Goal: Find specific page/section: Find specific page/section

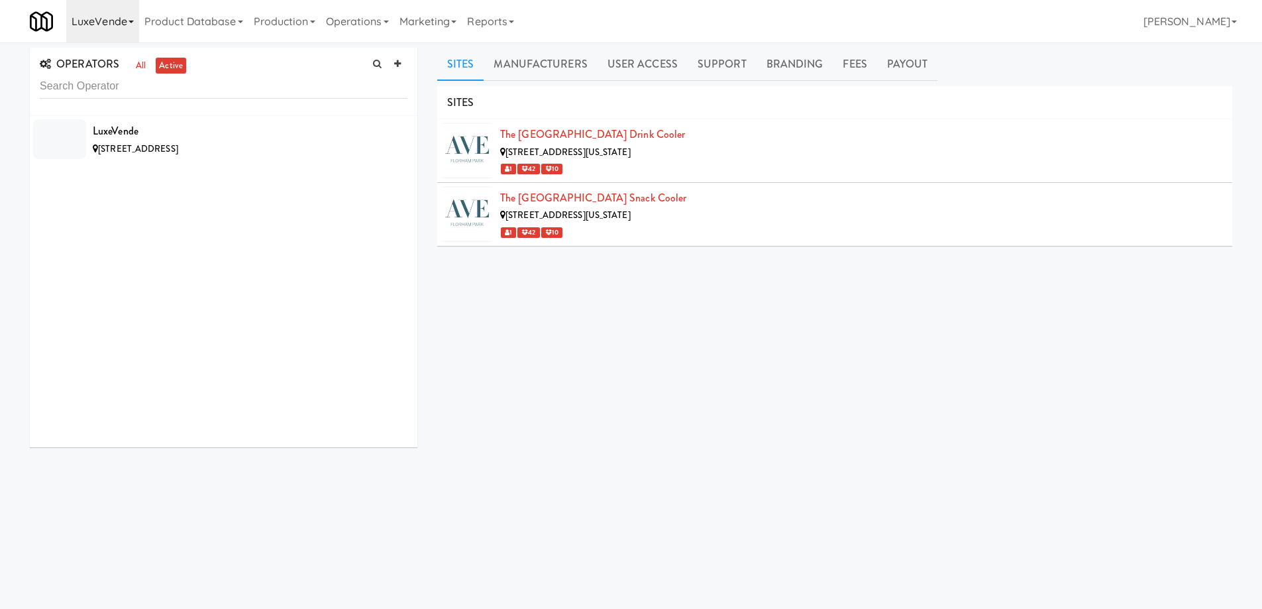
click at [137, 24] on link "LuxeVende" at bounding box center [102, 21] width 73 height 42
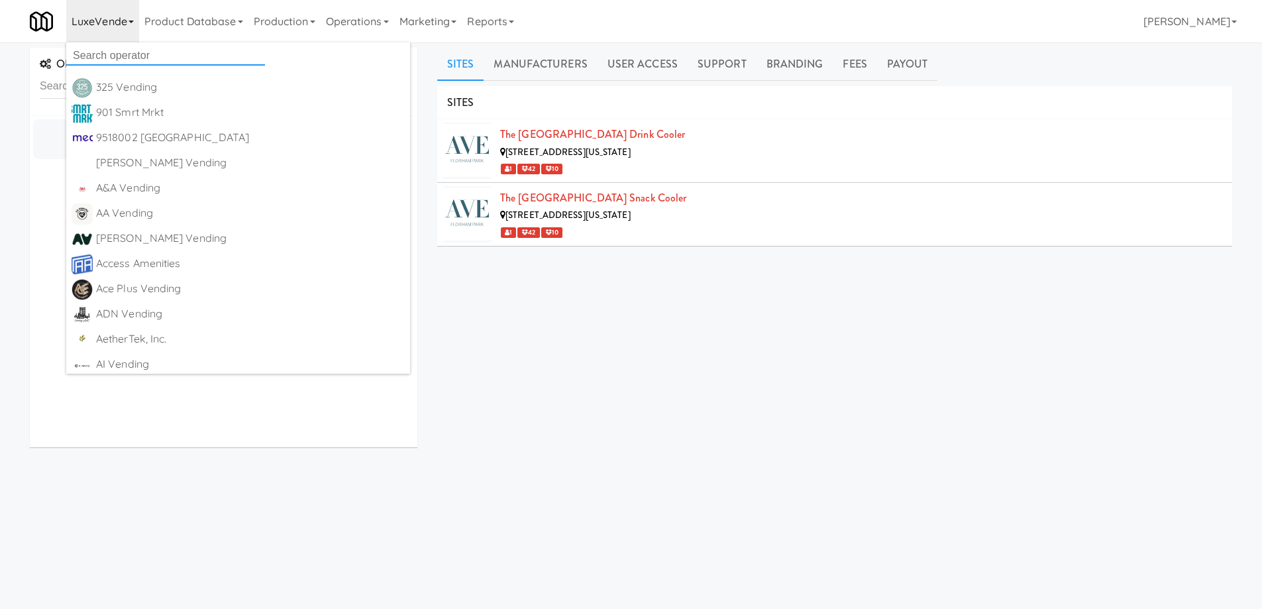
click at [135, 52] on input "text" at bounding box center [165, 56] width 199 height 20
paste input "Kidd's Restoration and Cleaning Services"
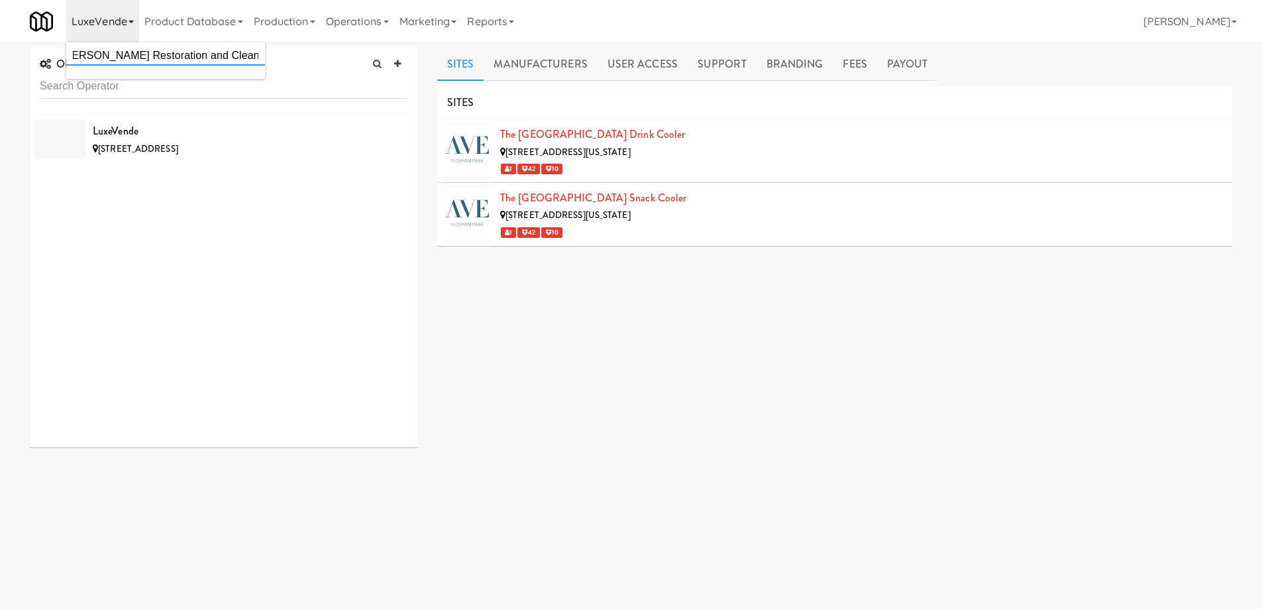
click at [136, 55] on input "Kidd's Restoration and Cleaning Services" at bounding box center [165, 56] width 199 height 20
drag, startPoint x: 119, startPoint y: 55, endPoint x: 16, endPoint y: 56, distance: 103.4
click at [16, 57] on body "Okay Okay Select date: previous 2025-Oct next Su Mo Tu We Th Fr Sa 28 29 30 1 2…" at bounding box center [631, 346] width 1262 height 609
click at [126, 23] on link "LuxeVende" at bounding box center [102, 21] width 73 height 42
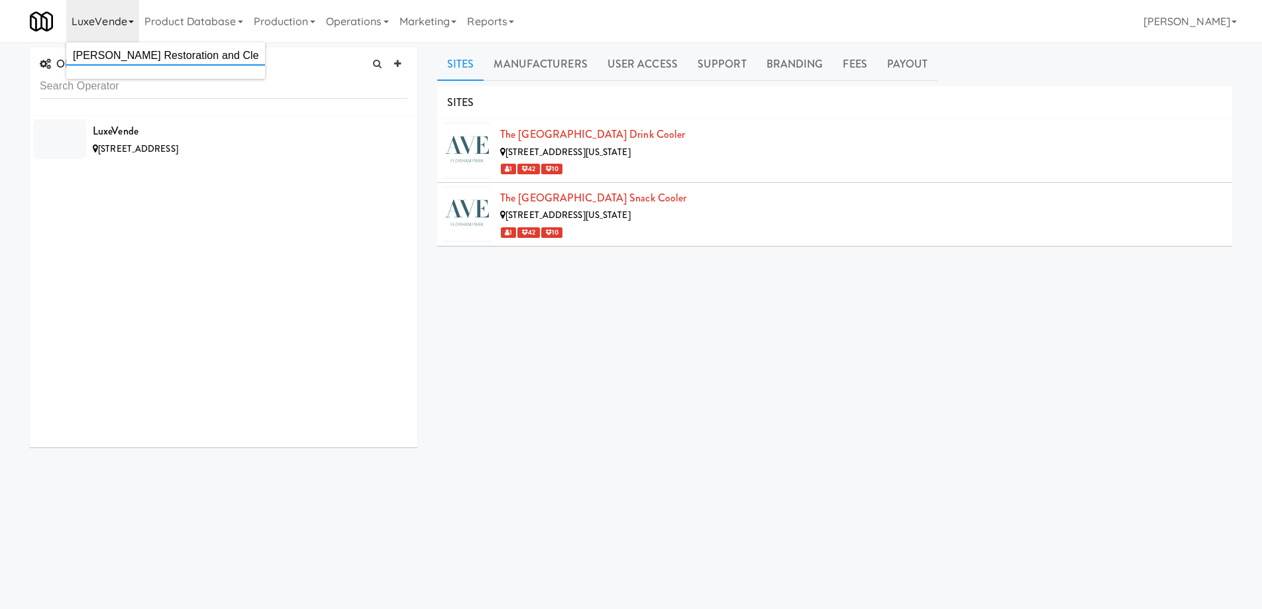
click at [146, 55] on input "Kidd's Restoration and Cleaning Services" at bounding box center [165, 56] width 199 height 20
drag, startPoint x: 159, startPoint y: 56, endPoint x: 388, endPoint y: 74, distance: 230.0
click at [388, 74] on body "Okay Okay Select date: previous 2025-Oct next Su Mo Tu We Th Fr Sa 28 29 30 1 2…" at bounding box center [631, 346] width 1262 height 609
click at [134, 27] on link "LuxeVende" at bounding box center [102, 21] width 73 height 42
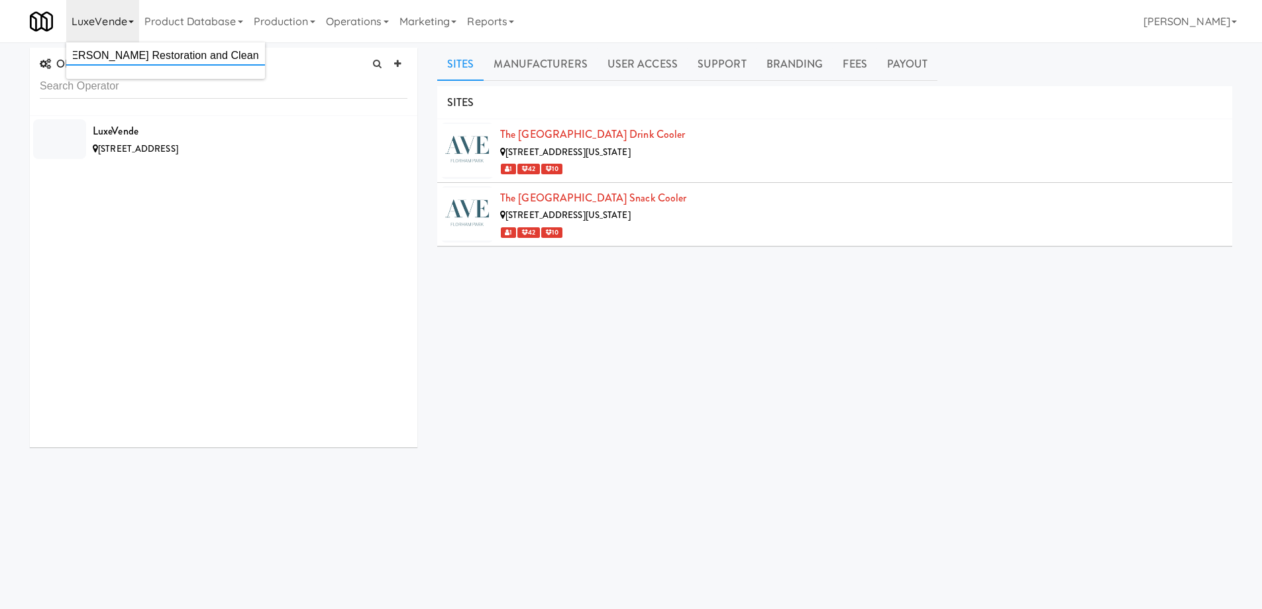
click at [136, 55] on input "Kidd's Restoration and Cleaning Services" at bounding box center [165, 56] width 199 height 20
drag, startPoint x: 149, startPoint y: 55, endPoint x: 280, endPoint y: 55, distance: 131.2
click at [280, 55] on body "Okay Okay Select date: previous 2025-Oct next Su Mo Tu We Th Fr Sa 28 29 30 1 2…" at bounding box center [631, 346] width 1262 height 609
click at [133, 22] on icon at bounding box center [131, 22] width 5 height 3
drag, startPoint x: 146, startPoint y: 56, endPoint x: 257, endPoint y: 57, distance: 111.3
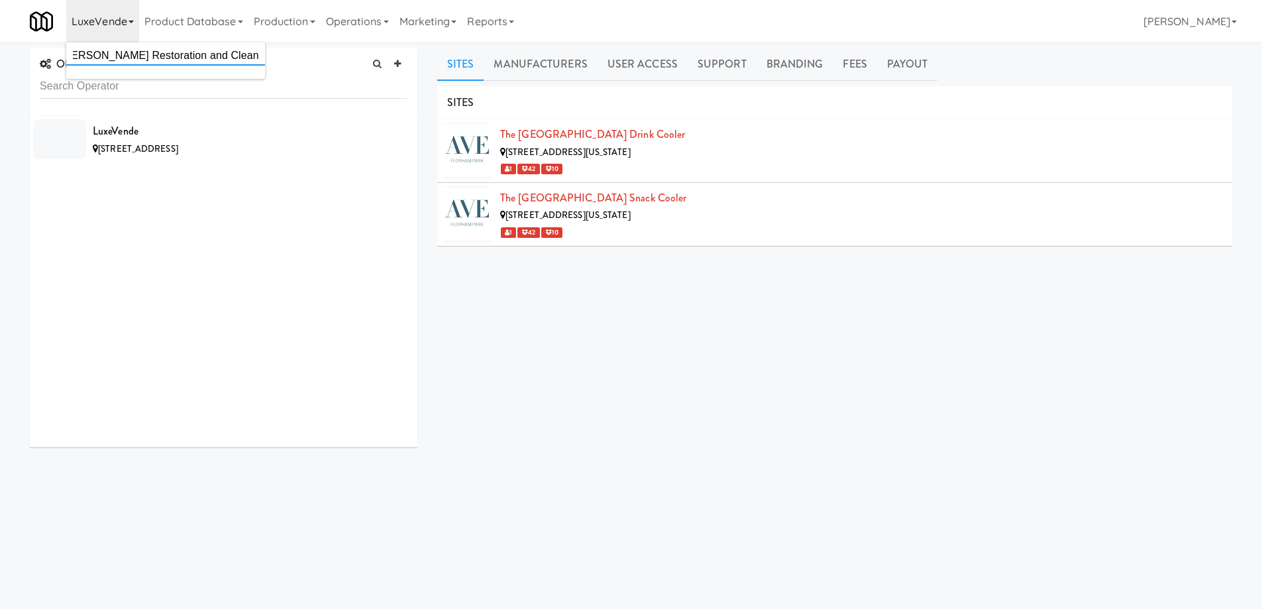
click at [257, 57] on input "Kidd's Restoration and Cleaning Services" at bounding box center [165, 56] width 199 height 20
click at [129, 58] on input "Kidd's Restoration" at bounding box center [165, 56] width 199 height 20
click at [239, 254] on div "LuxeVende 90 Park Ave, Florham Park NJ" at bounding box center [224, 281] width 388 height 331
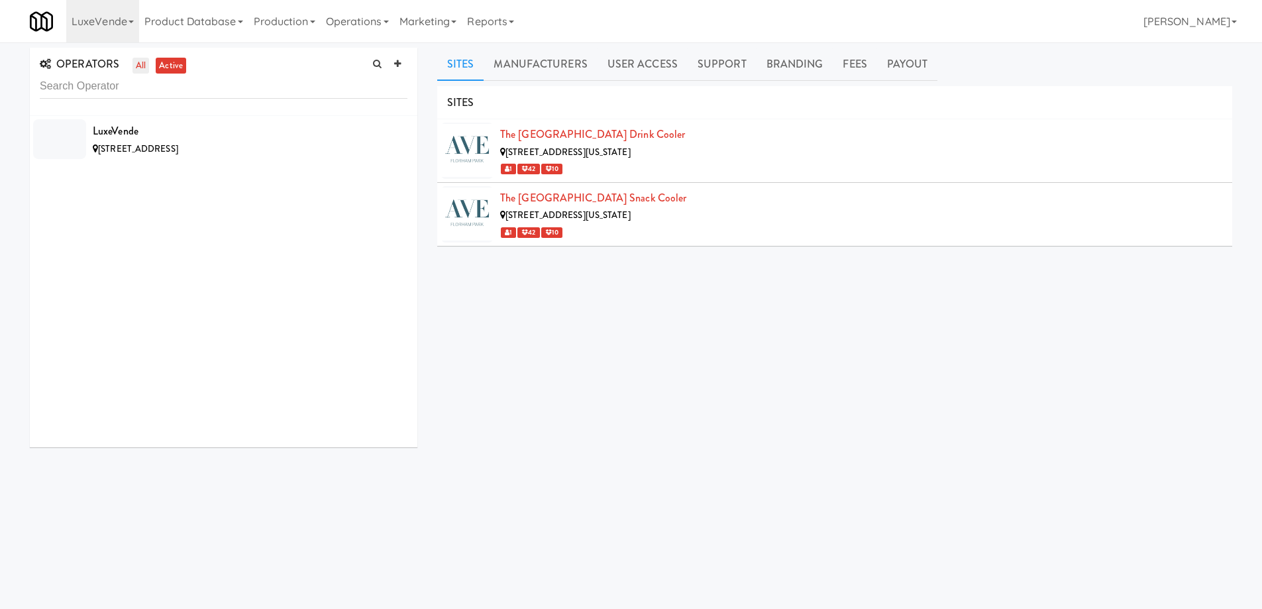
click at [140, 68] on link "all" at bounding box center [141, 66] width 17 height 17
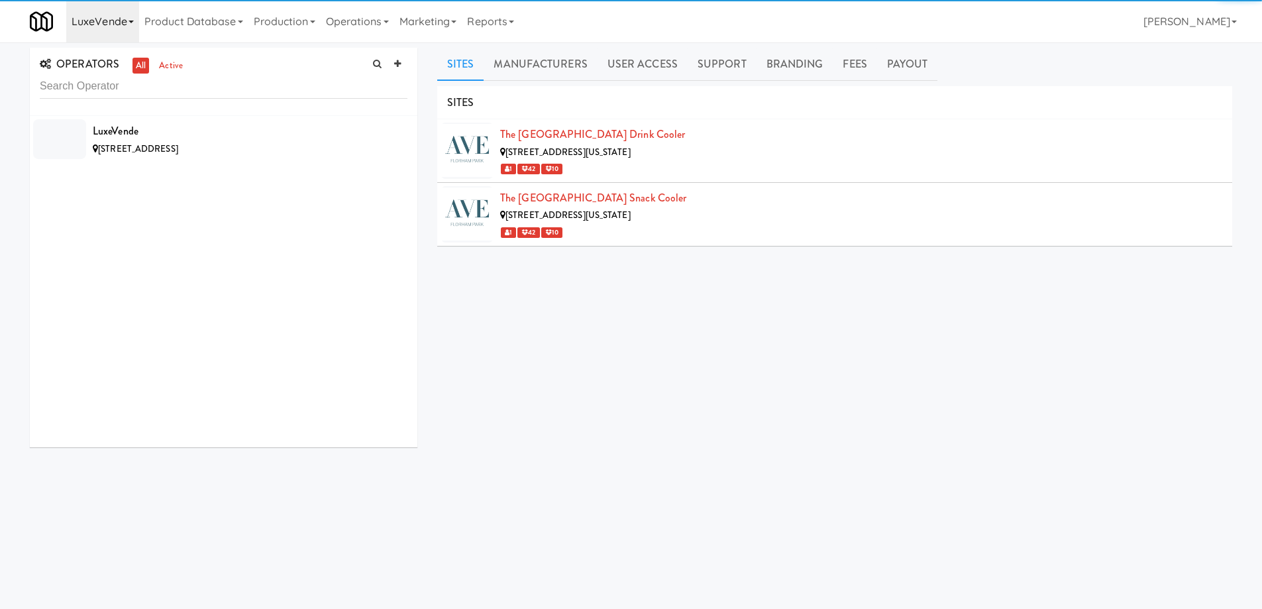
click at [129, 23] on icon at bounding box center [131, 22] width 5 height 3
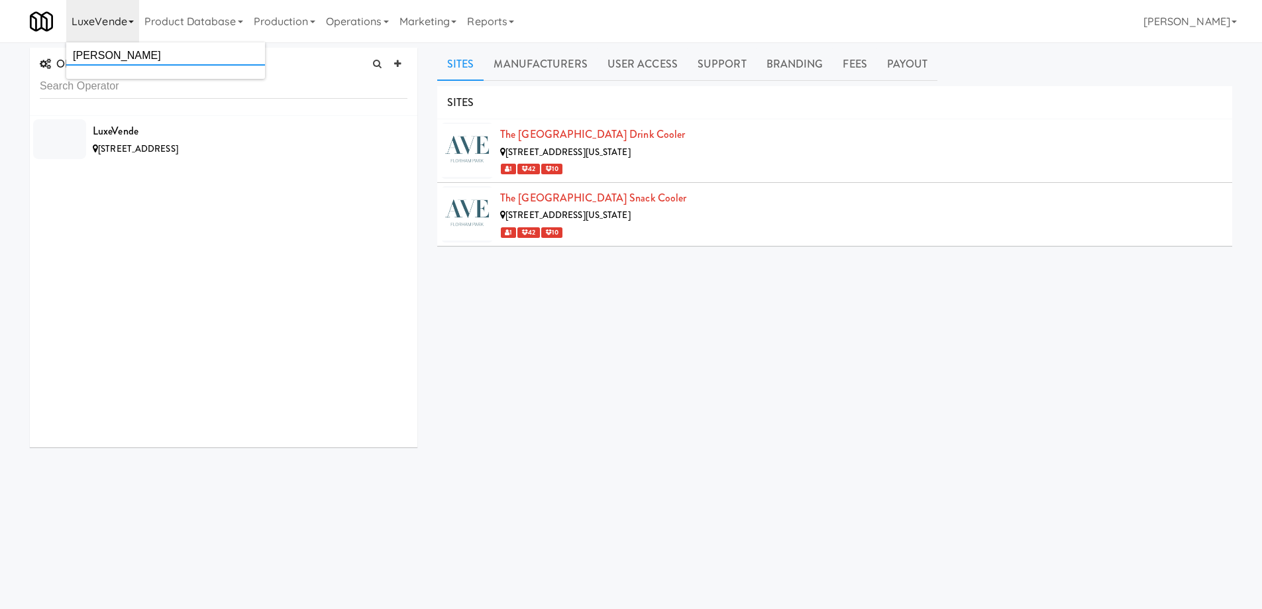
click at [127, 54] on input "Kidd's" at bounding box center [165, 56] width 199 height 20
click at [254, 214] on div "LuxeVende 90 Park Ave, Florham Park NJ" at bounding box center [224, 281] width 388 height 331
click at [129, 26] on link "LuxeVende" at bounding box center [102, 21] width 73 height 42
click at [125, 48] on input "Kidd's" at bounding box center [165, 56] width 199 height 20
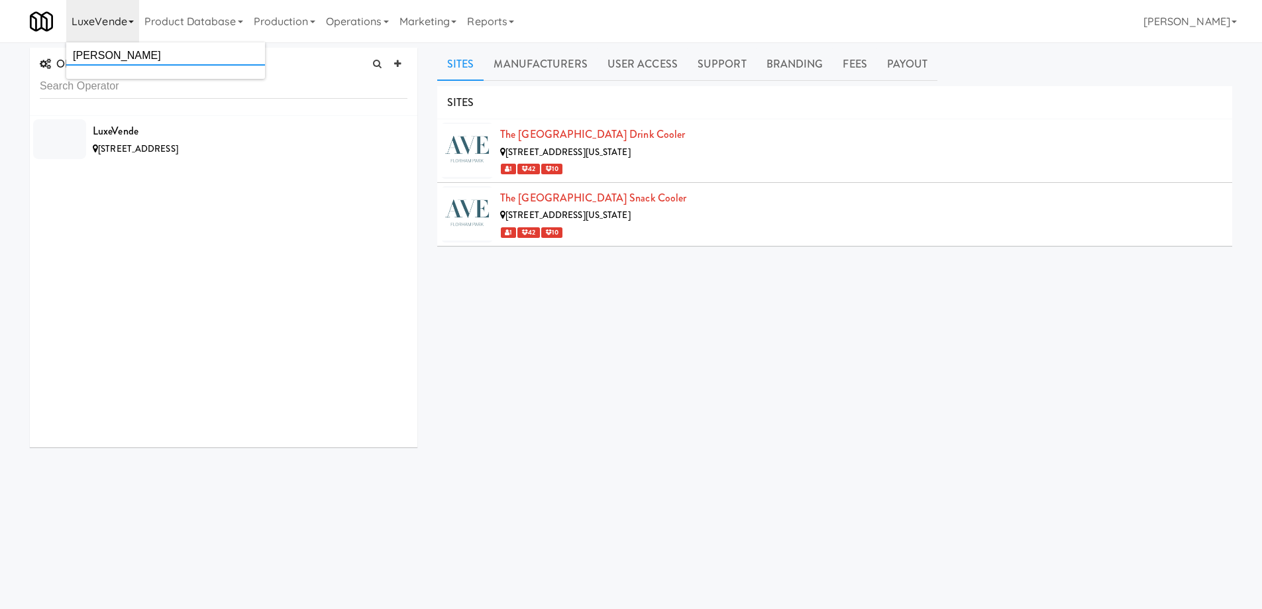
click at [125, 48] on input "Kidd's" at bounding box center [165, 56] width 199 height 20
paste input "Kidds Service"
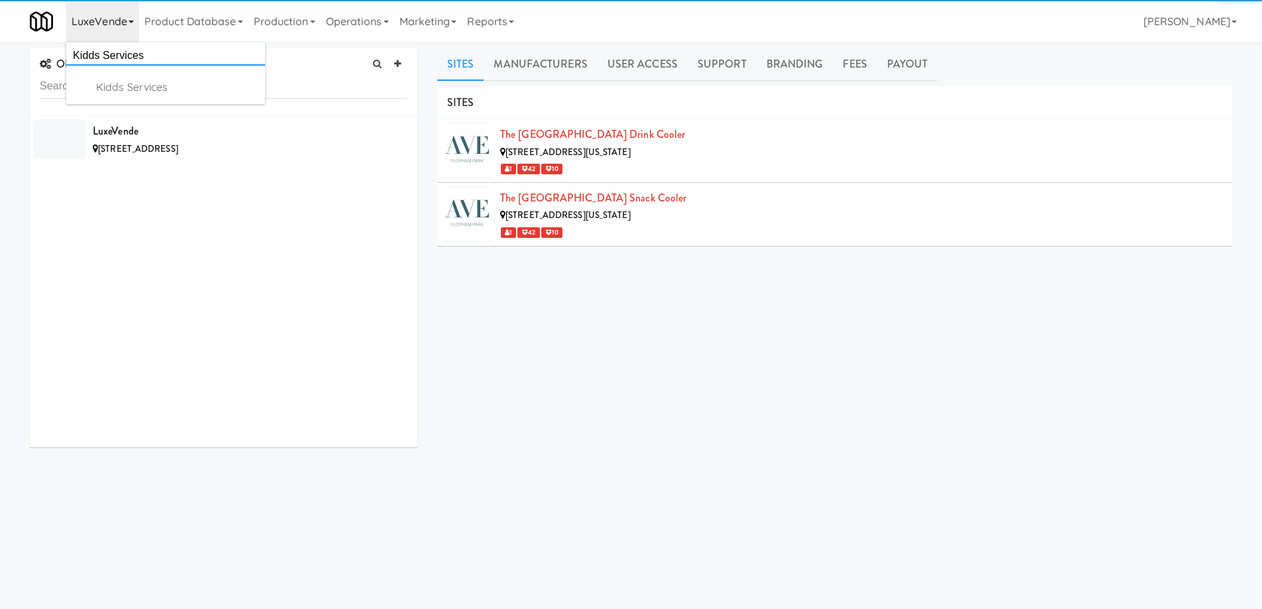
click at [77, 54] on input "Kidds Services" at bounding box center [165, 56] width 199 height 20
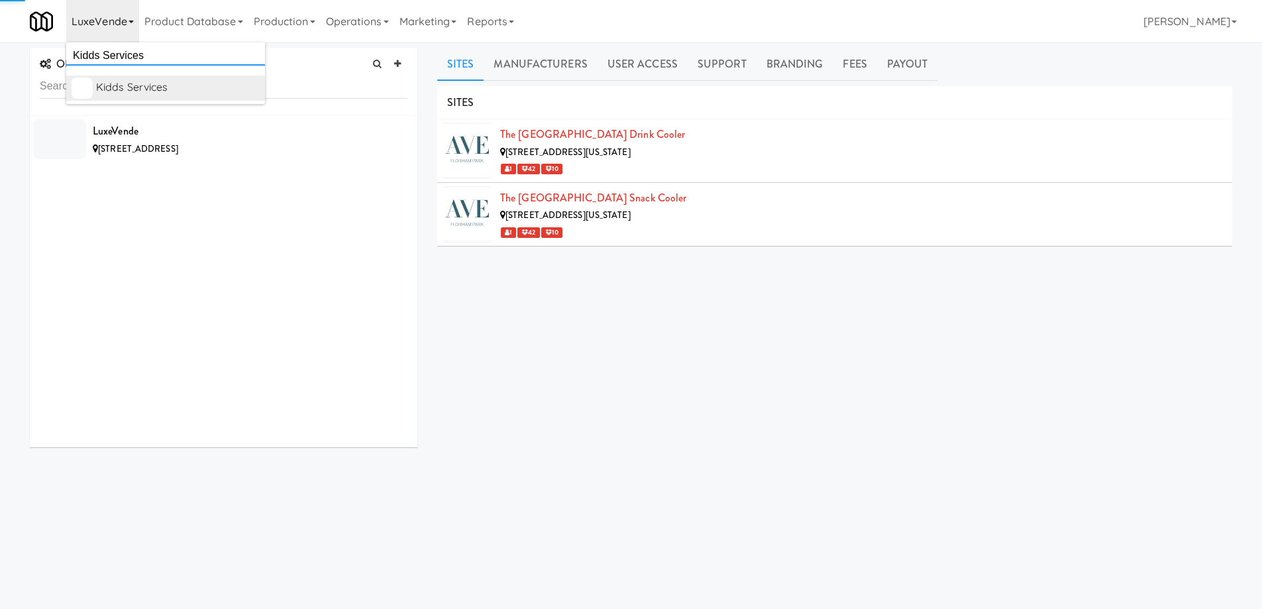
type input "Kidds Services"
click at [142, 89] on div "Kidds Services" at bounding box center [178, 88] width 164 height 20
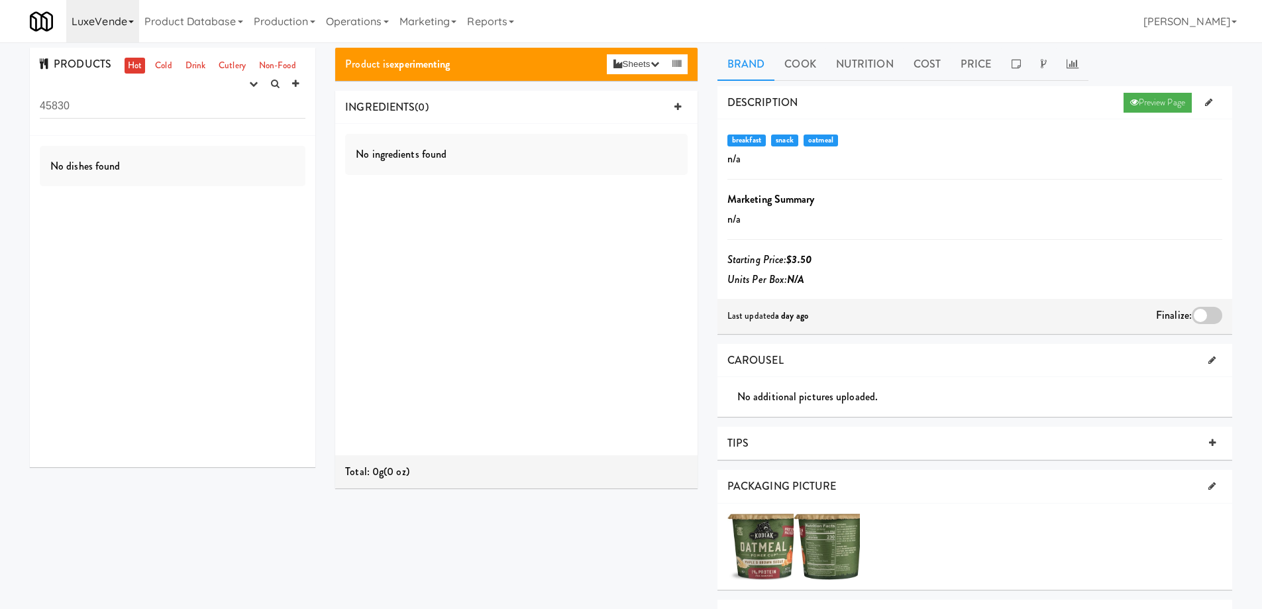
click at [127, 19] on link "LuxeVende" at bounding box center [102, 21] width 73 height 42
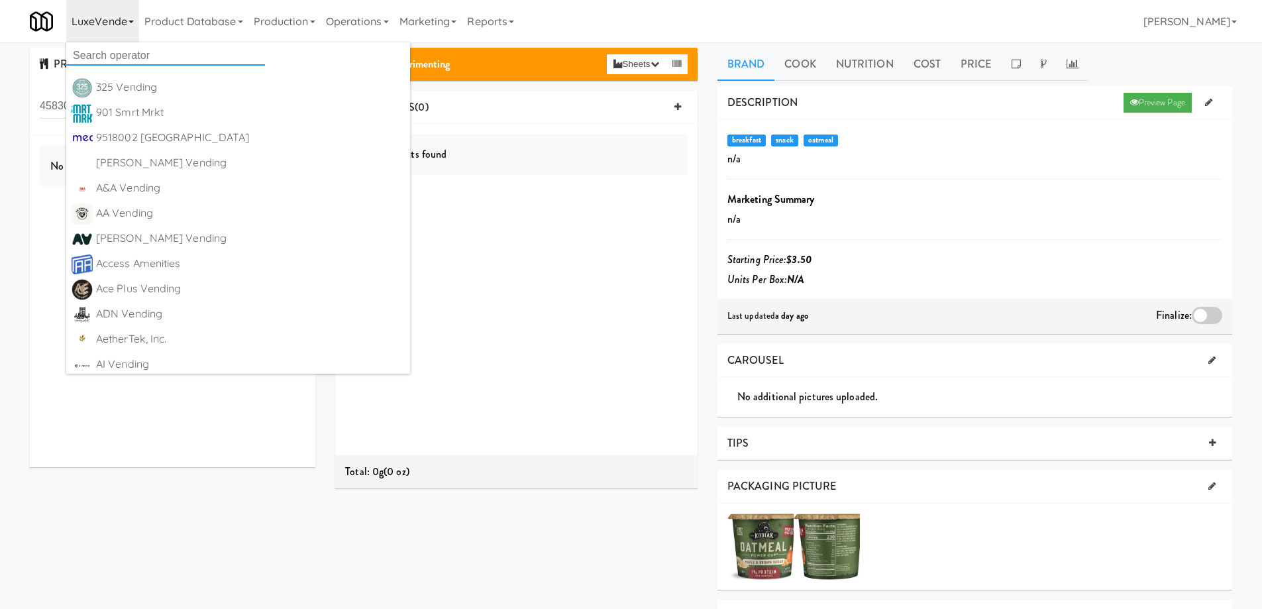
click at [124, 49] on input "text" at bounding box center [165, 56] width 199 height 20
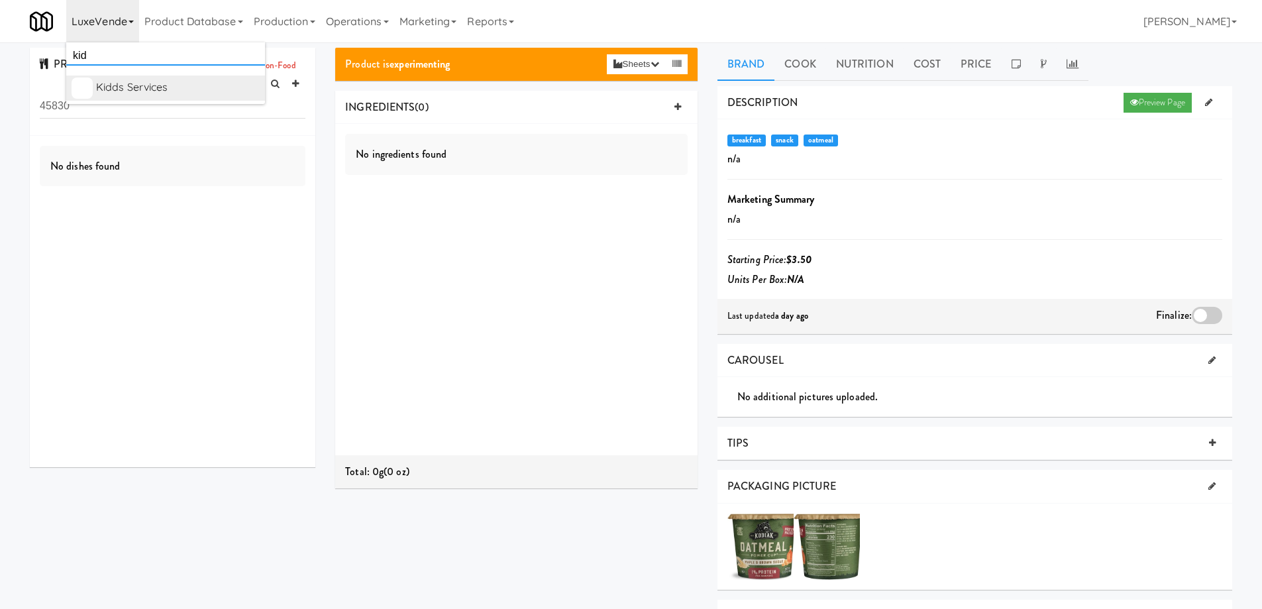
type input "kid"
click at [120, 86] on div "Kidds Services" at bounding box center [178, 88] width 164 height 20
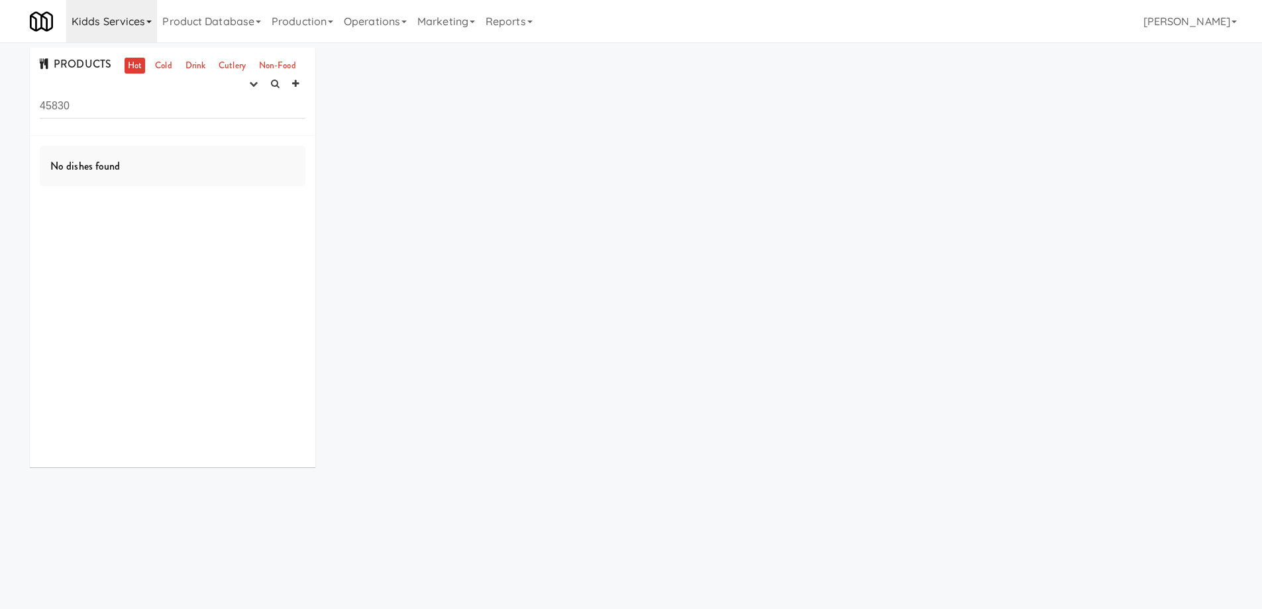
click at [143, 24] on link "Kidds Services" at bounding box center [111, 21] width 91 height 42
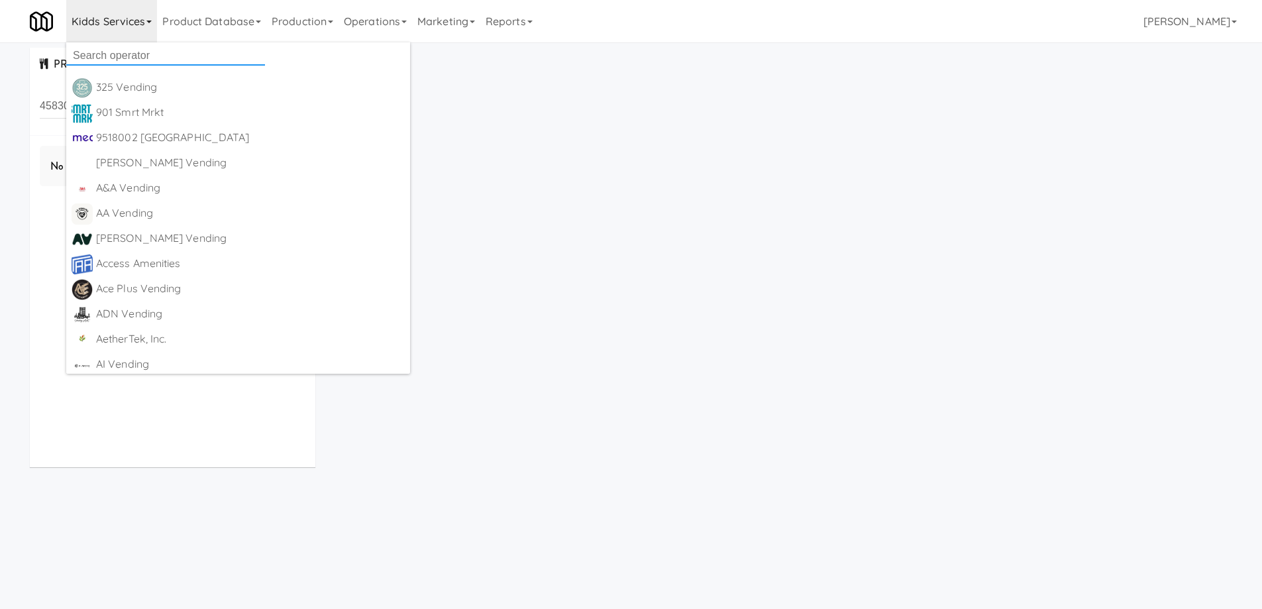
click at [127, 50] on input "text" at bounding box center [165, 56] width 199 height 20
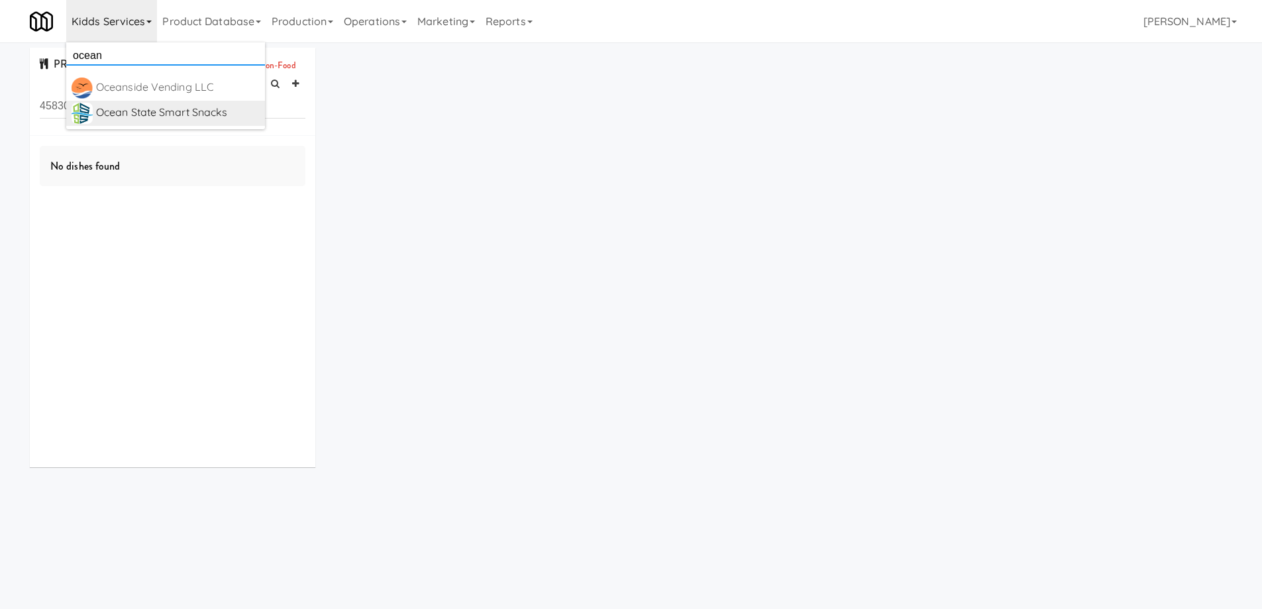
type input "ocean"
click at [157, 109] on div "Ocean State Smart Snacks" at bounding box center [178, 113] width 164 height 20
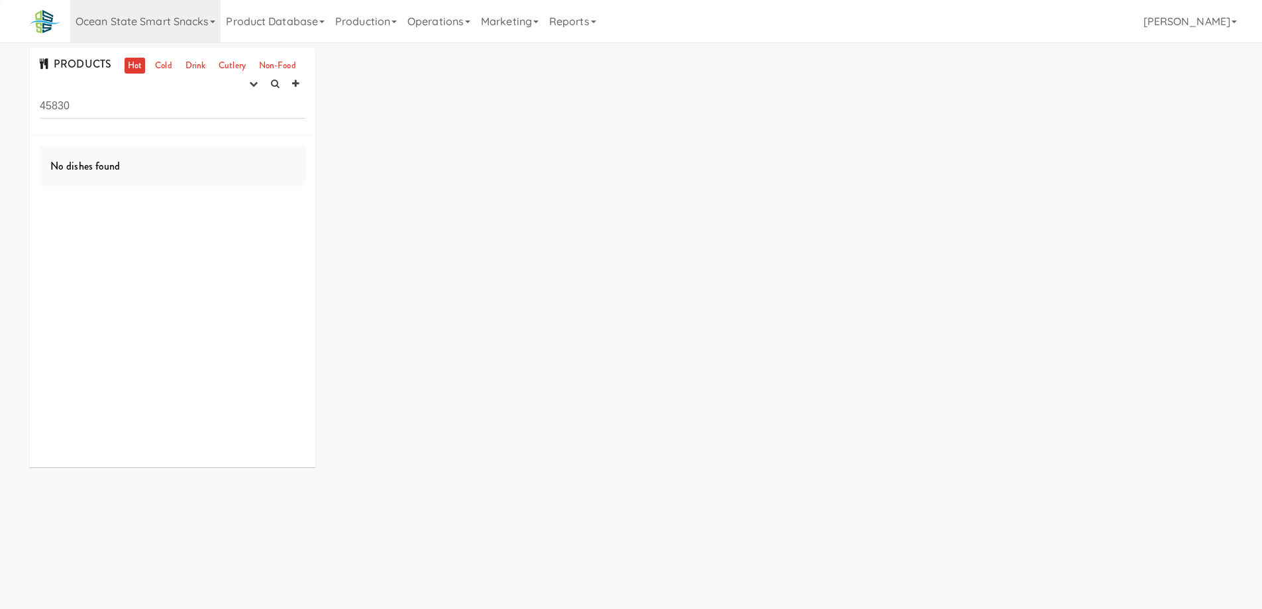
click at [121, 103] on input "45830" at bounding box center [173, 106] width 266 height 25
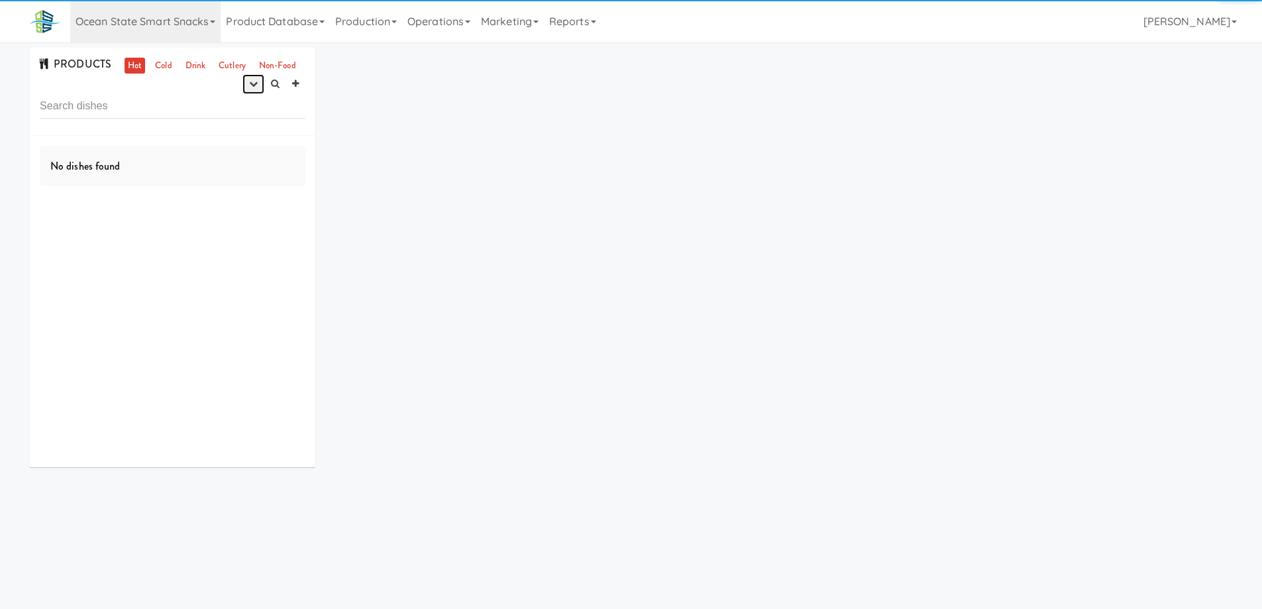
click at [256, 85] on icon "button" at bounding box center [253, 84] width 9 height 9
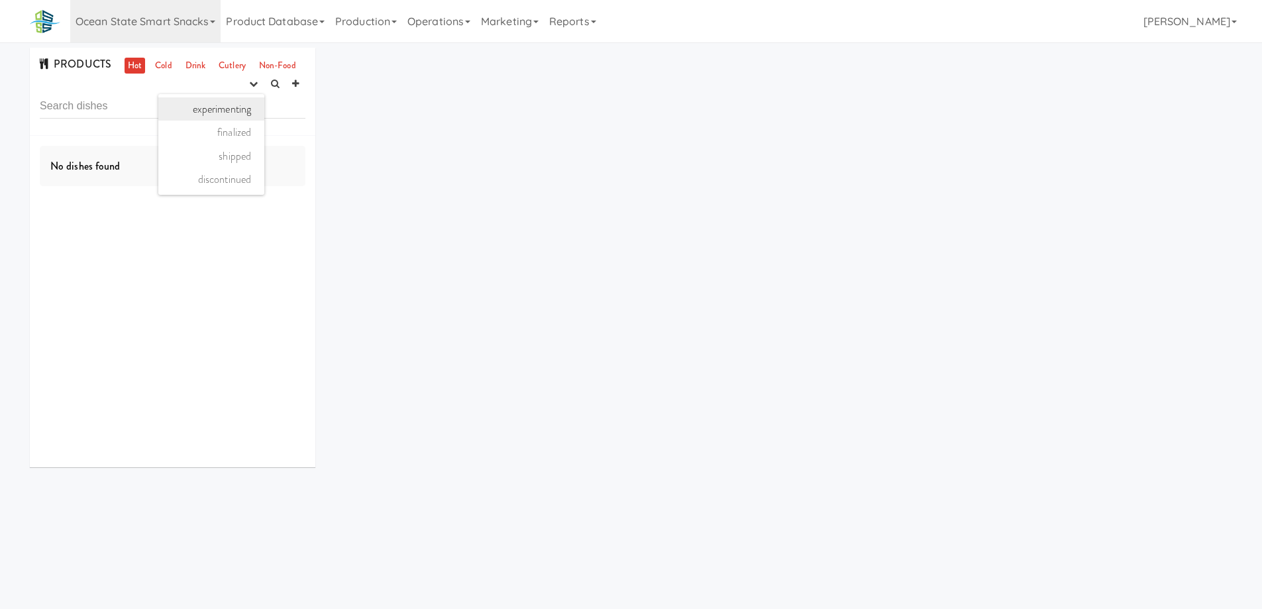
click at [233, 111] on link "experimenting" at bounding box center [211, 109] width 106 height 24
click at [160, 64] on link "Cold" at bounding box center [163, 66] width 23 height 17
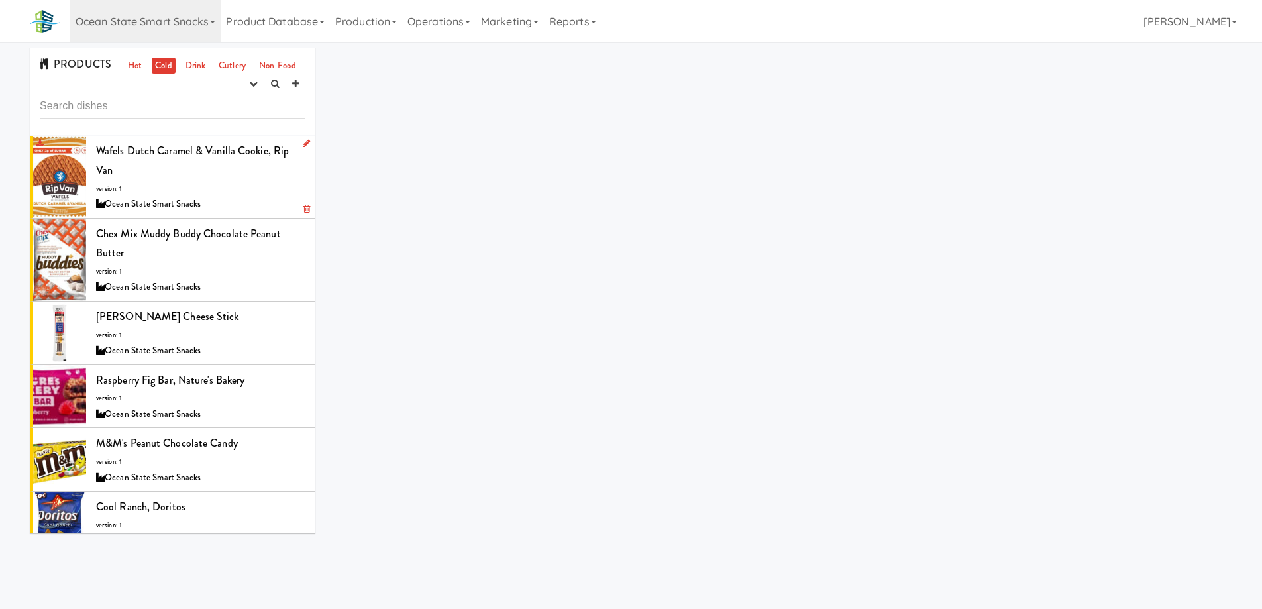
click at [205, 182] on div "Wafels Dutch Caramel & Vanilla Cookie, Rip Van version: 1 Ocean State Smart Sna…" at bounding box center [200, 177] width 209 height 72
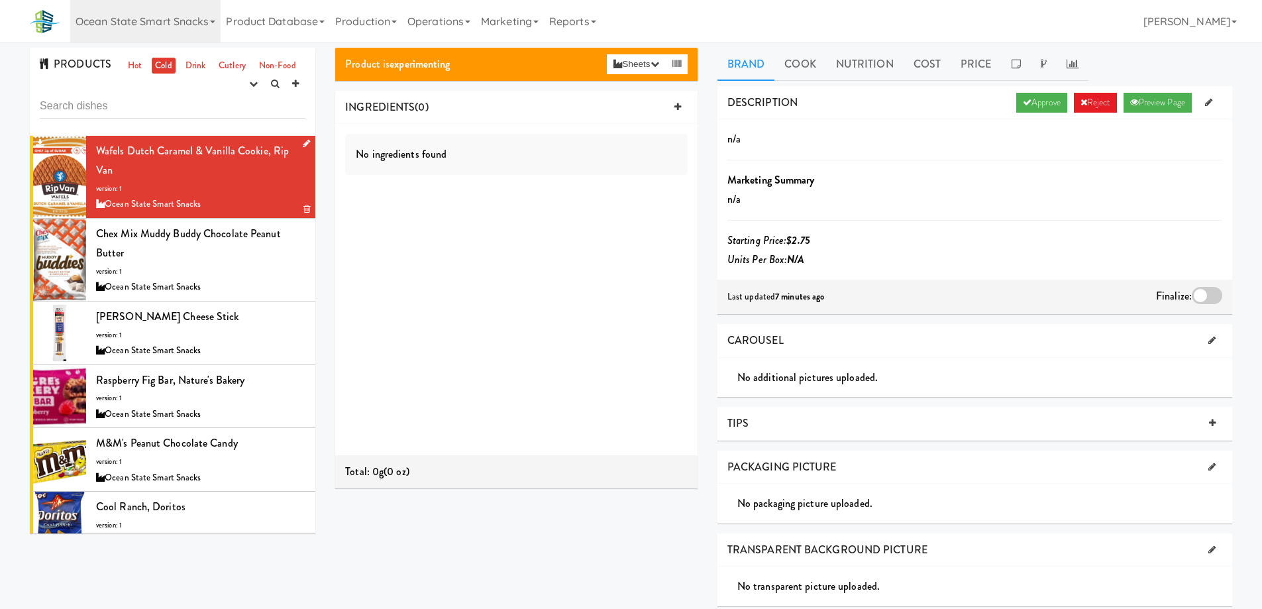
click at [257, 180] on div "Wafels Dutch Caramel & Vanilla Cookie, Rip Van version: 1 Ocean State Smart Sna…" at bounding box center [200, 177] width 209 height 72
click at [1023, 99] on icon at bounding box center [1027, 102] width 9 height 9
click at [1201, 293] on div at bounding box center [1207, 295] width 30 height 17
click at [0, 0] on input "checkbox" at bounding box center [0, 0] width 0 height 0
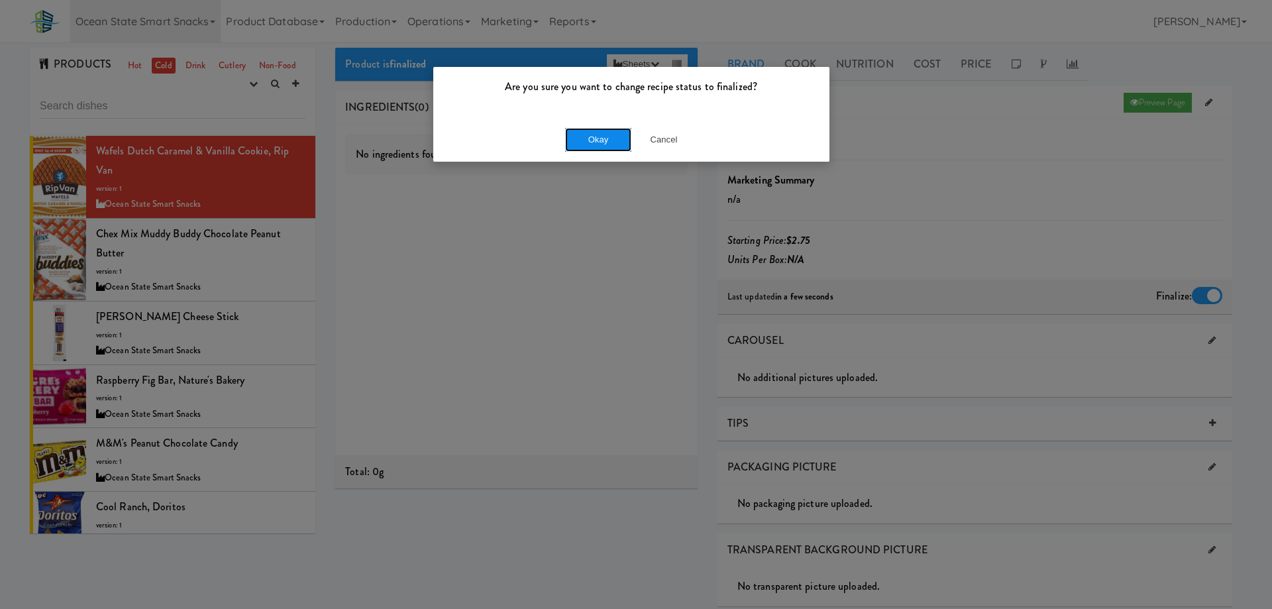
click at [597, 132] on button "Okay" at bounding box center [598, 140] width 66 height 24
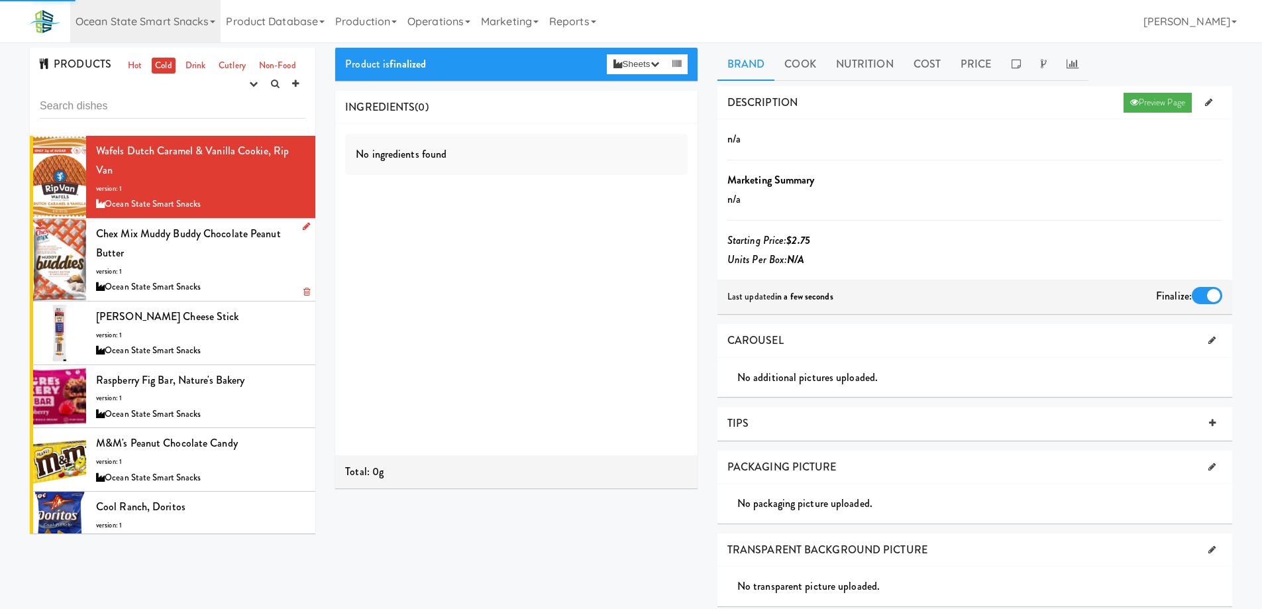
click at [227, 253] on div "Chex Mix Muddy Buddy Chocolate Peanut Butter version: 1 Ocean State Smart Snacks" at bounding box center [200, 260] width 209 height 72
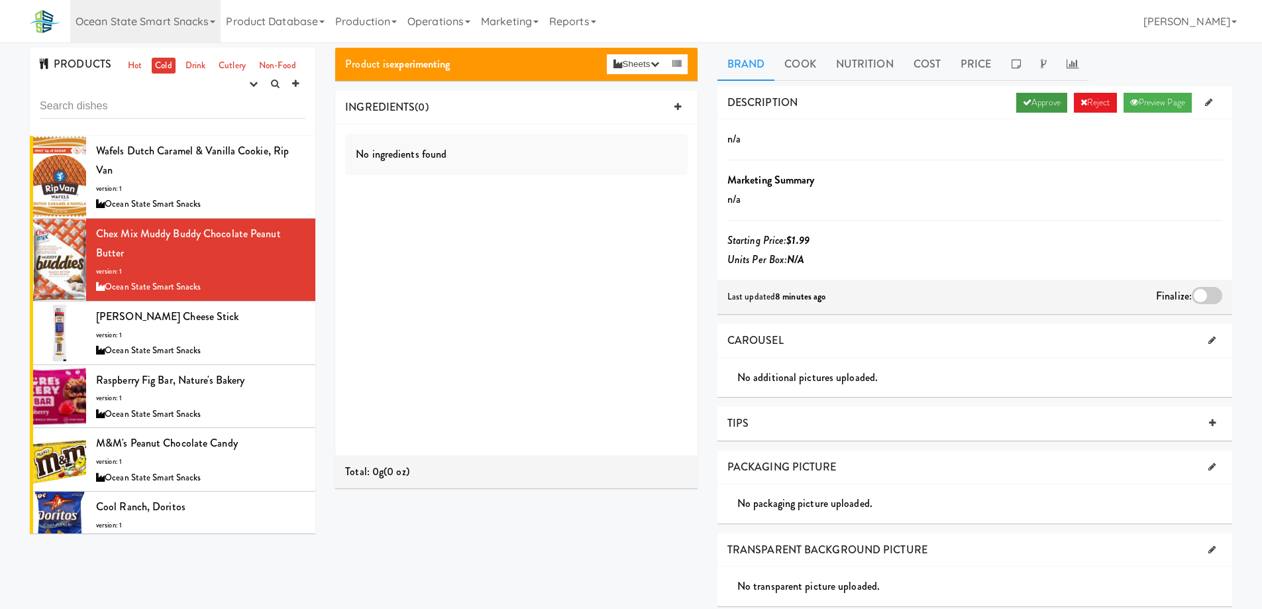
click at [1036, 103] on link "Approve" at bounding box center [1041, 103] width 51 height 20
click at [1202, 294] on div at bounding box center [1207, 295] width 30 height 17
click at [0, 0] on input "checkbox" at bounding box center [0, 0] width 0 height 0
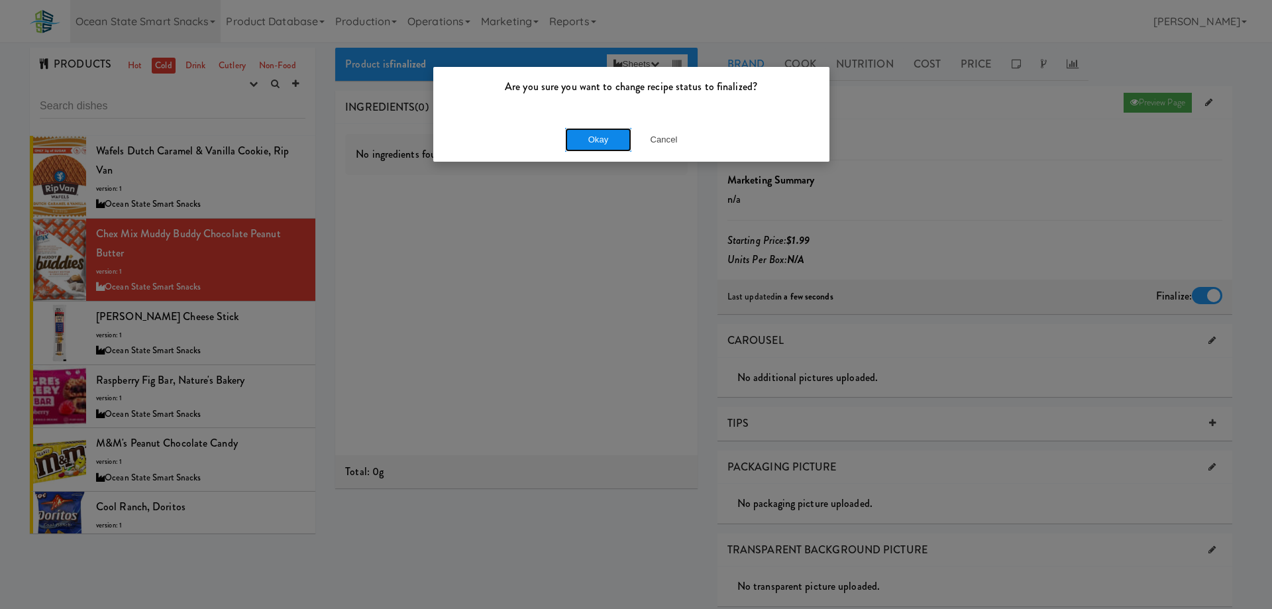
click at [595, 140] on button "Okay" at bounding box center [598, 140] width 66 height 24
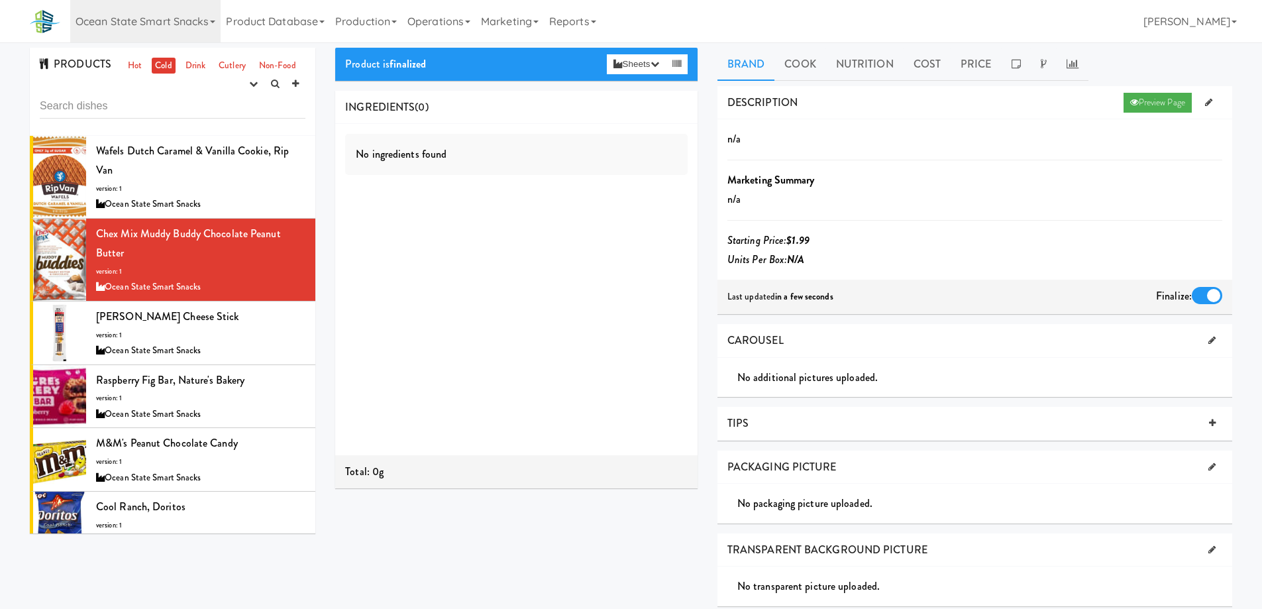
click at [631, 574] on div "Product is finalized Sheets Order List (Ocean State Smart Snacks) Recipe Sheet …" at bounding box center [783, 427] width 917 height 759
click at [244, 332] on div "Colby Jack Cheese Stick version: 1 Ocean State Smart Snacks" at bounding box center [200, 333] width 209 height 52
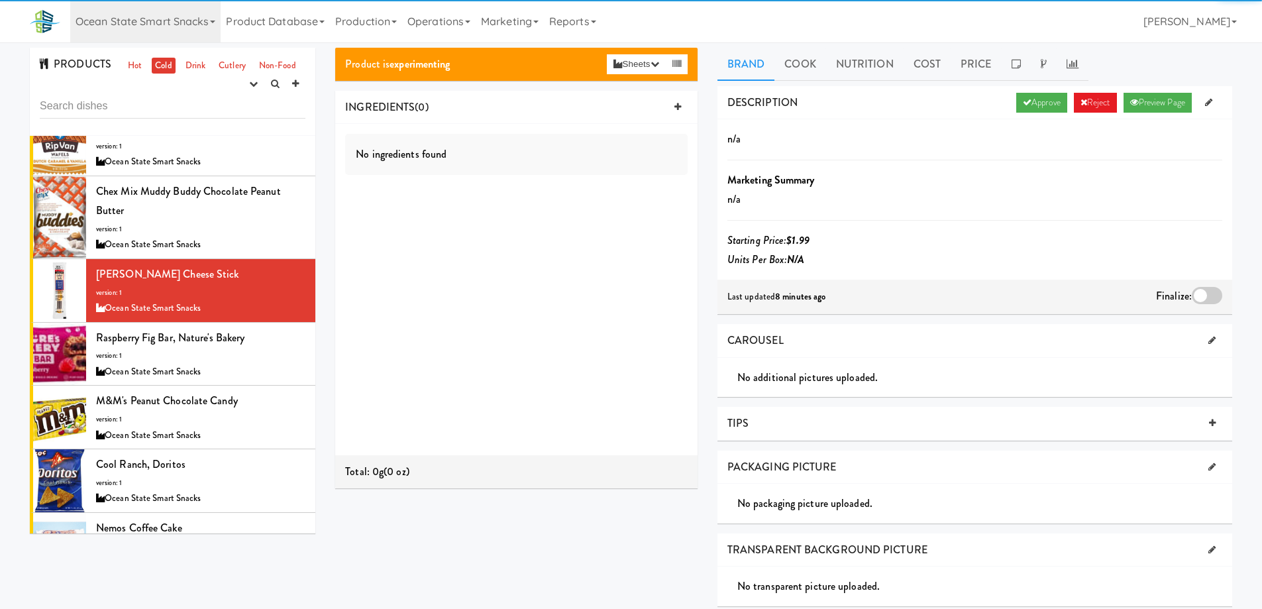
scroll to position [66, 0]
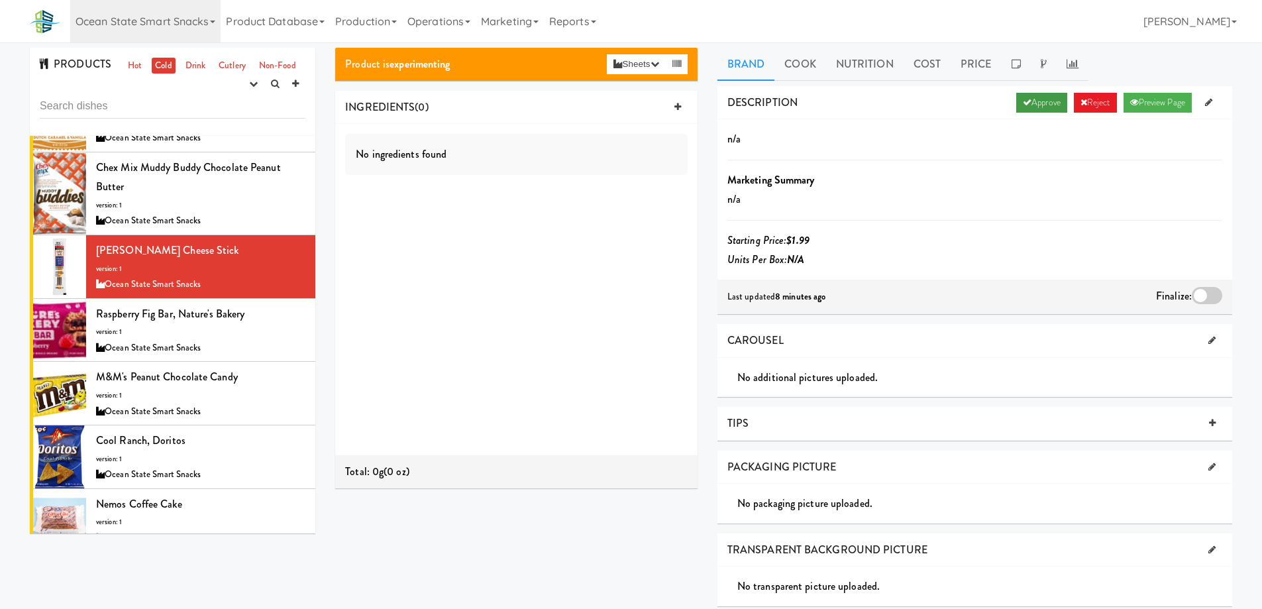
click at [1016, 104] on link "Approve" at bounding box center [1041, 103] width 51 height 20
click at [1207, 297] on div at bounding box center [1207, 295] width 30 height 17
click at [0, 0] on input "checkbox" at bounding box center [0, 0] width 0 height 0
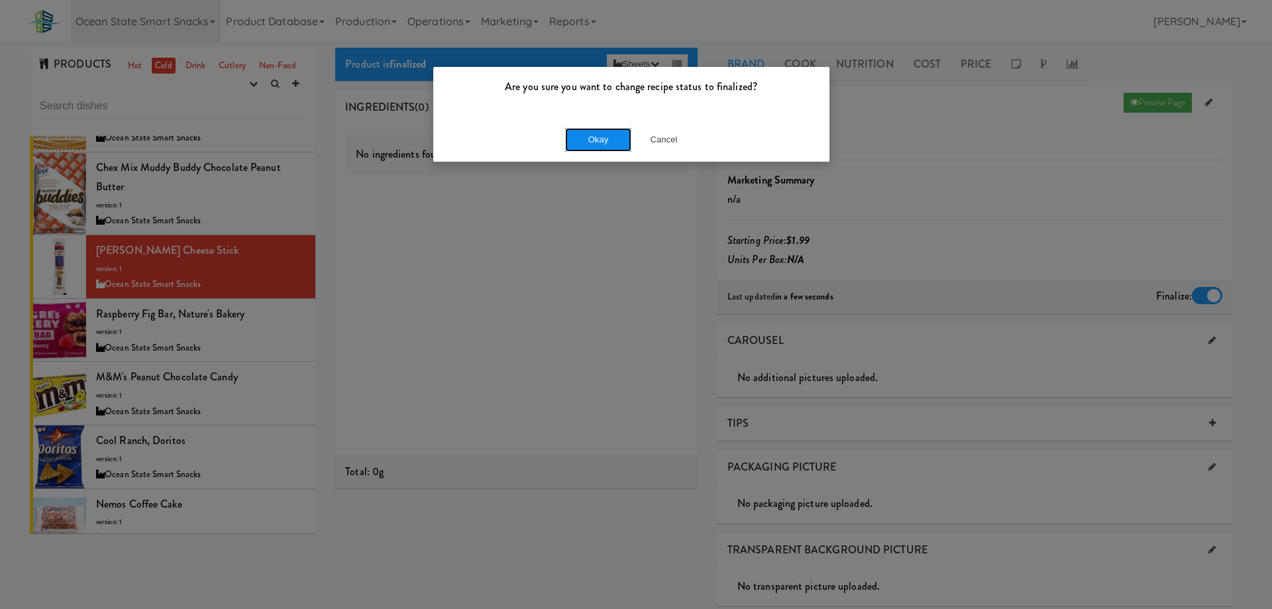
click at [609, 135] on button "Okay" at bounding box center [598, 140] width 66 height 24
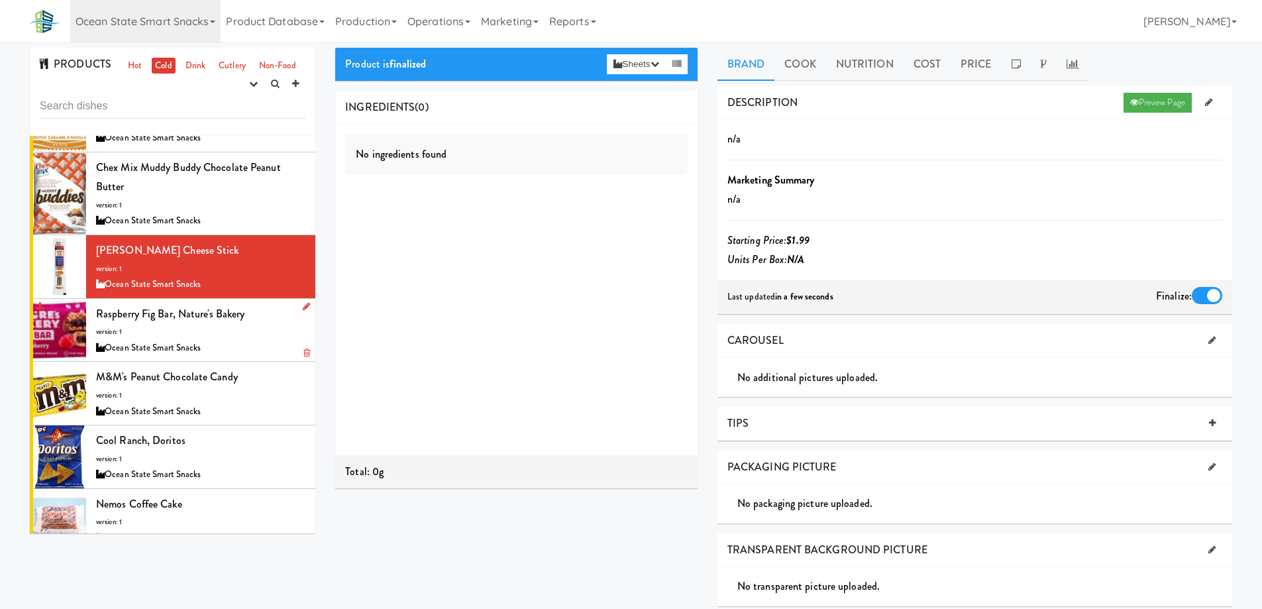
click at [246, 345] on div "Ocean State Smart Snacks" at bounding box center [200, 348] width 209 height 17
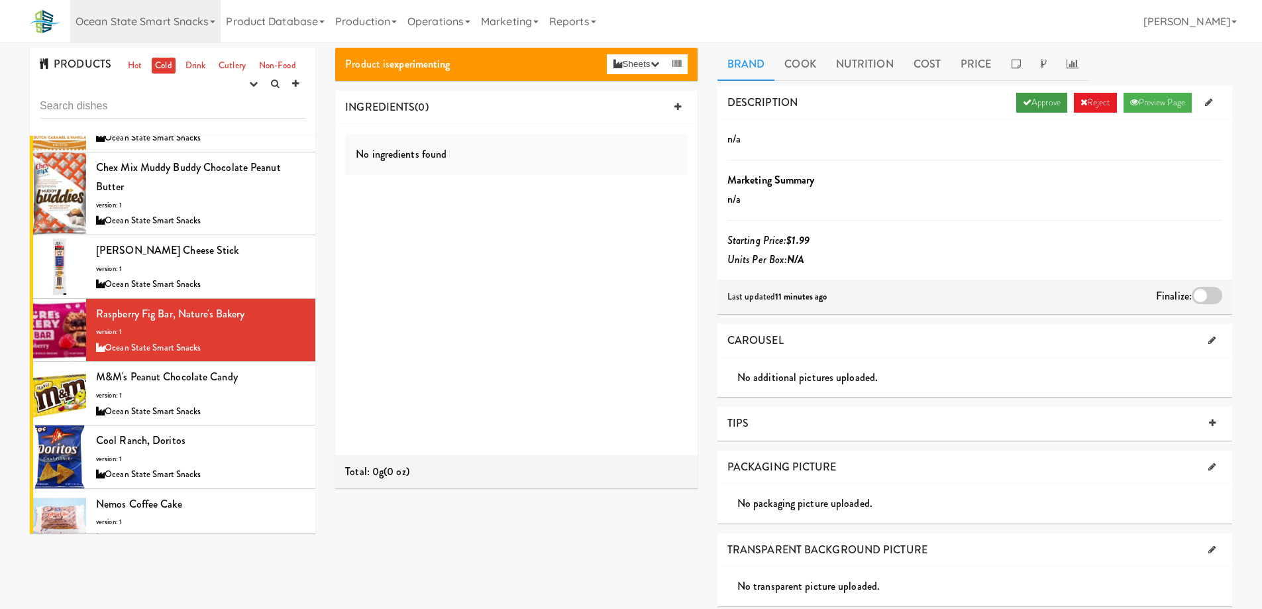
click at [1025, 101] on link "Approve" at bounding box center [1041, 103] width 51 height 20
click at [1207, 298] on div at bounding box center [1207, 295] width 30 height 17
click at [0, 0] on input "checkbox" at bounding box center [0, 0] width 0 height 0
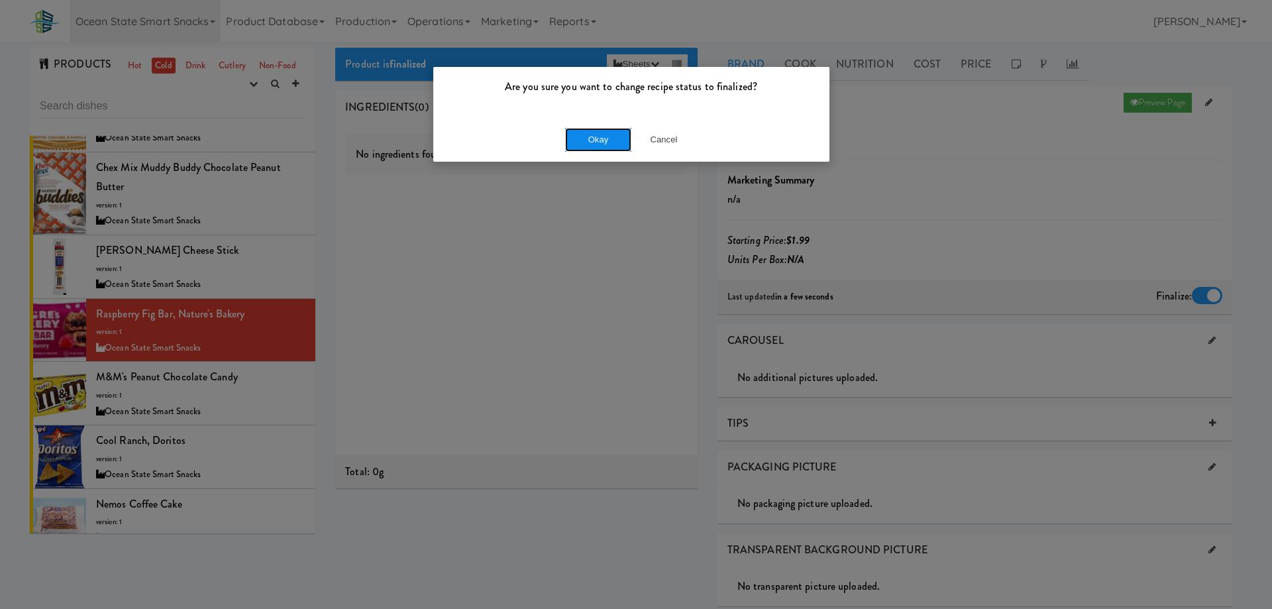
click at [598, 136] on button "Okay" at bounding box center [598, 140] width 66 height 24
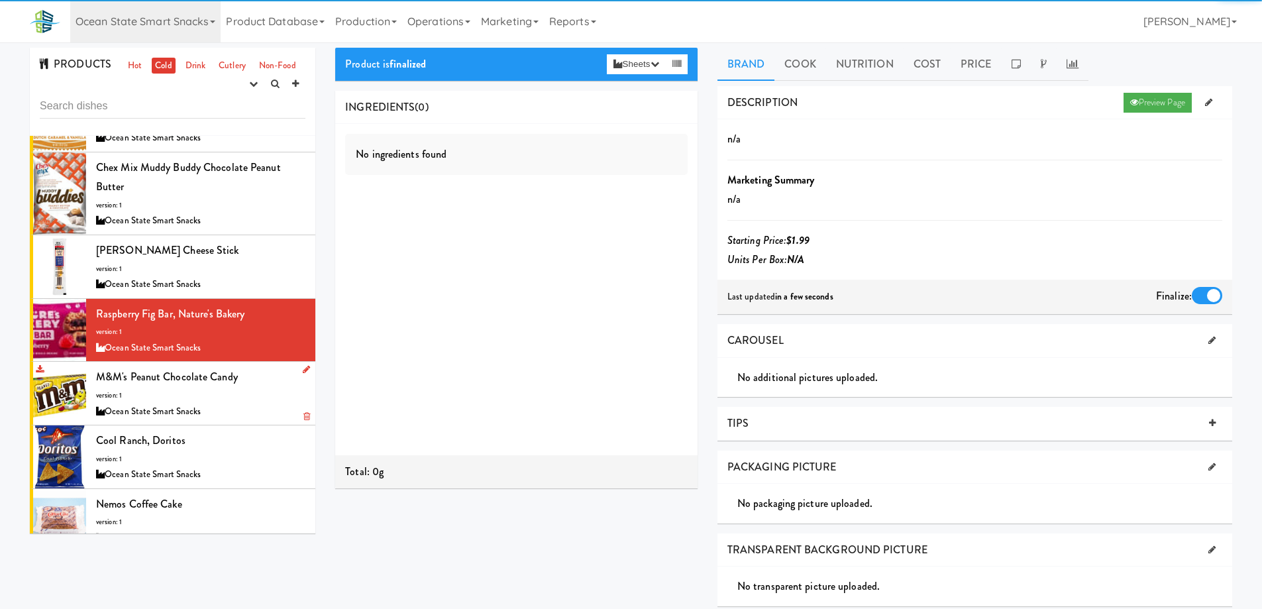
click at [271, 405] on div "Ocean State Smart Snacks" at bounding box center [200, 412] width 209 height 17
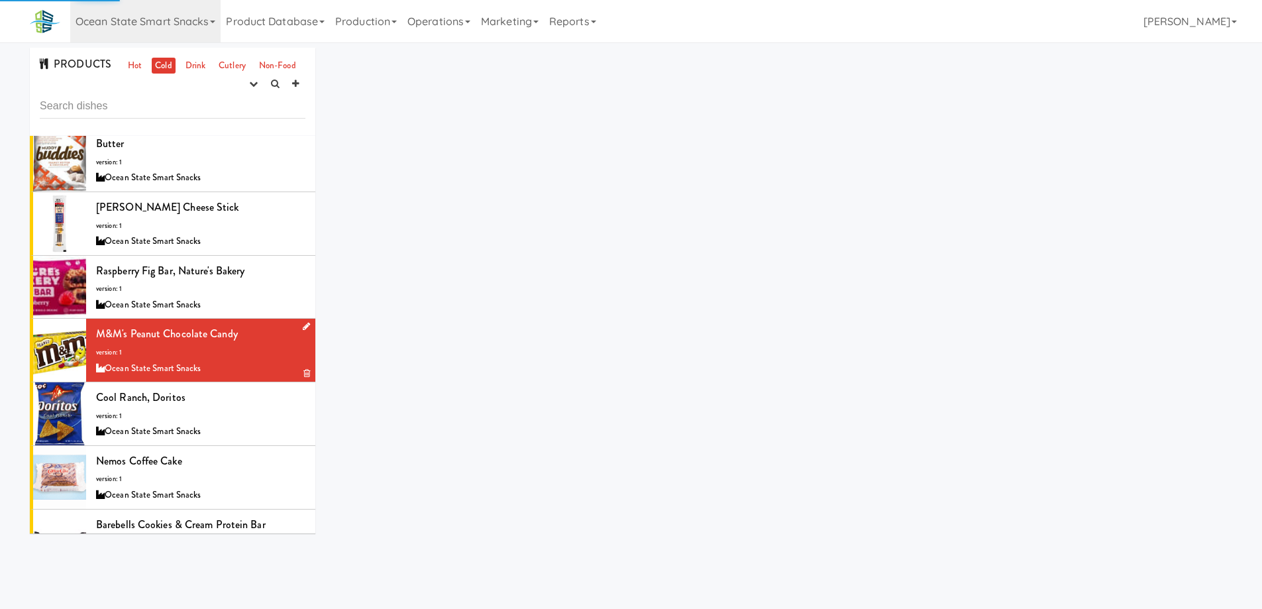
scroll to position [133, 0]
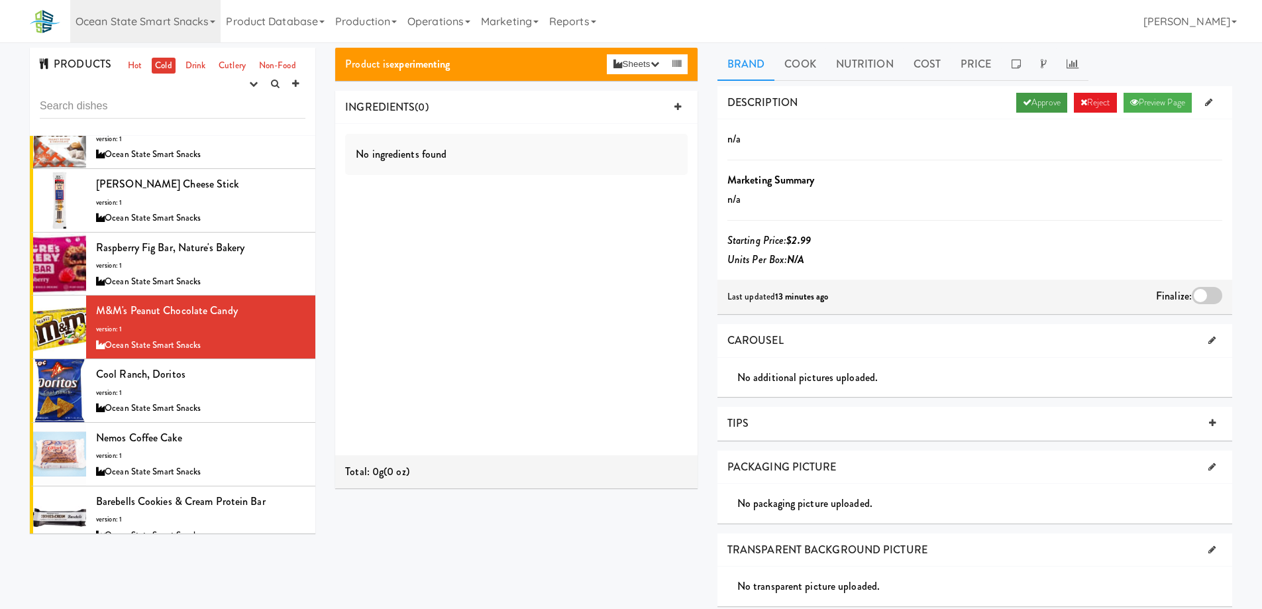
click at [1019, 107] on link "Approve" at bounding box center [1041, 103] width 51 height 20
click at [1199, 306] on div "Finalize:" at bounding box center [1189, 296] width 66 height 21
click at [1203, 294] on div at bounding box center [1207, 295] width 30 height 17
click at [0, 0] on input "checkbox" at bounding box center [0, 0] width 0 height 0
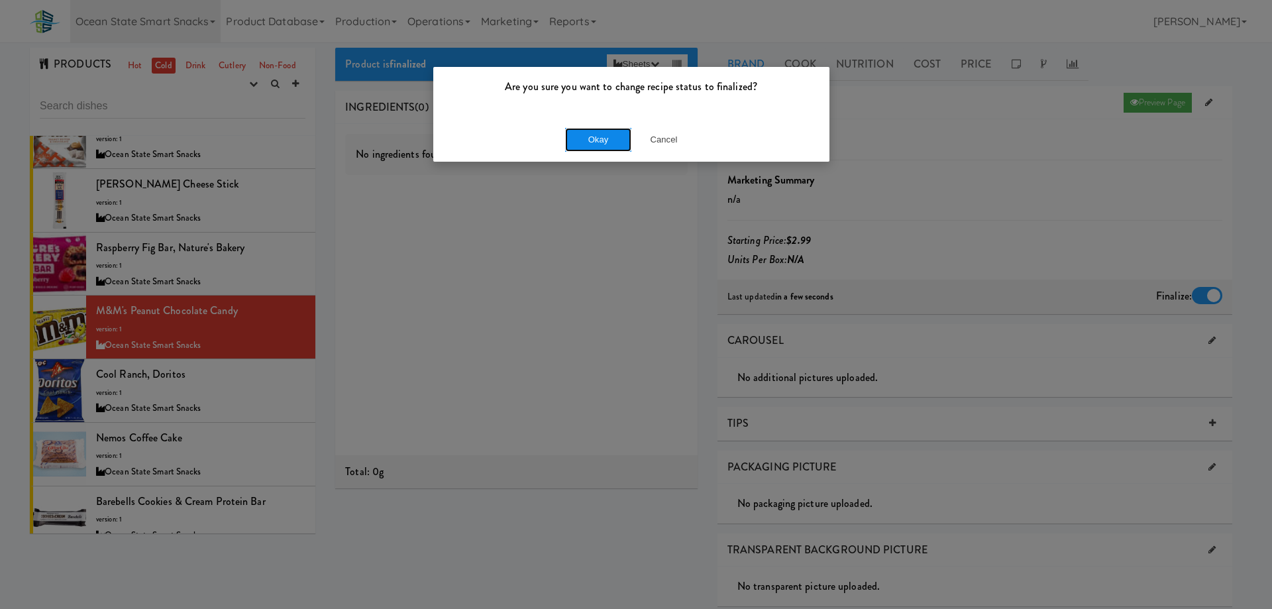
click at [610, 144] on button "Okay" at bounding box center [598, 140] width 66 height 24
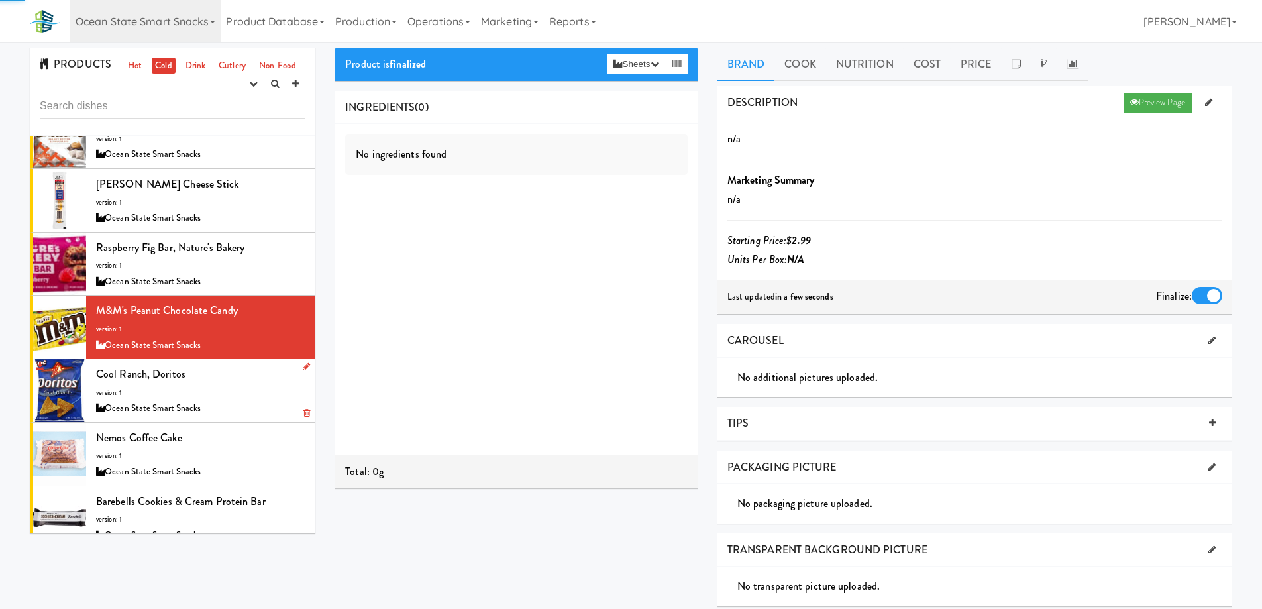
click at [236, 395] on div "Cool Ranch, Doritos version: 1 Ocean State Smart Snacks" at bounding box center [200, 390] width 209 height 52
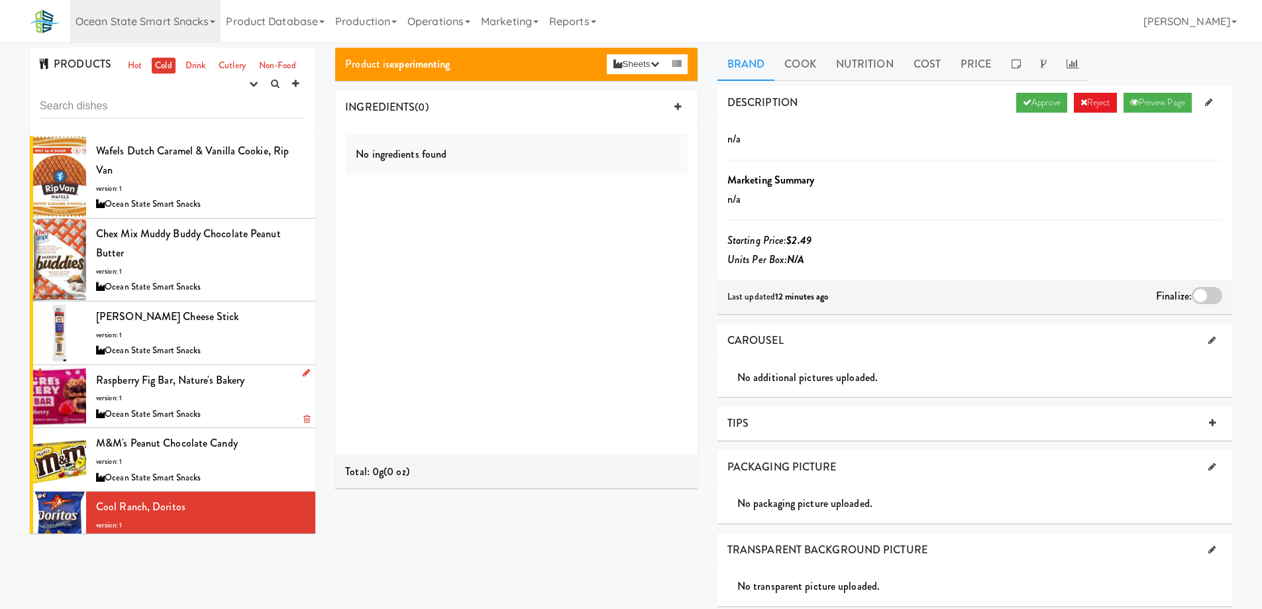
scroll to position [199, 0]
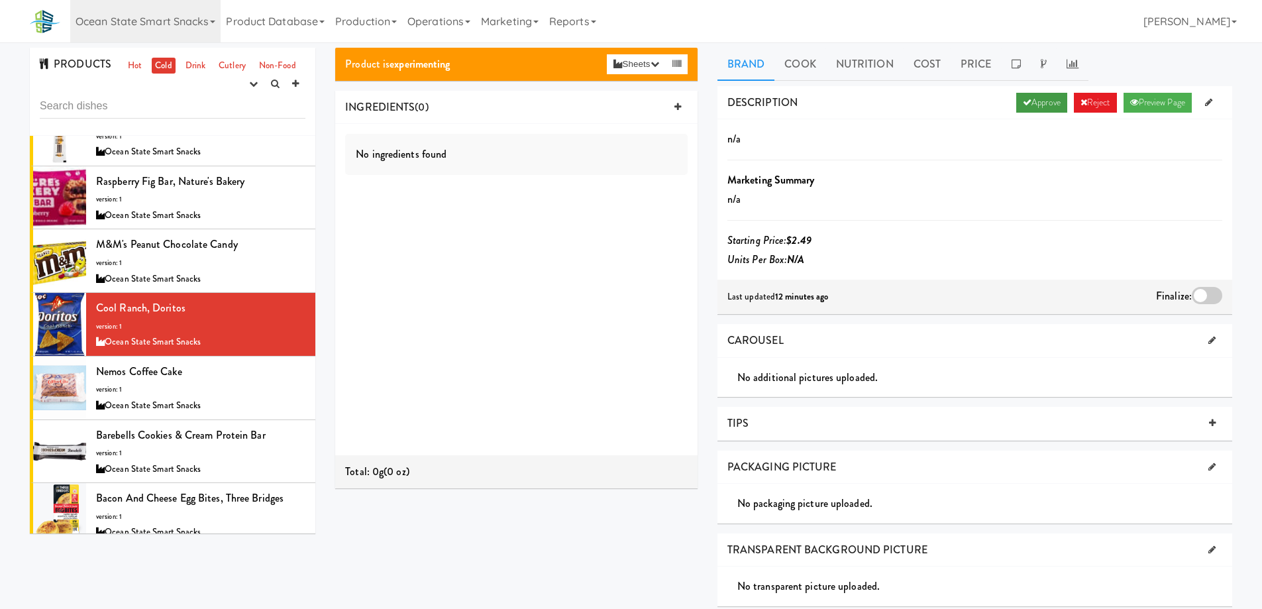
click at [1049, 102] on link "Approve" at bounding box center [1041, 103] width 51 height 20
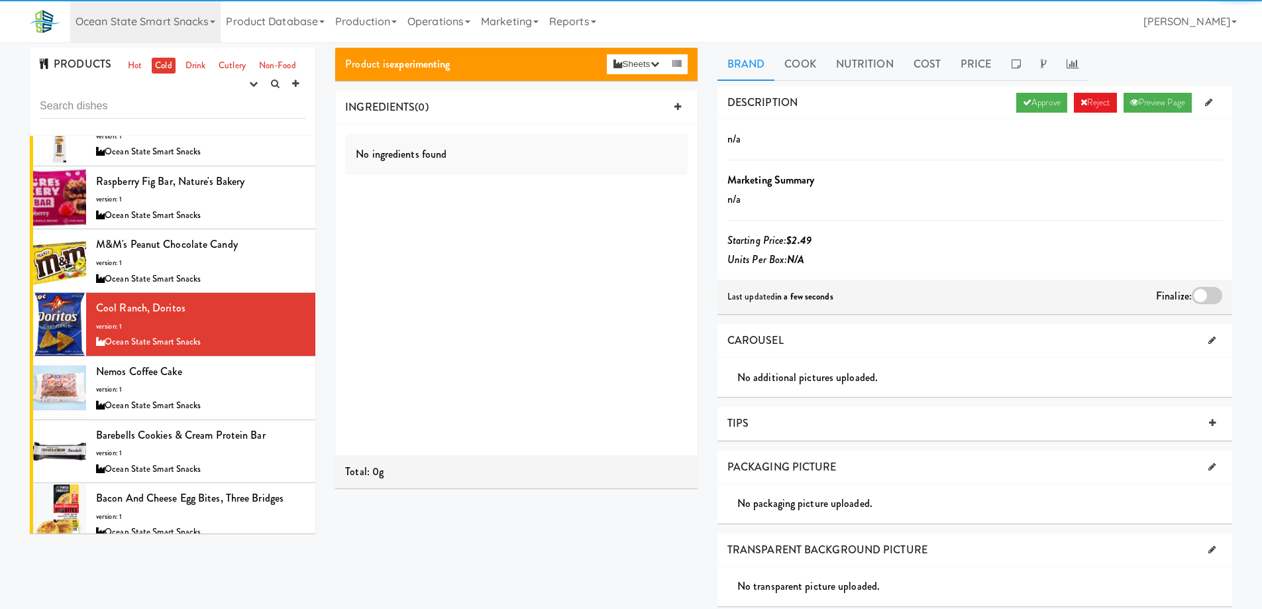
click at [1201, 293] on div at bounding box center [1207, 295] width 30 height 17
click at [0, 0] on input "checkbox" at bounding box center [0, 0] width 0 height 0
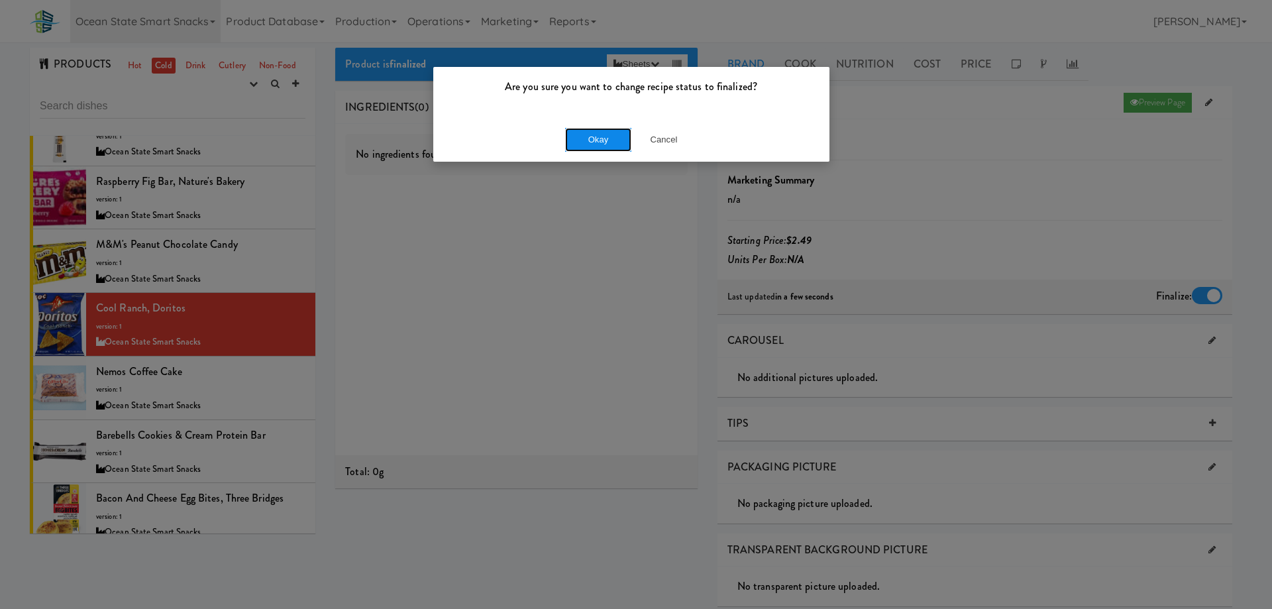
click at [592, 138] on button "Okay" at bounding box center [598, 140] width 66 height 24
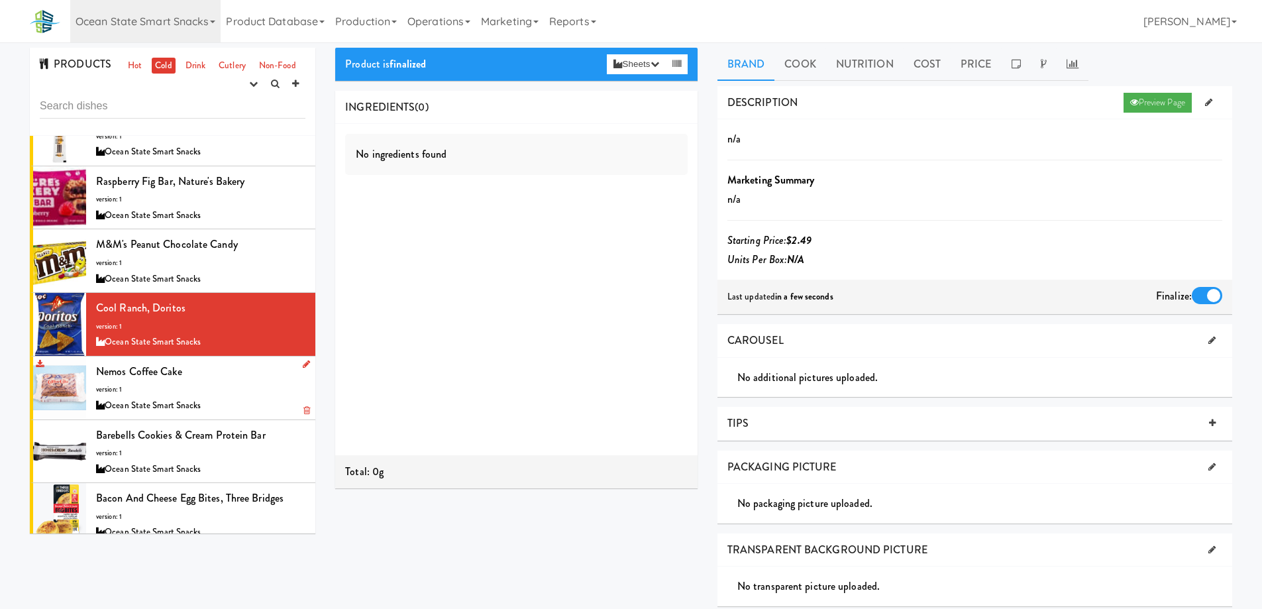
click at [244, 384] on div "Nemos Coffee Cake version: 1 Ocean State Smart Snacks" at bounding box center [200, 388] width 209 height 52
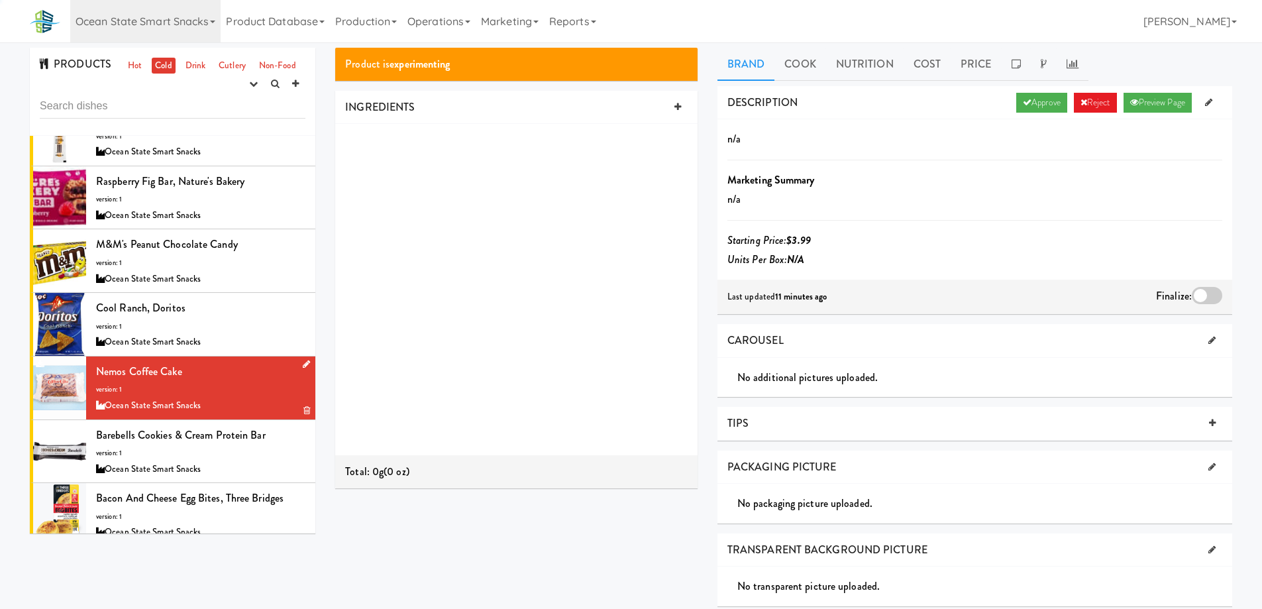
scroll to position [265, 0]
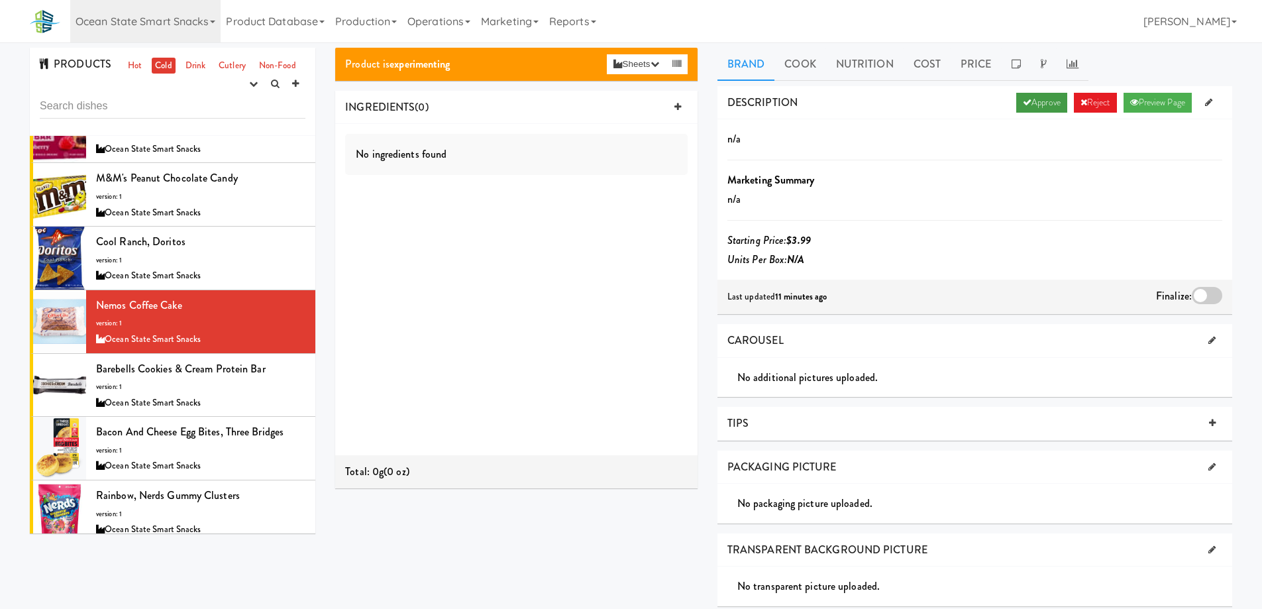
click at [1027, 102] on link "Approve" at bounding box center [1041, 103] width 51 height 20
click at [1201, 294] on div at bounding box center [1207, 295] width 30 height 17
click at [0, 0] on input "checkbox" at bounding box center [0, 0] width 0 height 0
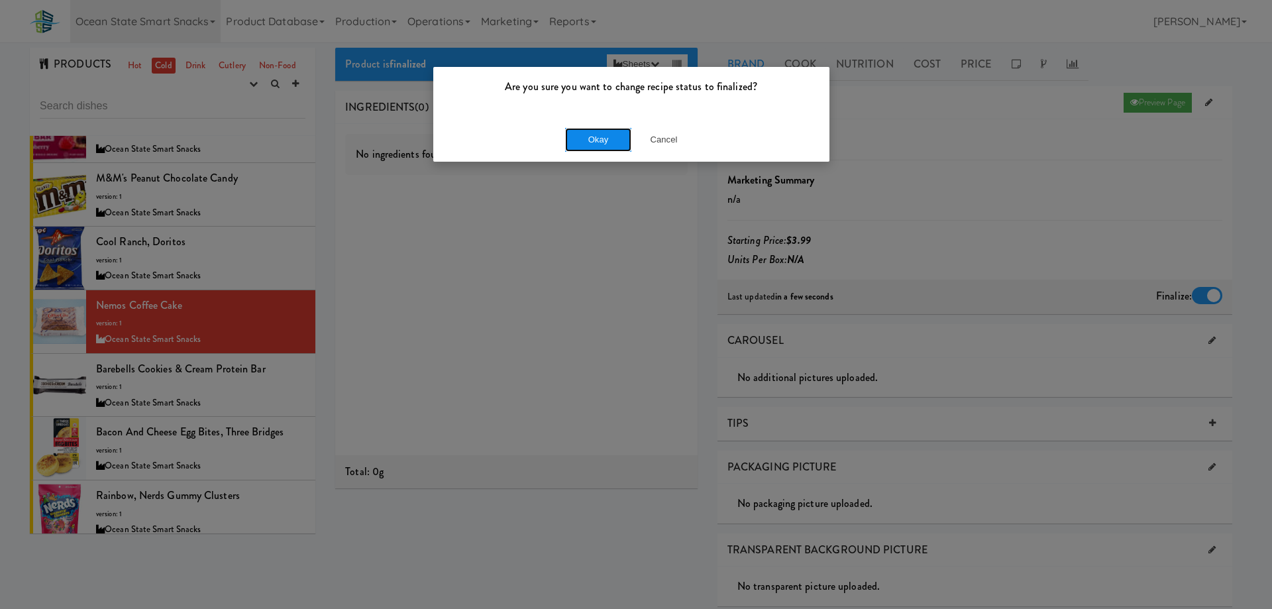
click at [613, 142] on button "Okay" at bounding box center [598, 140] width 66 height 24
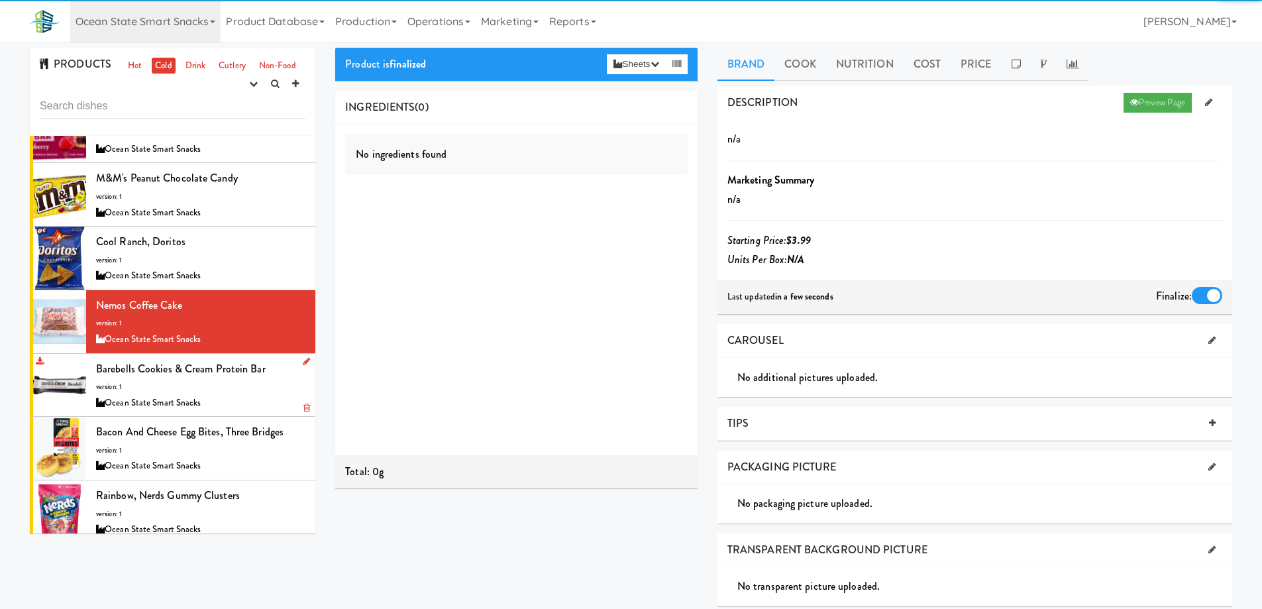
click at [252, 400] on div "Ocean State Smart Snacks" at bounding box center [200, 403] width 209 height 17
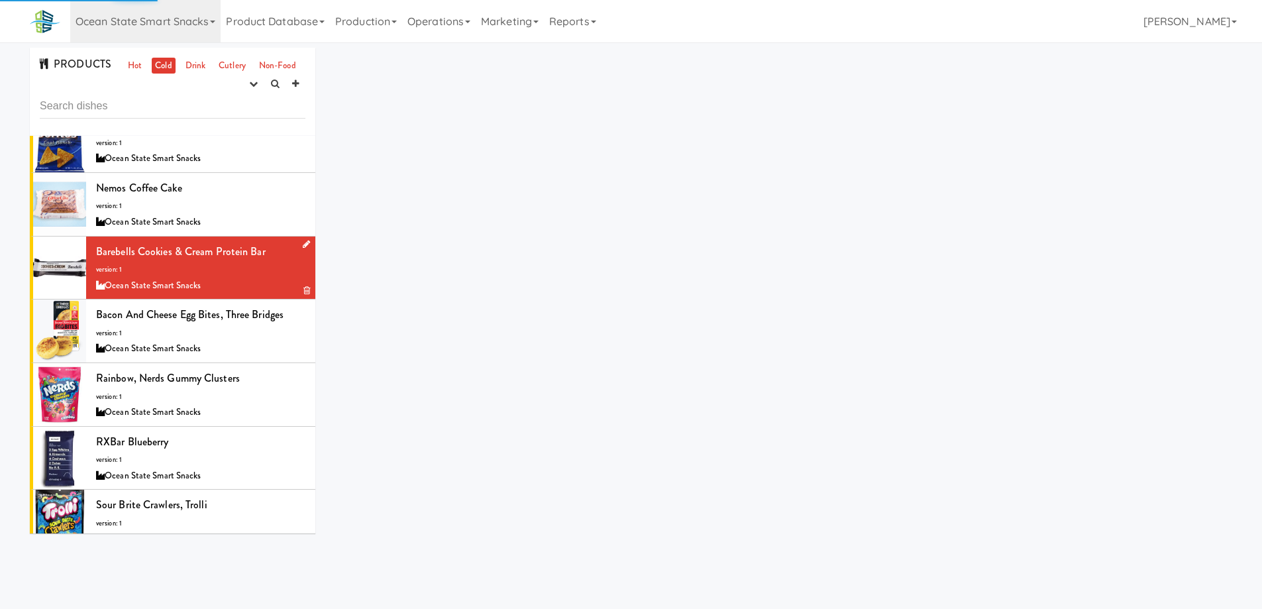
scroll to position [398, 0]
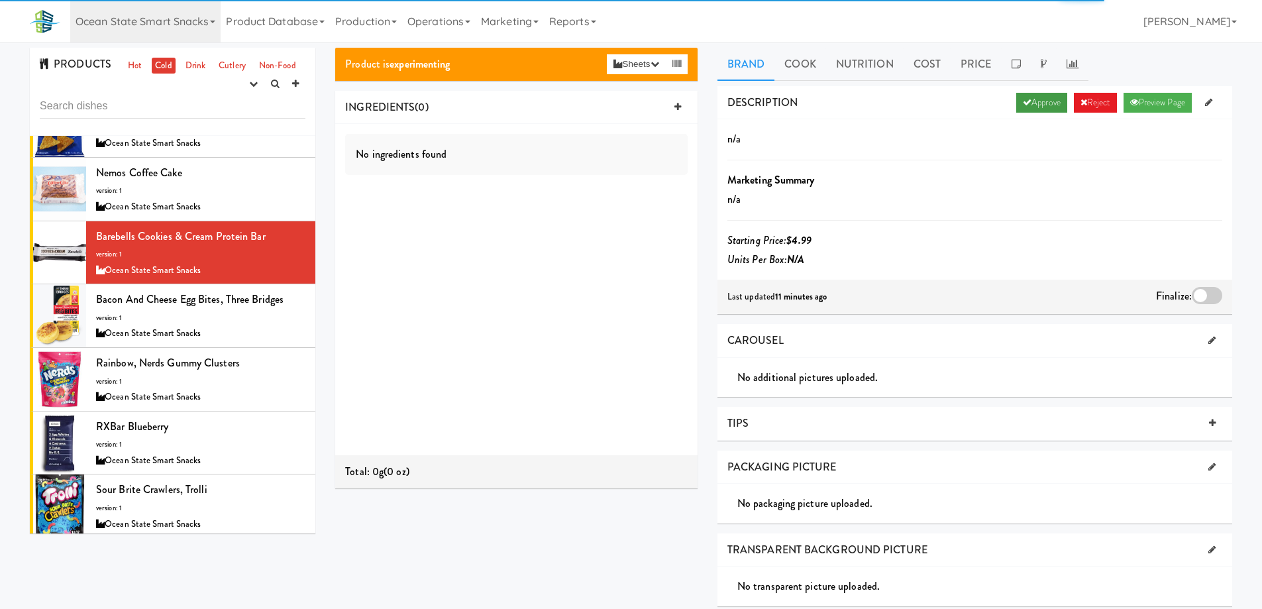
click at [1036, 103] on link "Approve" at bounding box center [1041, 103] width 51 height 20
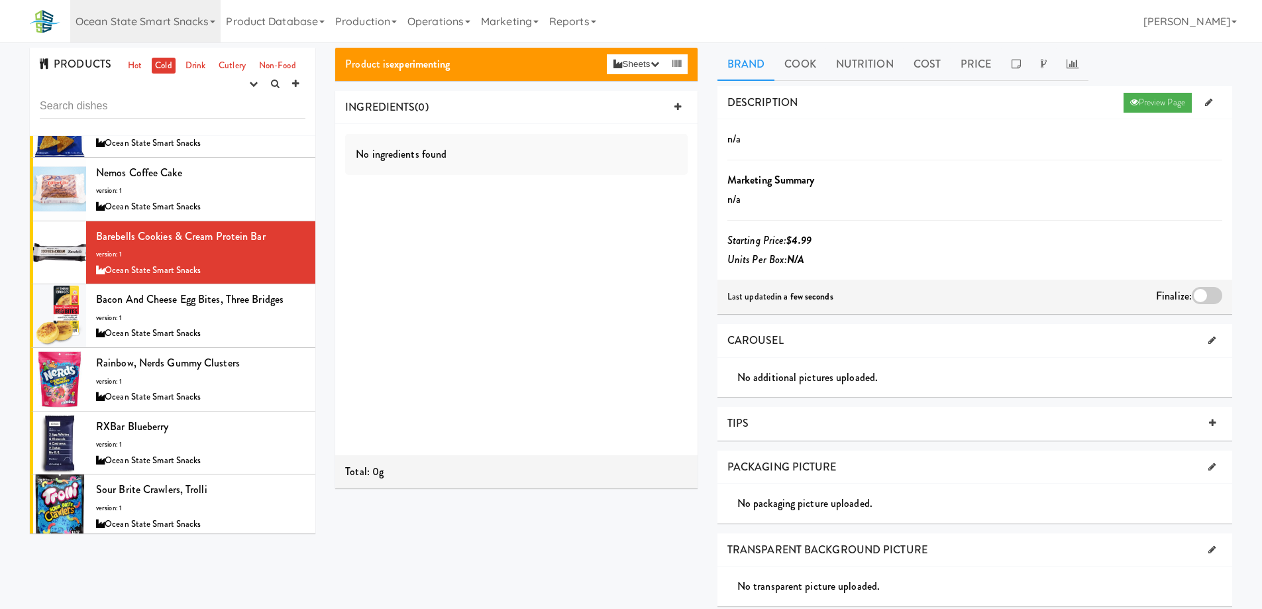
click at [1209, 296] on div at bounding box center [1207, 295] width 30 height 17
click at [0, 0] on input "checkbox" at bounding box center [0, 0] width 0 height 0
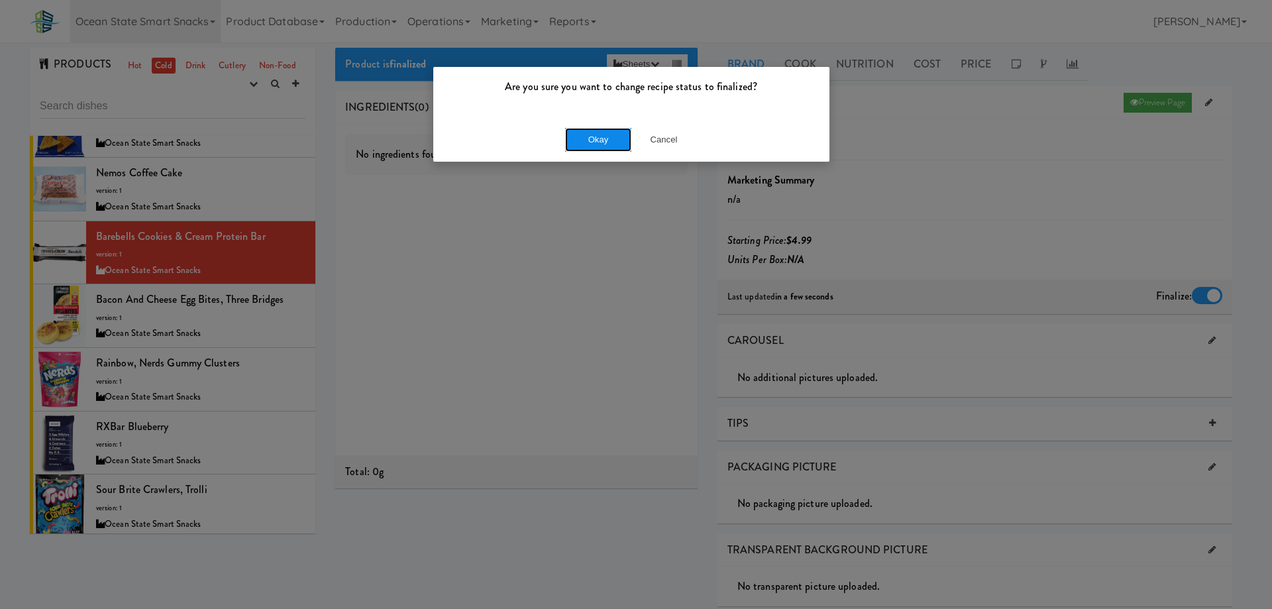
click at [584, 139] on button "Okay" at bounding box center [598, 140] width 66 height 24
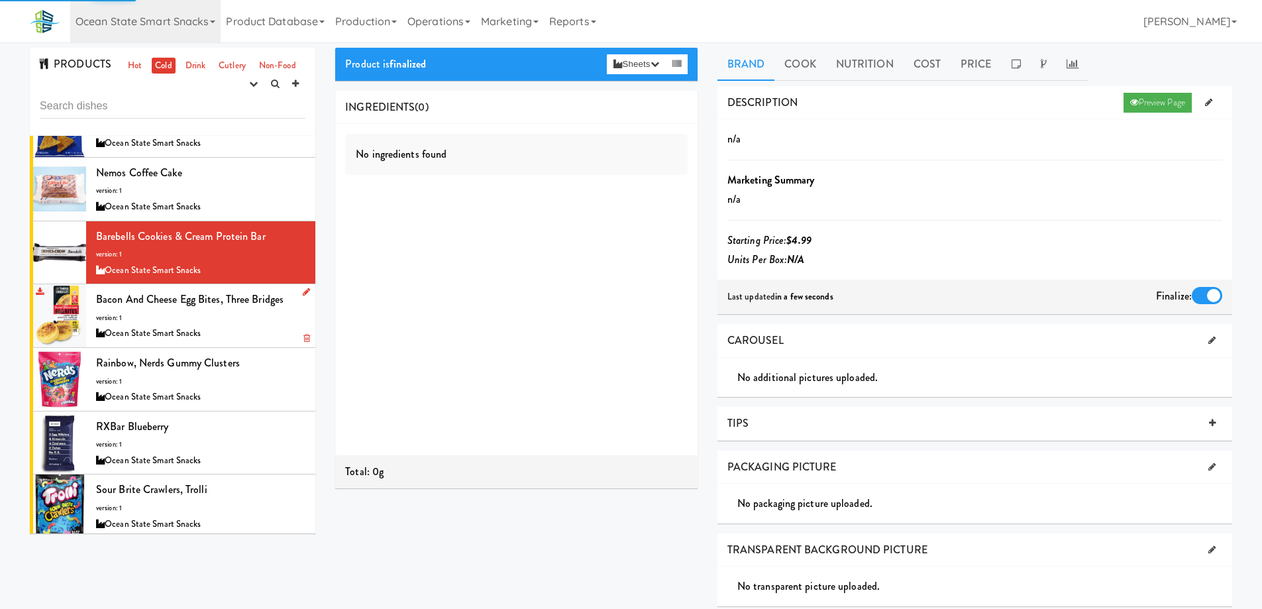
click at [243, 325] on div "Ocean State Smart Snacks" at bounding box center [200, 333] width 209 height 17
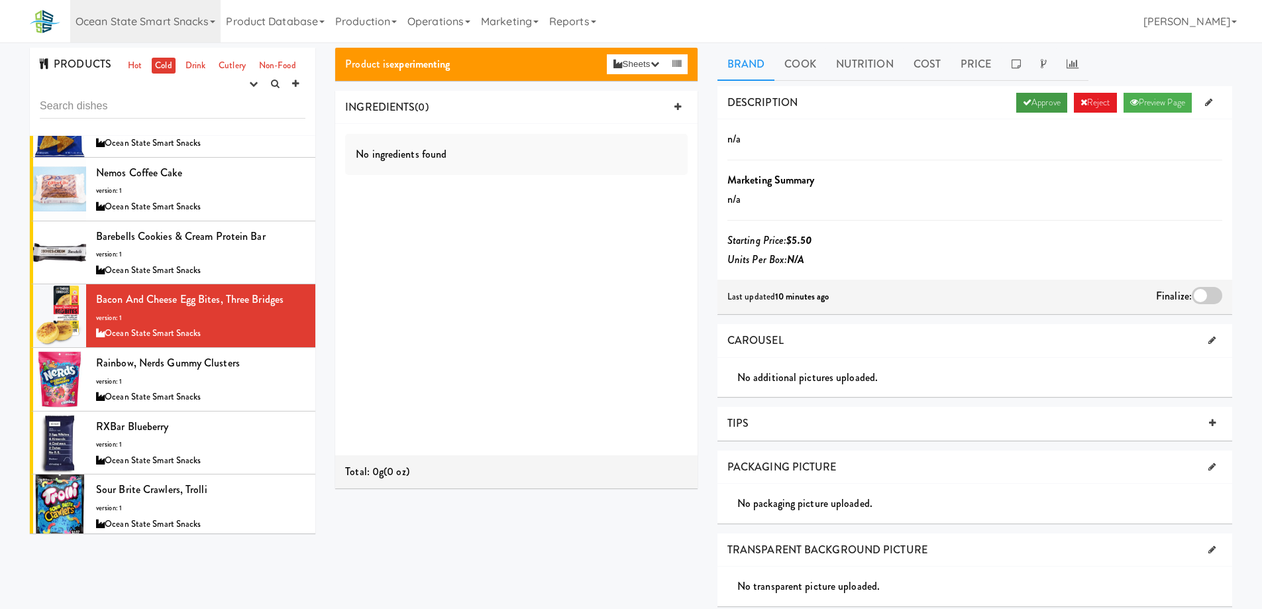
click at [1034, 99] on link "Approve" at bounding box center [1041, 103] width 51 height 20
click at [1203, 293] on div at bounding box center [1207, 295] width 30 height 17
click at [0, 0] on input "checkbox" at bounding box center [0, 0] width 0 height 0
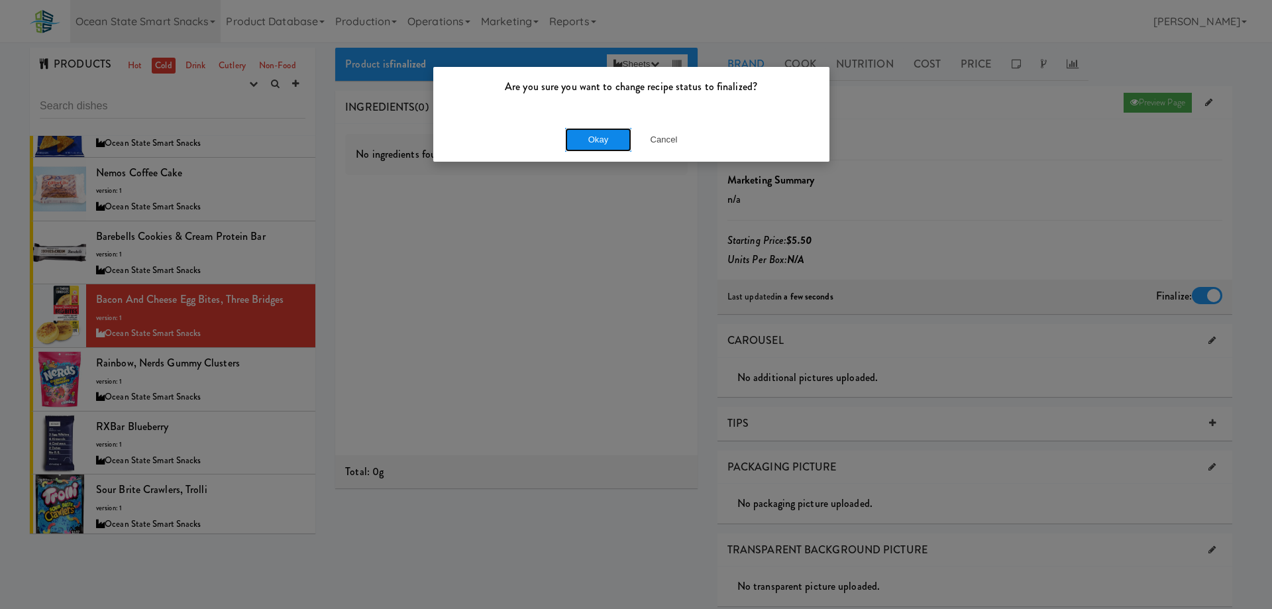
click at [608, 144] on button "Okay" at bounding box center [598, 140] width 66 height 24
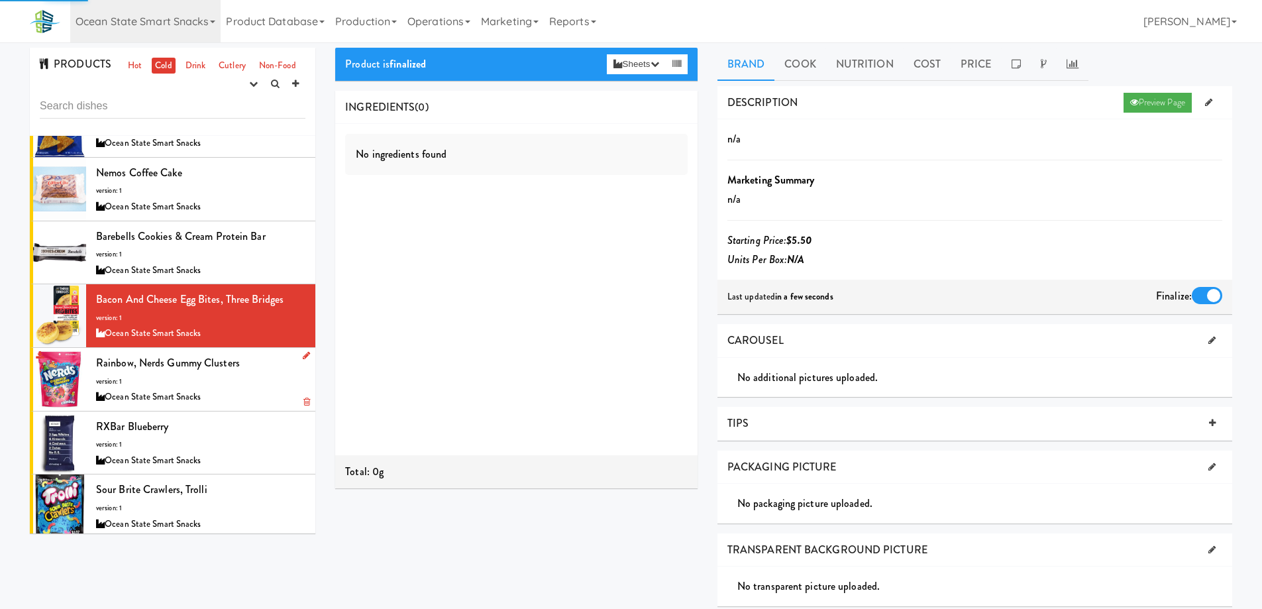
click at [226, 393] on div "Ocean State Smart Snacks" at bounding box center [200, 397] width 209 height 17
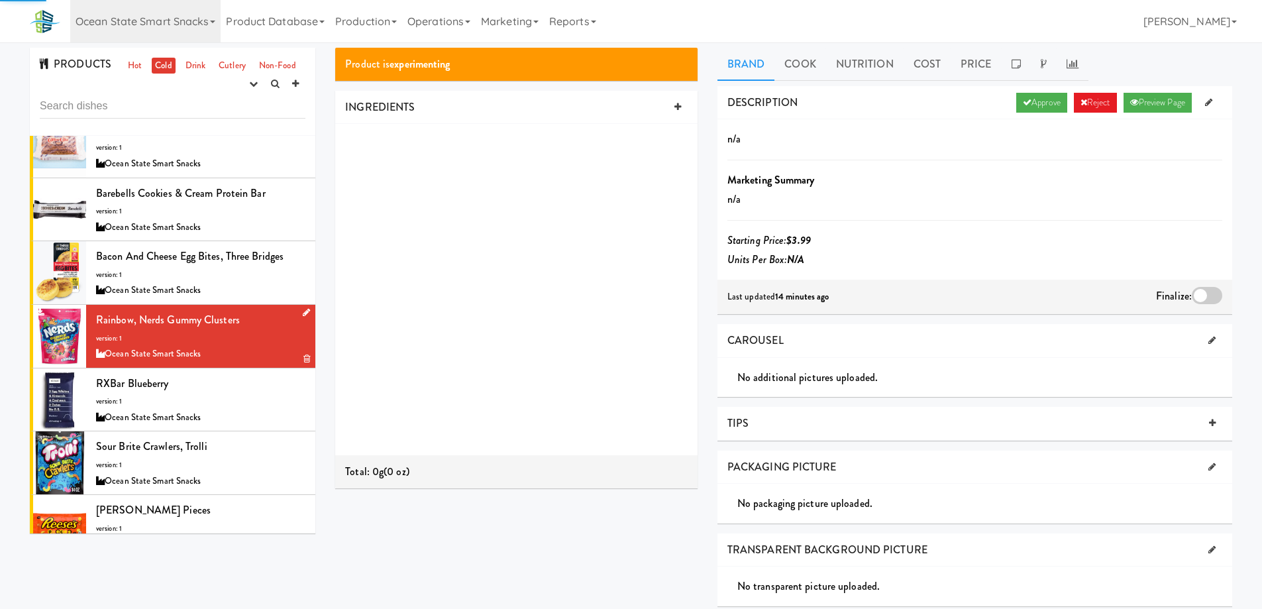
scroll to position [464, 0]
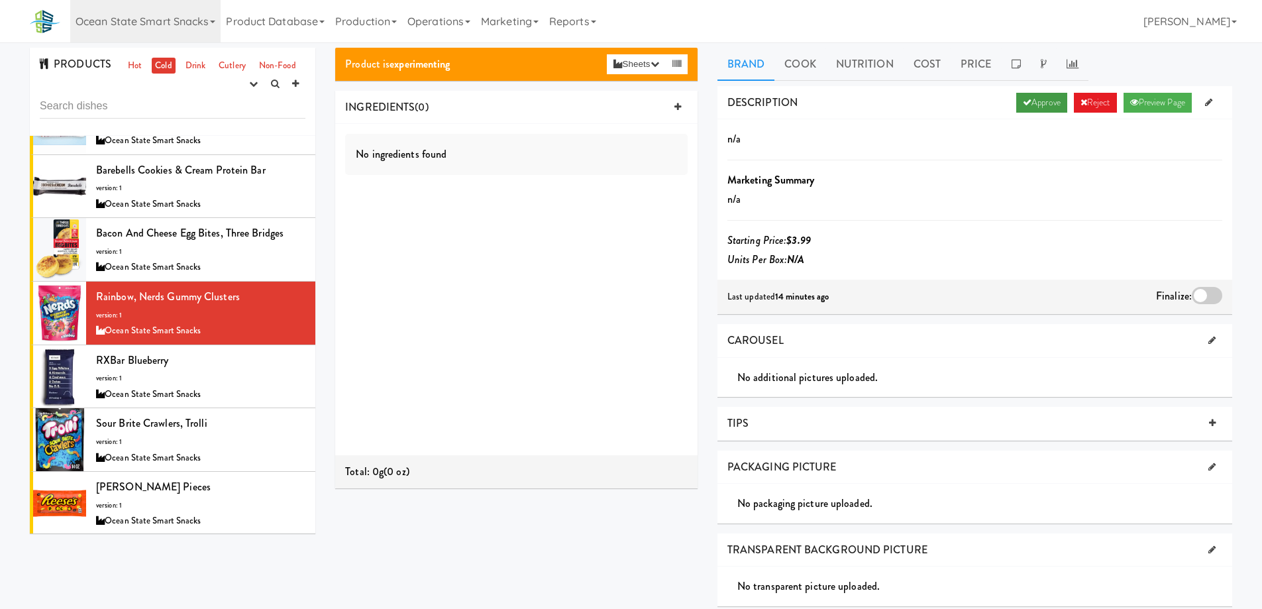
click at [1023, 96] on link "Approve" at bounding box center [1041, 103] width 51 height 20
click at [1201, 294] on div at bounding box center [1207, 295] width 30 height 17
click at [0, 0] on input "checkbox" at bounding box center [0, 0] width 0 height 0
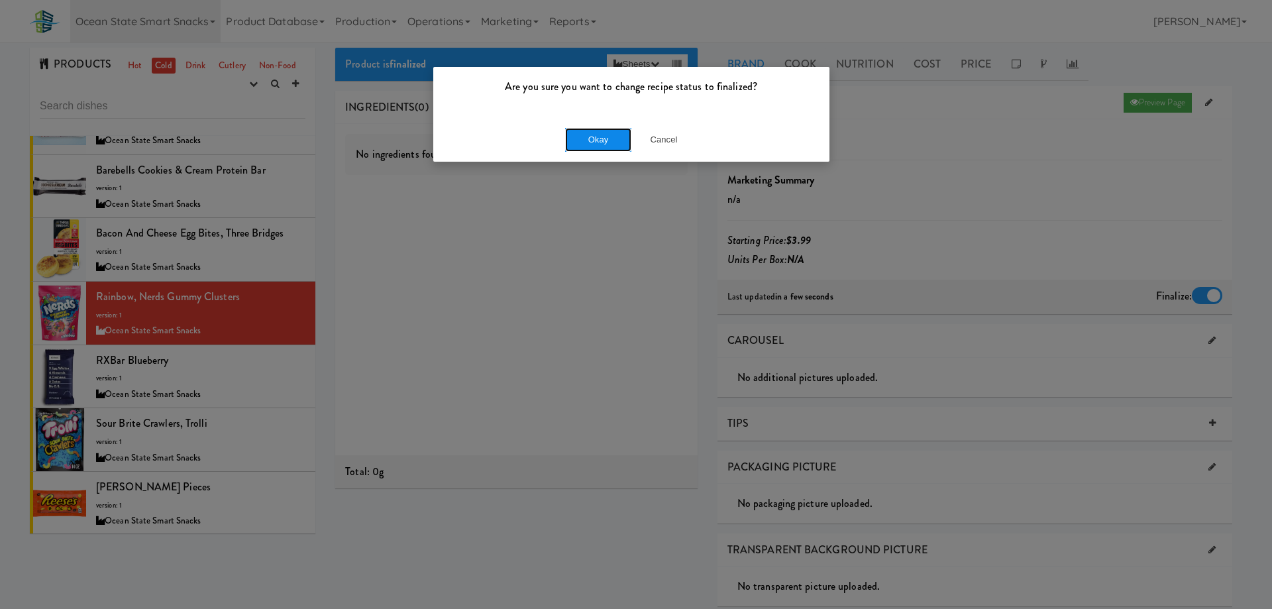
click at [582, 138] on button "Okay" at bounding box center [598, 140] width 66 height 24
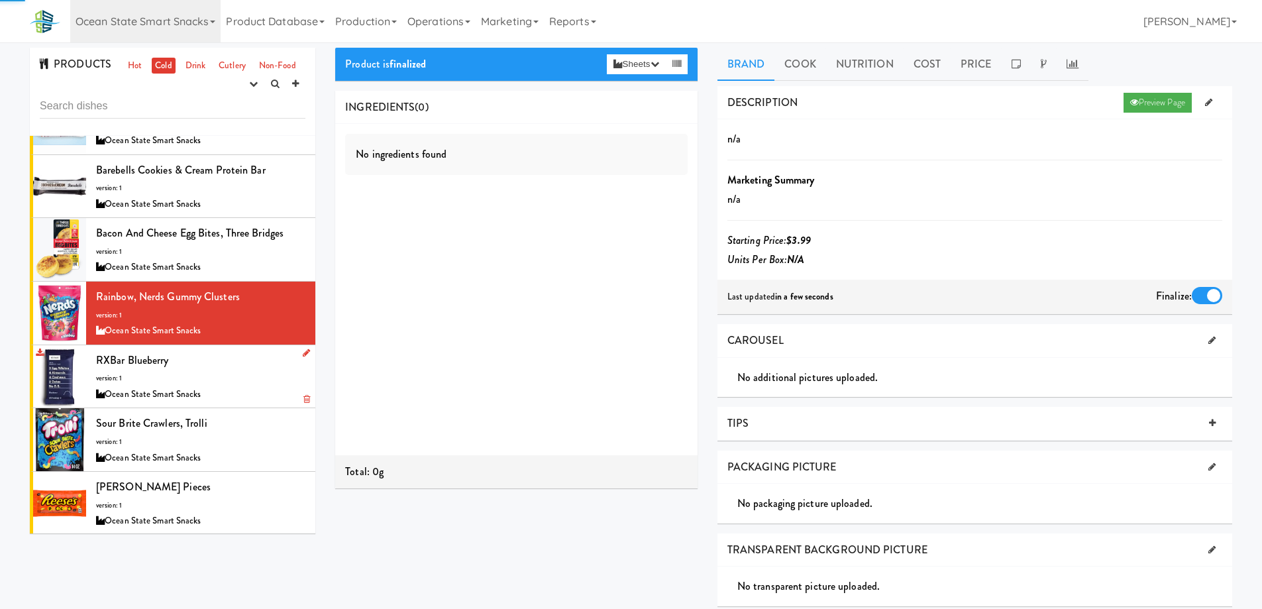
click at [234, 380] on div "RXBar Blueberry version: 1 Ocean State Smart Snacks" at bounding box center [200, 377] width 209 height 52
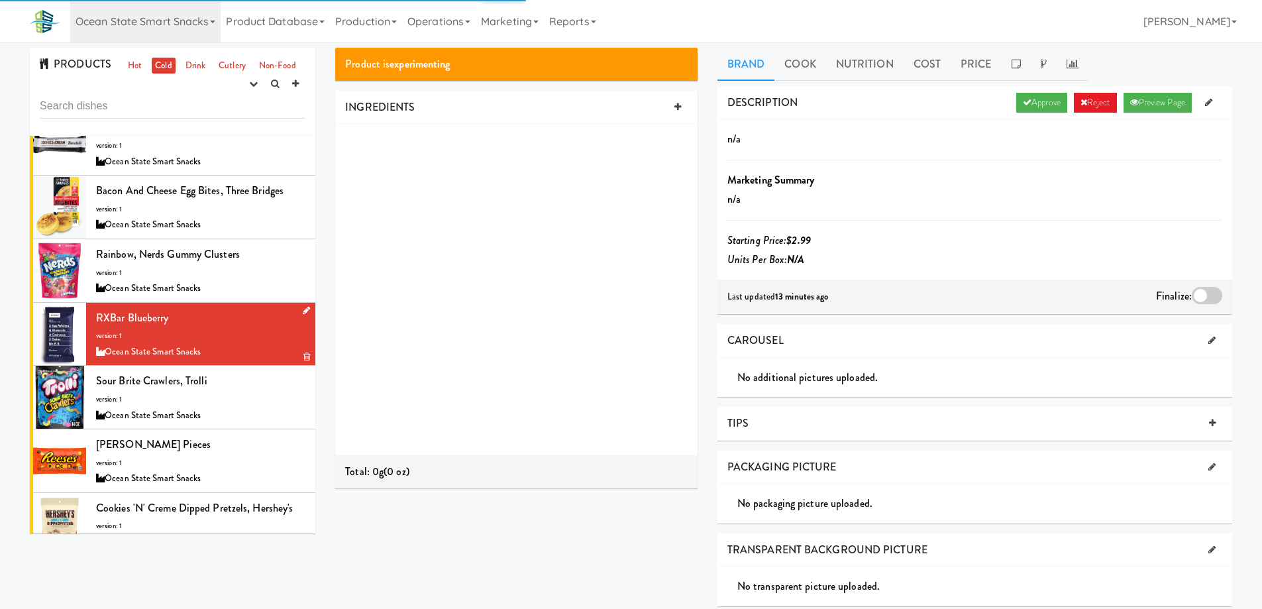
scroll to position [530, 0]
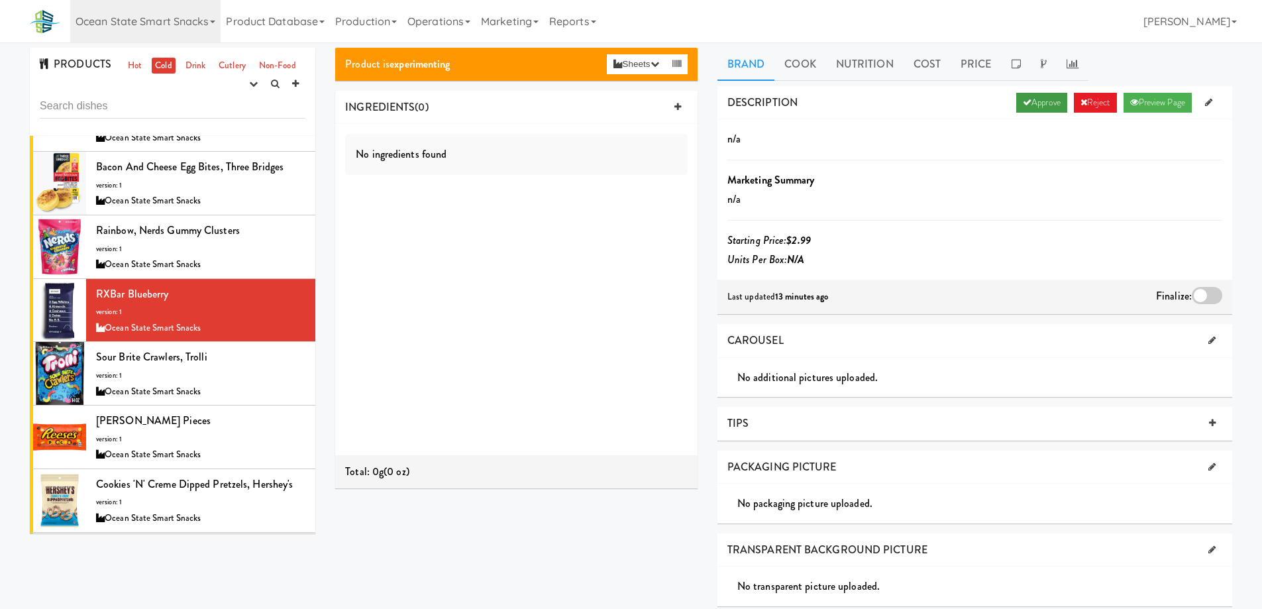
click at [1032, 93] on link "Approve" at bounding box center [1041, 103] width 51 height 20
click at [1202, 292] on div at bounding box center [1207, 295] width 30 height 17
click at [0, 0] on input "checkbox" at bounding box center [0, 0] width 0 height 0
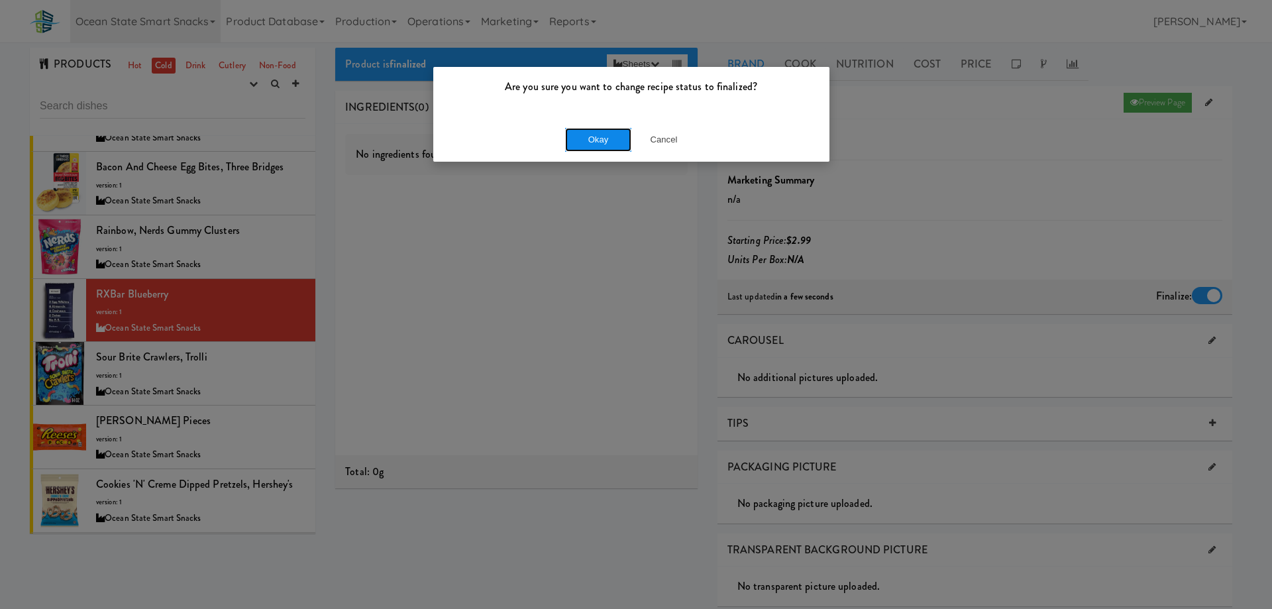
click at [625, 142] on button "Okay" at bounding box center [598, 140] width 66 height 24
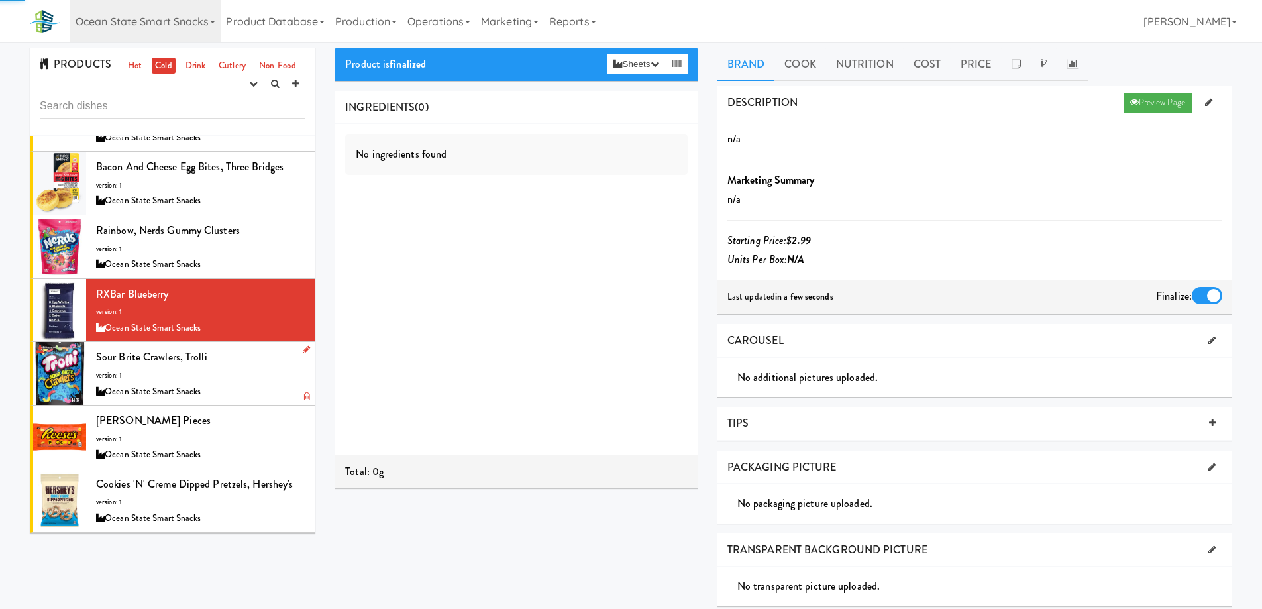
click at [249, 368] on div "Sour Brite Crawlers, Trolli version: 1 Ocean State Smart Snacks" at bounding box center [200, 373] width 209 height 52
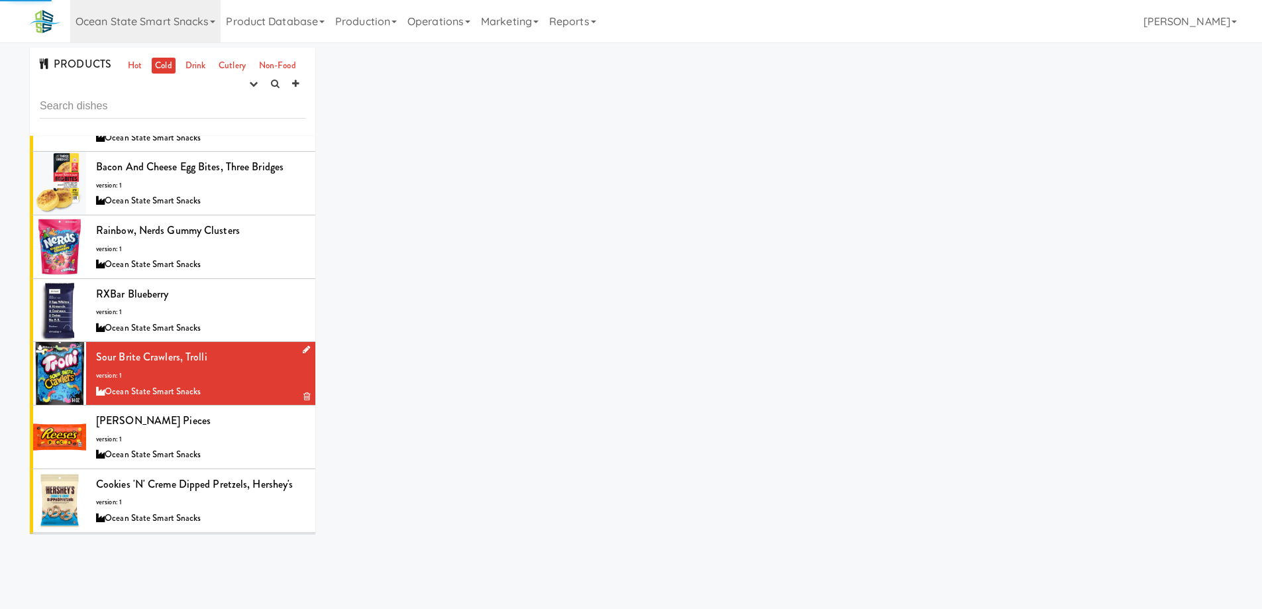
scroll to position [663, 0]
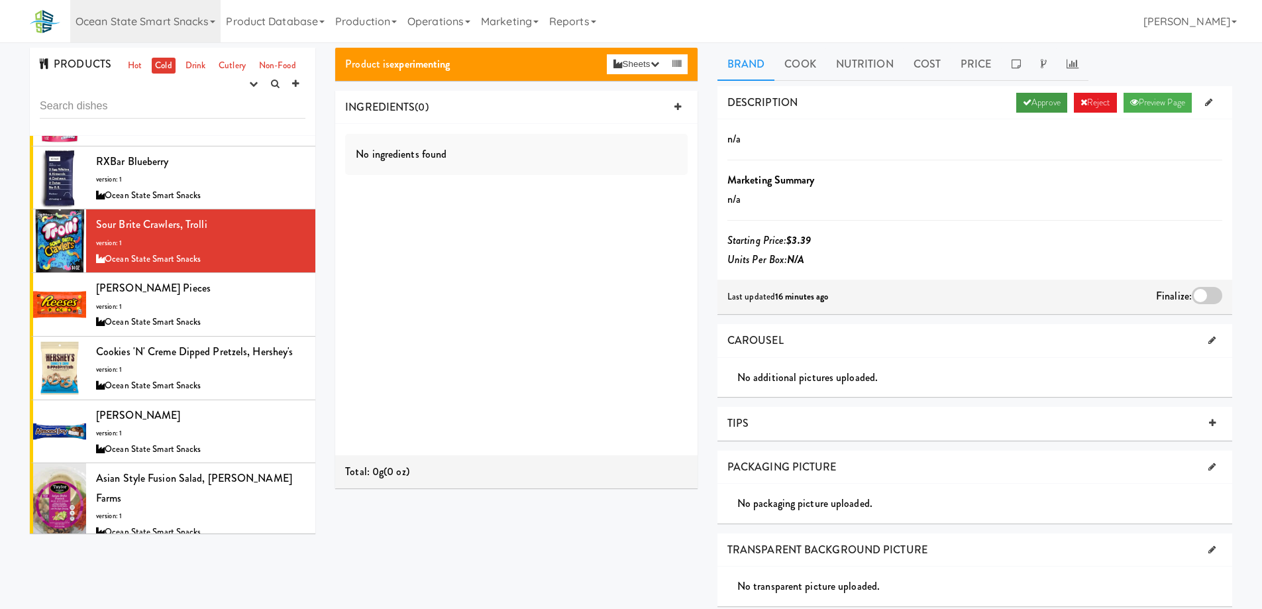
click at [1023, 103] on icon at bounding box center [1027, 102] width 9 height 9
click at [1201, 296] on div at bounding box center [1207, 295] width 30 height 17
click at [0, 0] on input "checkbox" at bounding box center [0, 0] width 0 height 0
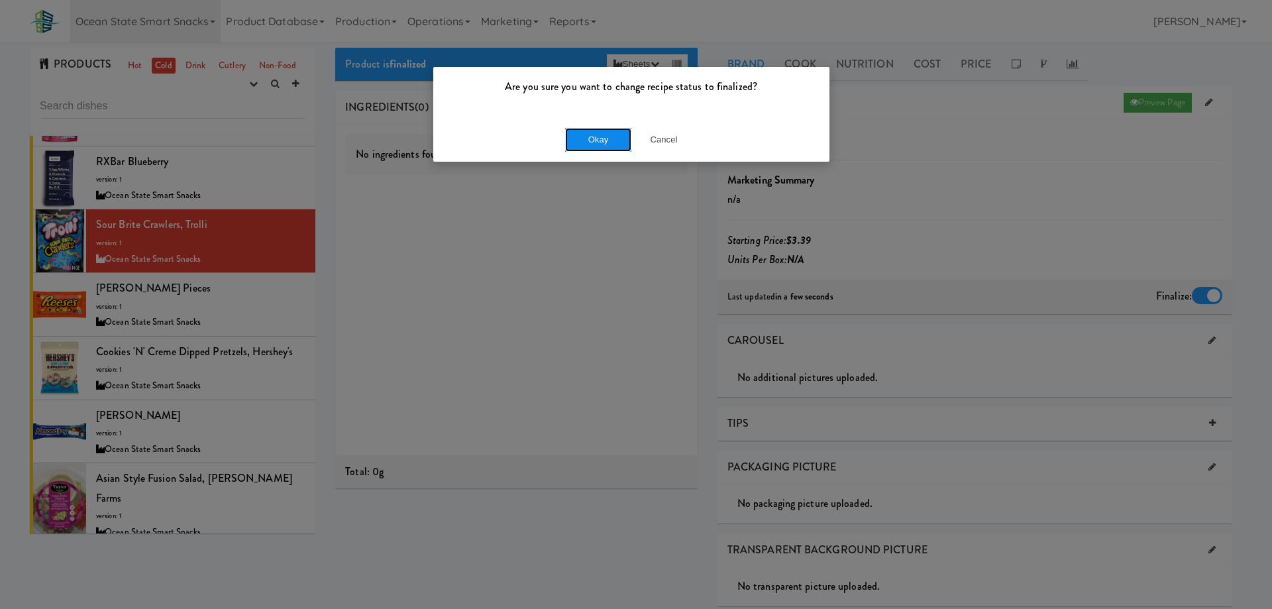
click at [585, 132] on button "Okay" at bounding box center [598, 140] width 66 height 24
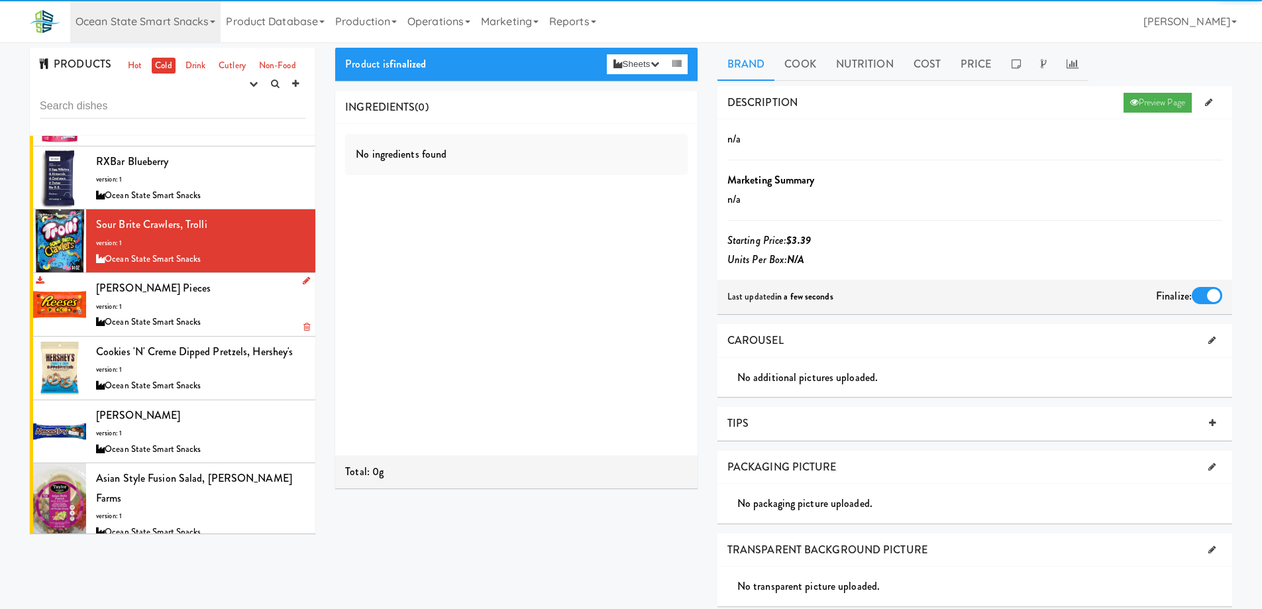
click at [233, 302] on div "Reese's Pieces version: 1 Ocean State Smart Snacks" at bounding box center [200, 304] width 209 height 52
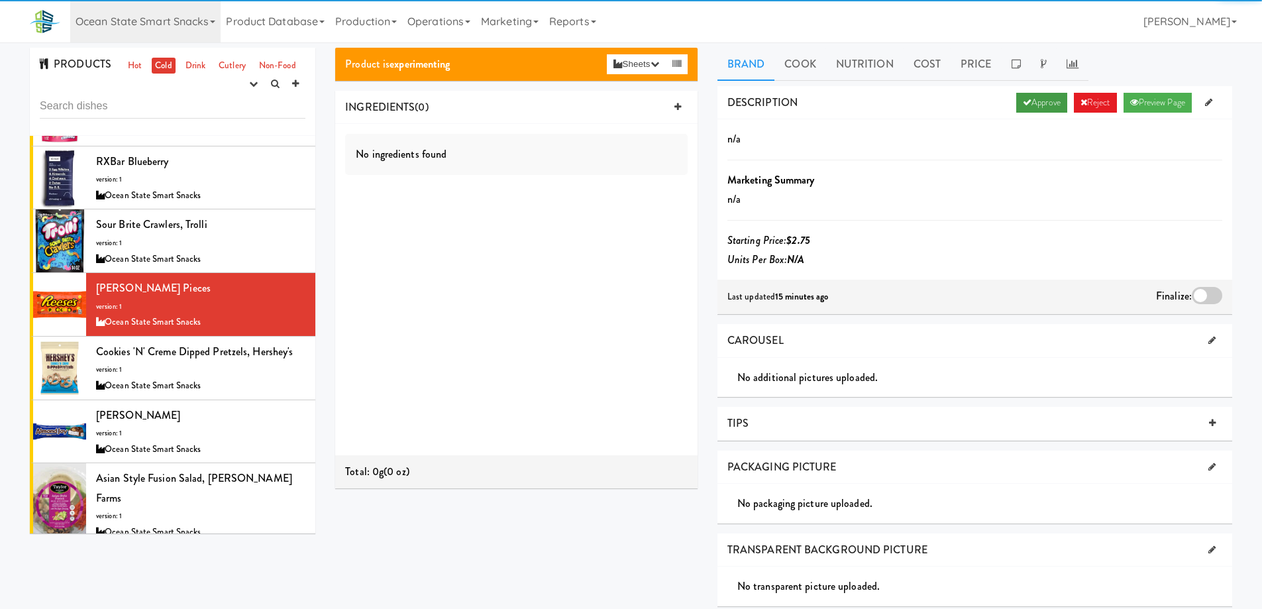
click at [1038, 104] on link "Approve" at bounding box center [1041, 103] width 51 height 20
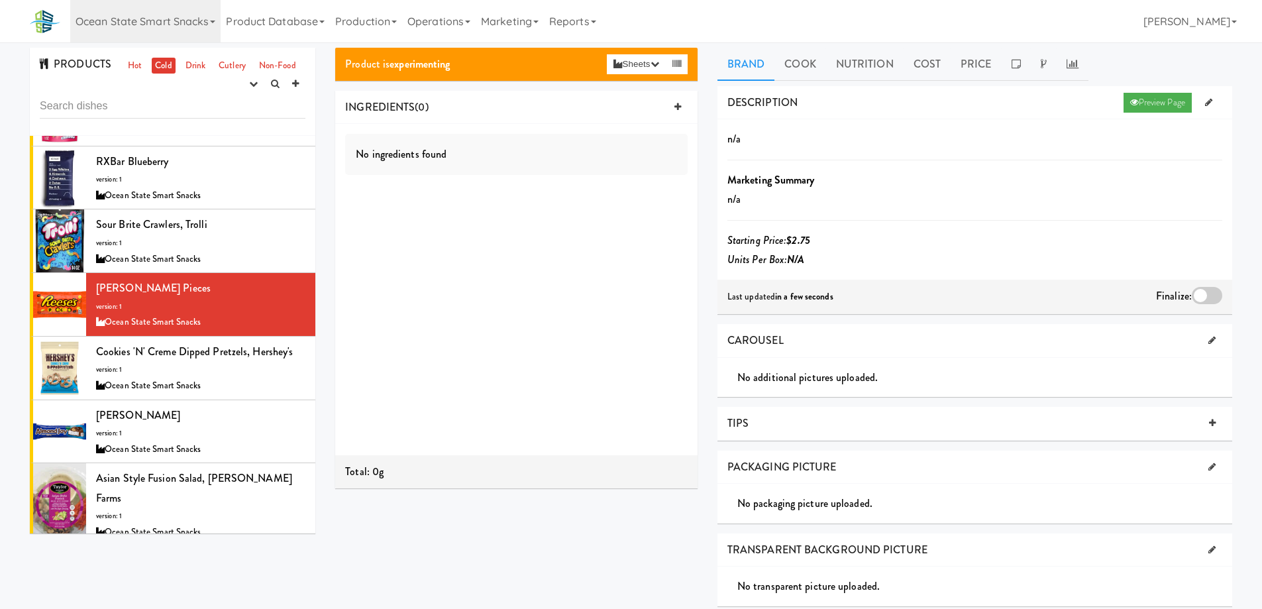
click at [1201, 291] on div at bounding box center [1207, 295] width 30 height 17
click at [0, 0] on input "checkbox" at bounding box center [0, 0] width 0 height 0
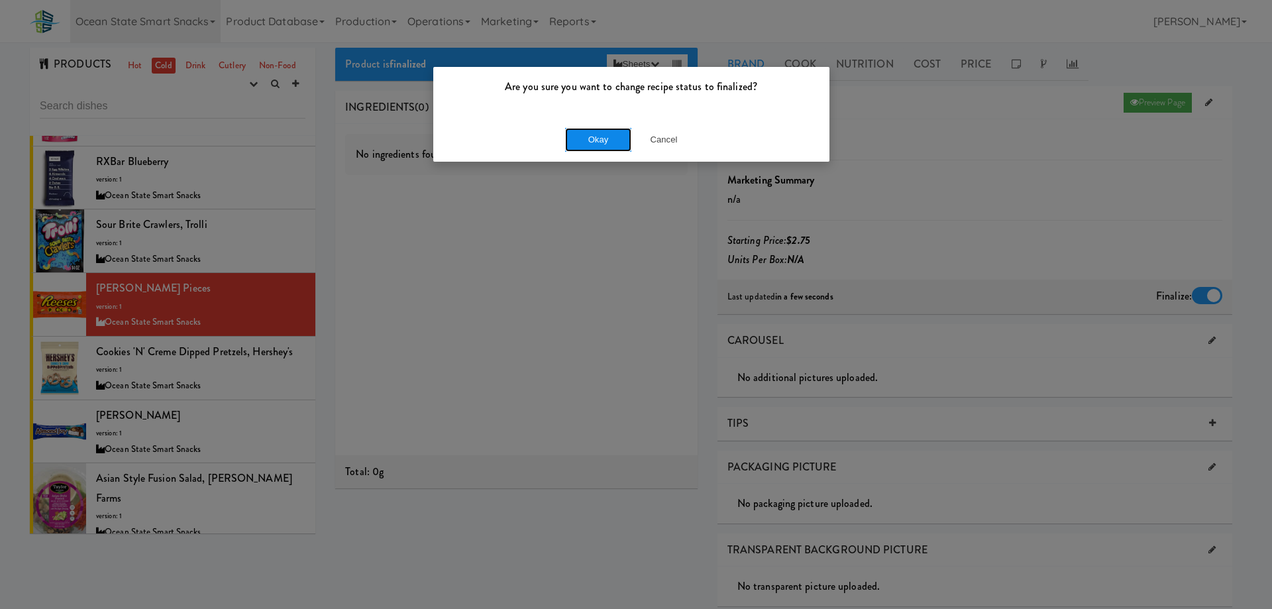
click at [567, 135] on button "Okay" at bounding box center [598, 140] width 66 height 24
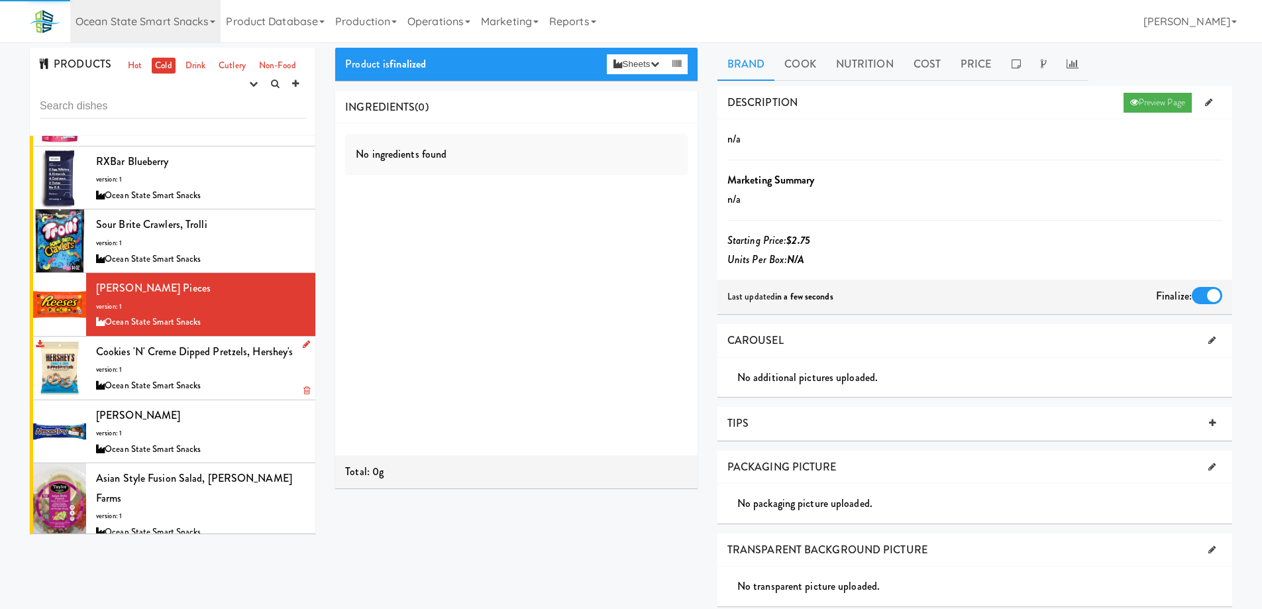
click at [253, 384] on div "Ocean State Smart Snacks" at bounding box center [200, 386] width 209 height 17
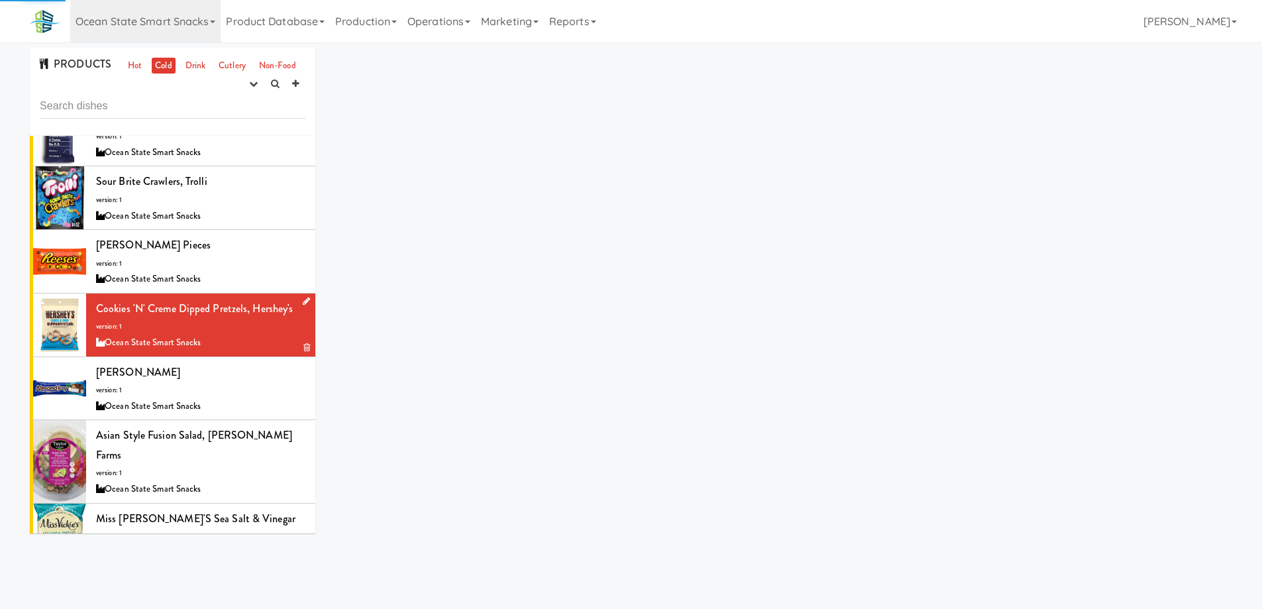
scroll to position [729, 0]
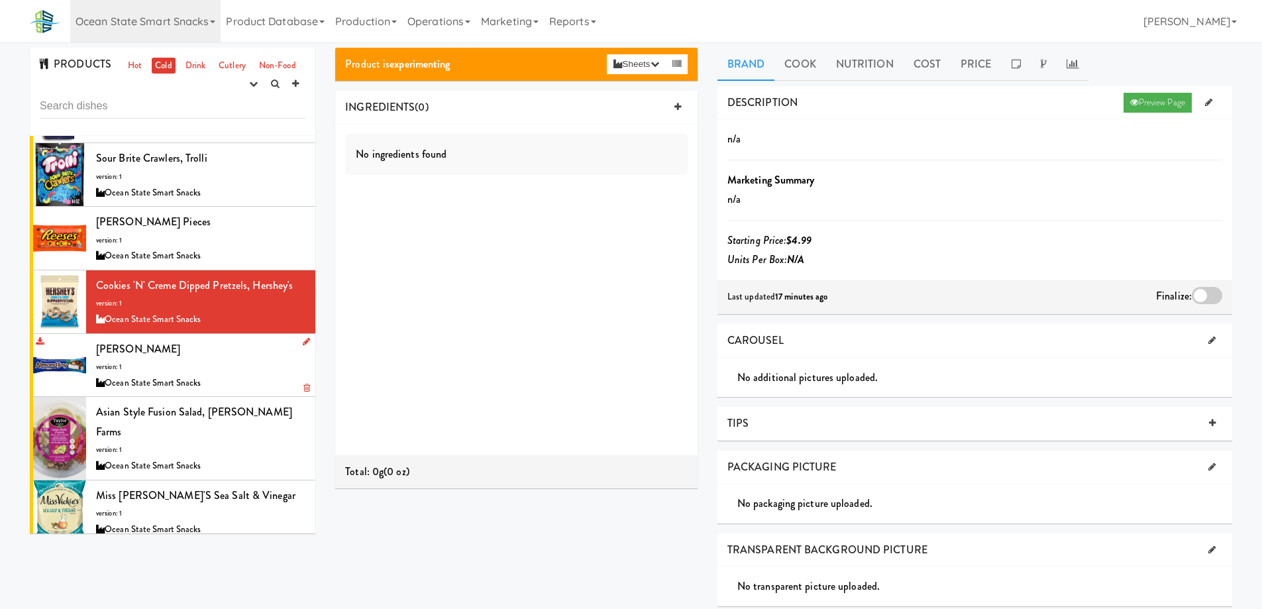
click at [247, 360] on div "Almond Joy version: 1 Ocean State Smart Snacks" at bounding box center [200, 365] width 209 height 52
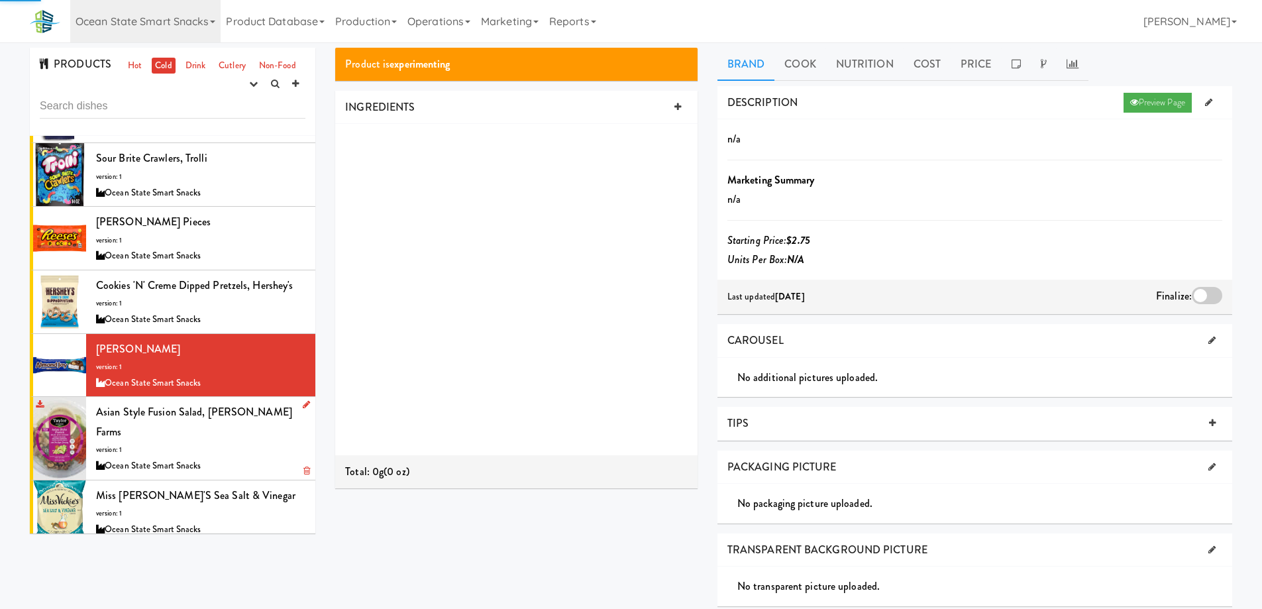
click at [271, 423] on div "Asian Style Fusion Salad, Taylor Farms version: 1 Ocean State Smart Snacks" at bounding box center [200, 438] width 209 height 72
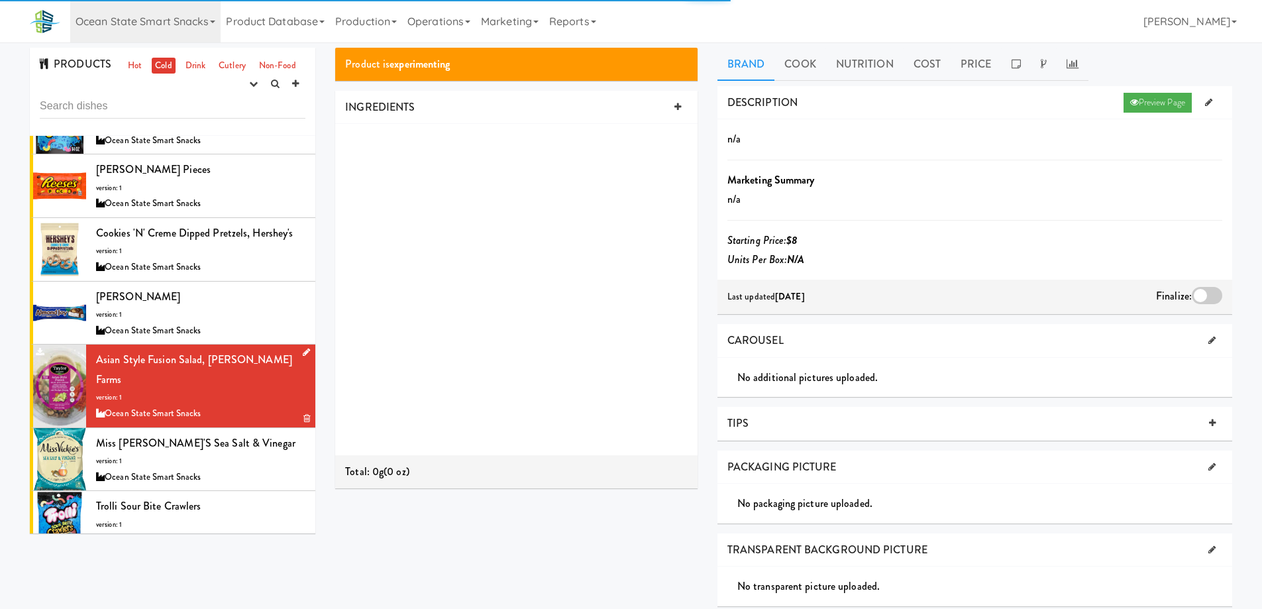
scroll to position [861, 0]
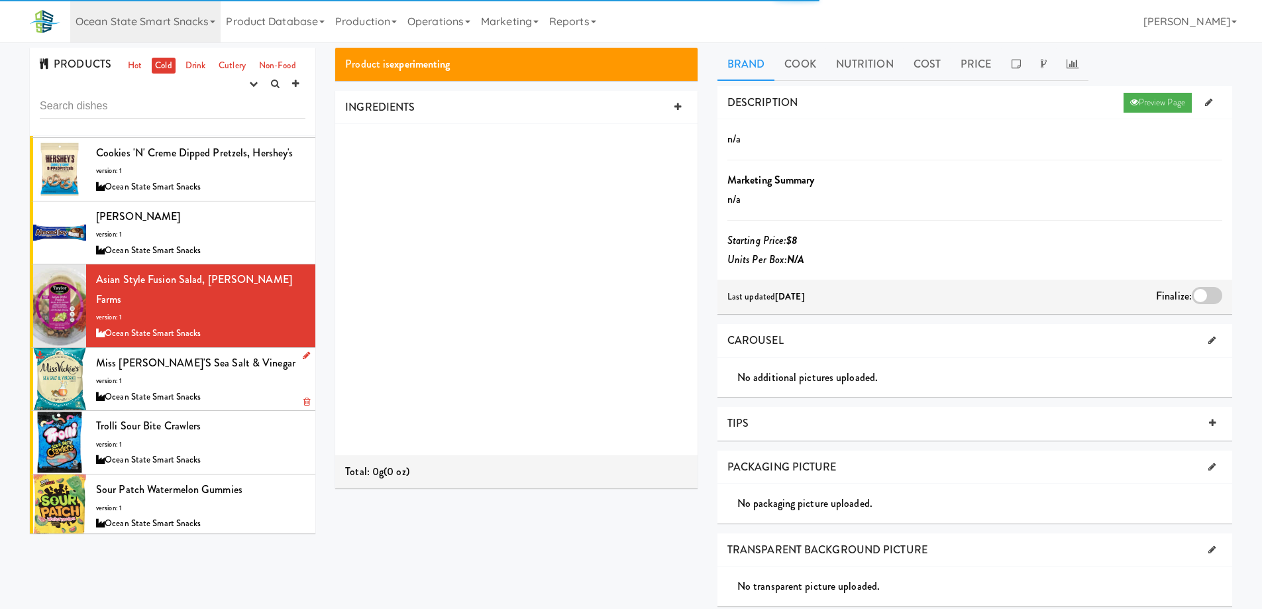
click at [267, 360] on div "Miss Vickie's Sea Salt & Vinegar version: 1 Ocean State Smart Snacks" at bounding box center [200, 379] width 209 height 52
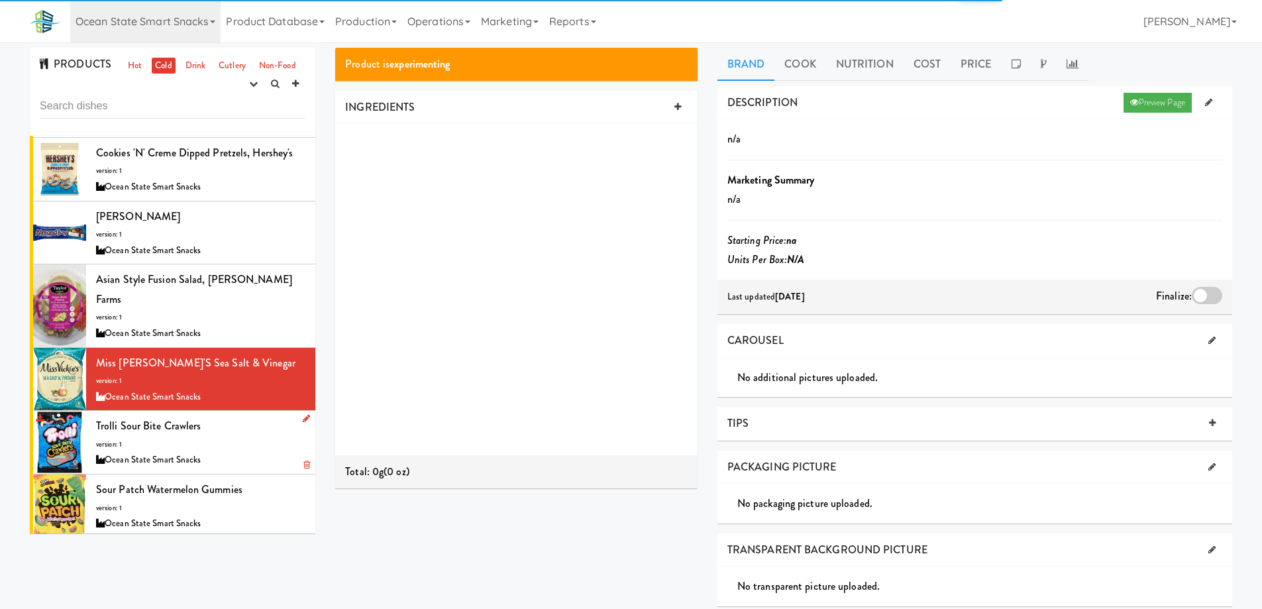
click at [260, 416] on div "Trolli Sour Bite Crawlers version: 1 Ocean State Smart Snacks" at bounding box center [200, 442] width 209 height 52
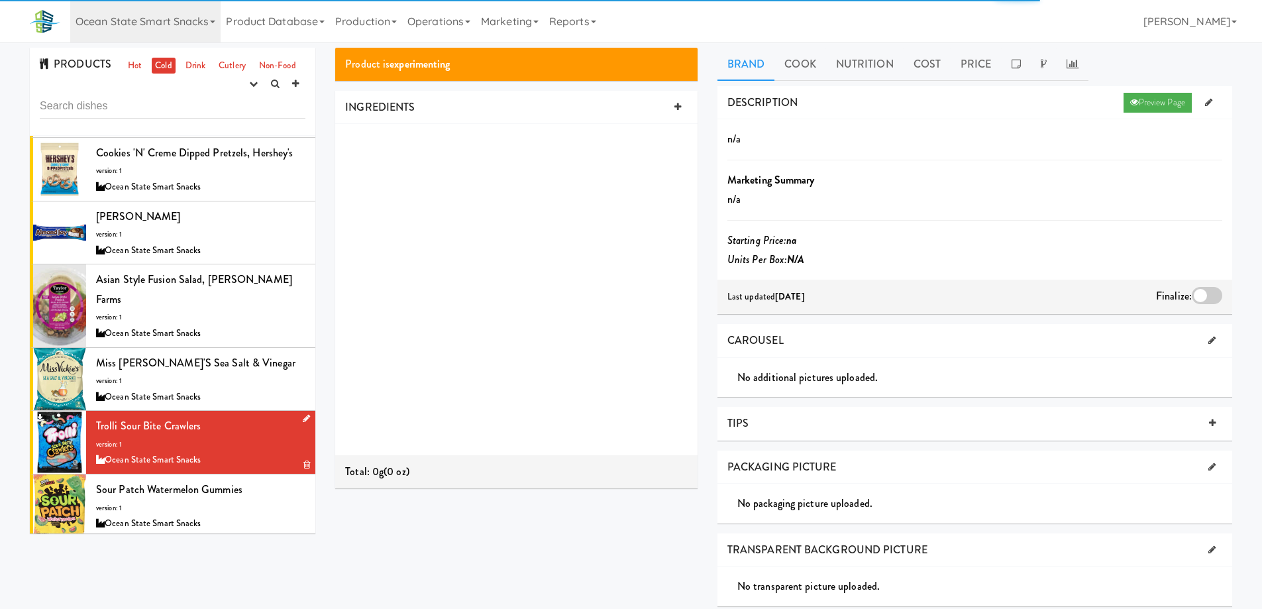
scroll to position [928, 0]
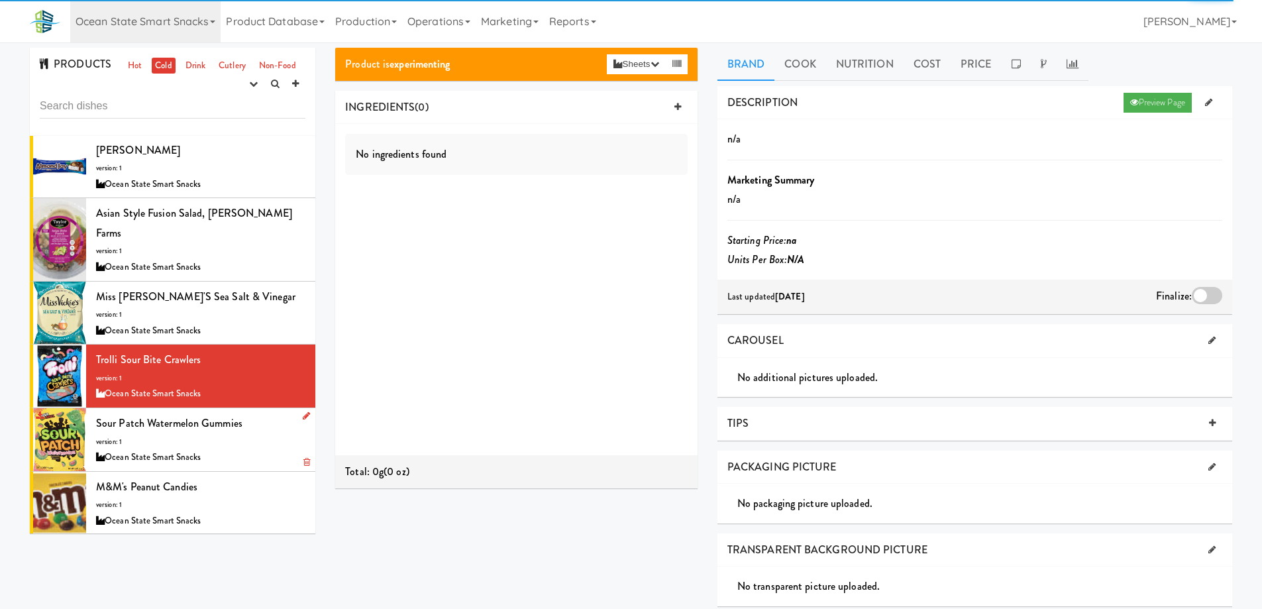
click at [256, 413] on div "Sour Patch Watermelon Gummies version: 1 Ocean State Smart Snacks" at bounding box center [200, 439] width 209 height 52
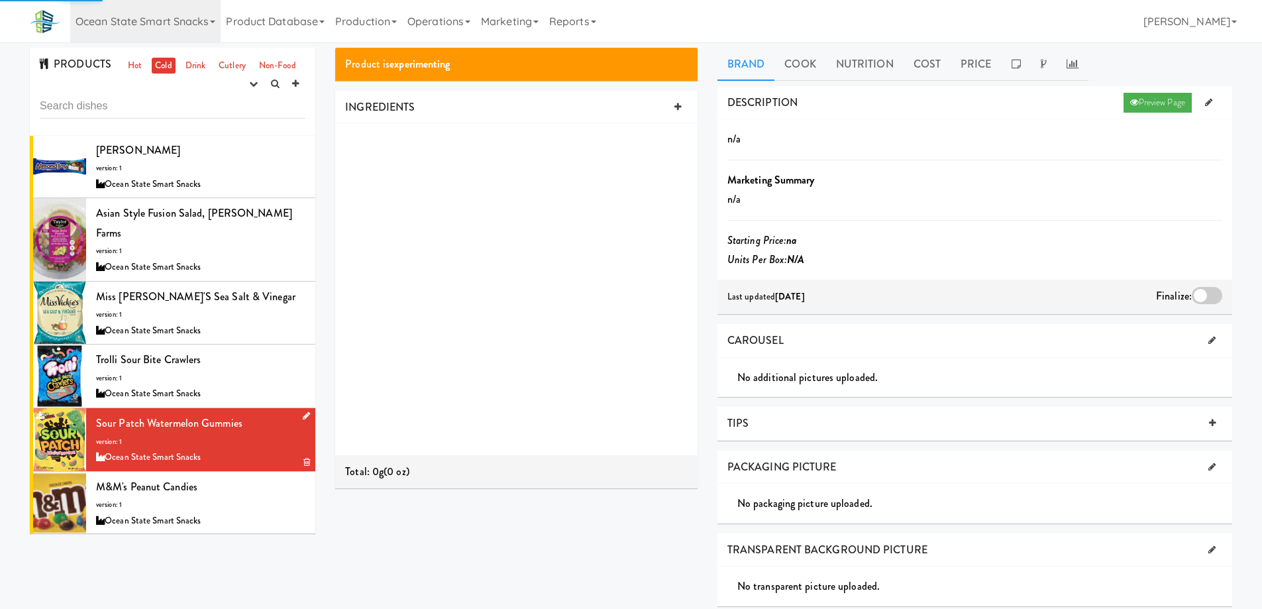
scroll to position [994, 0]
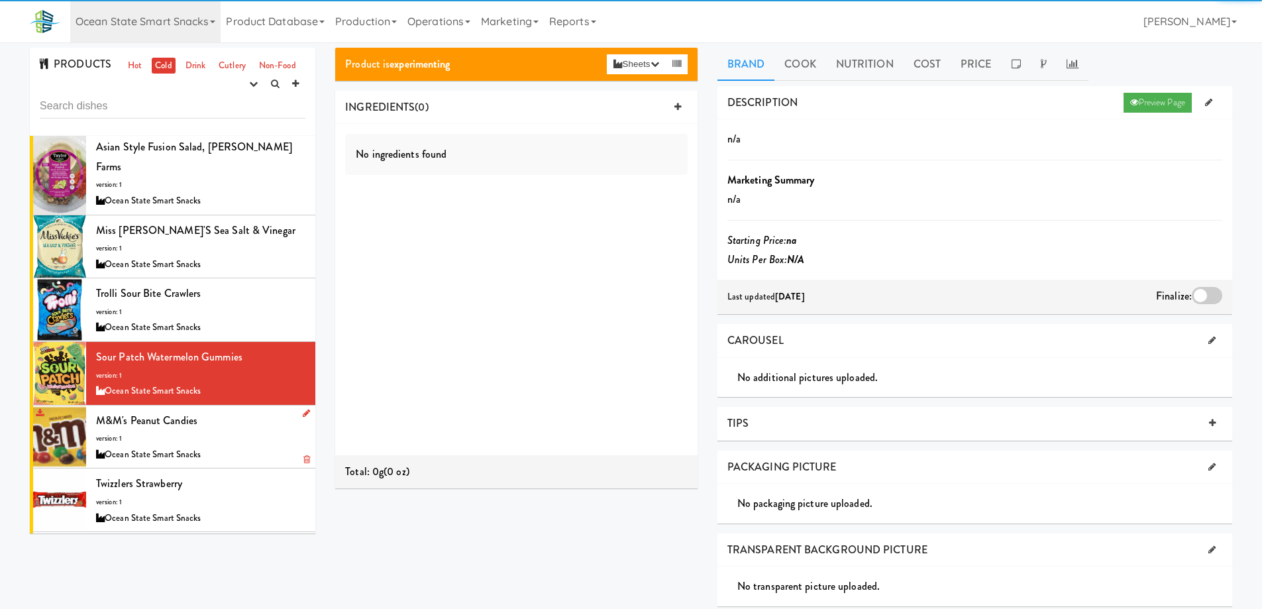
click at [249, 411] on div "M&M's Peanut Candies version: 1 Ocean State Smart Snacks" at bounding box center [200, 437] width 209 height 52
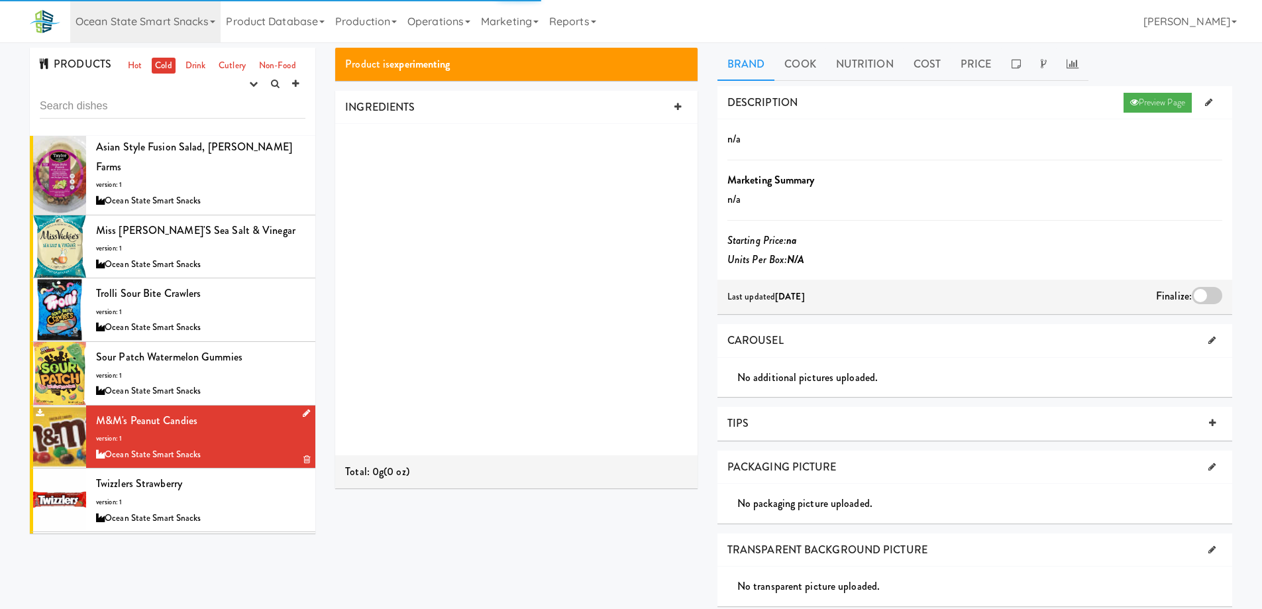
scroll to position [1036, 0]
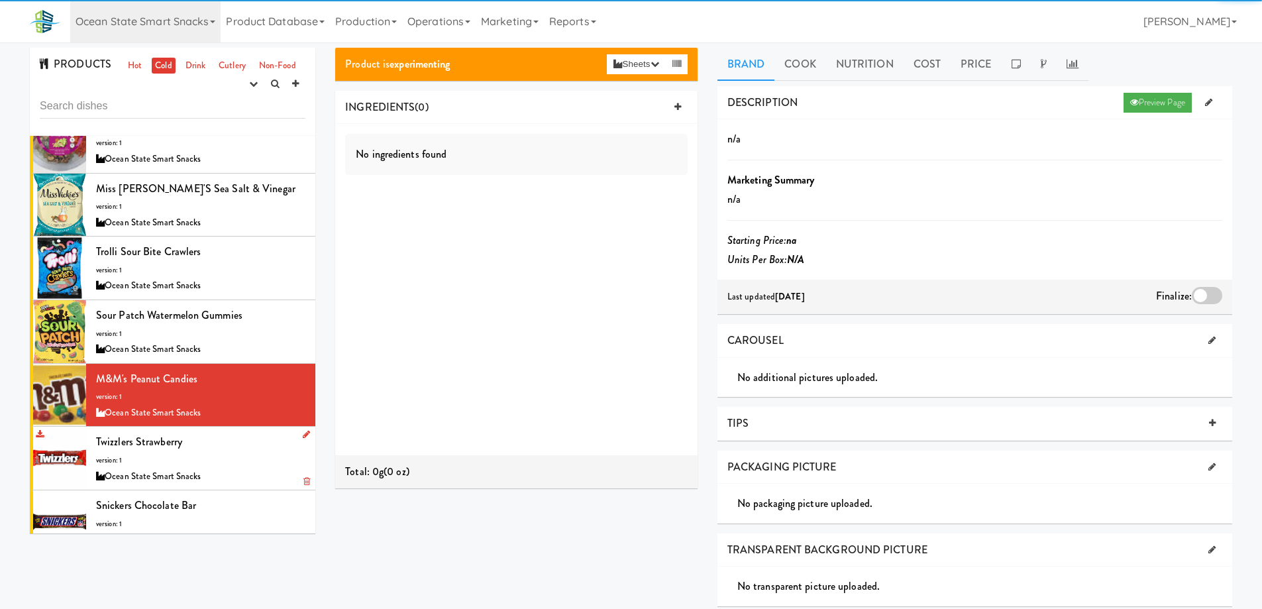
click at [250, 432] on div "Twizzlers Strawberry version: 1 Ocean State Smart Snacks" at bounding box center [200, 458] width 209 height 52
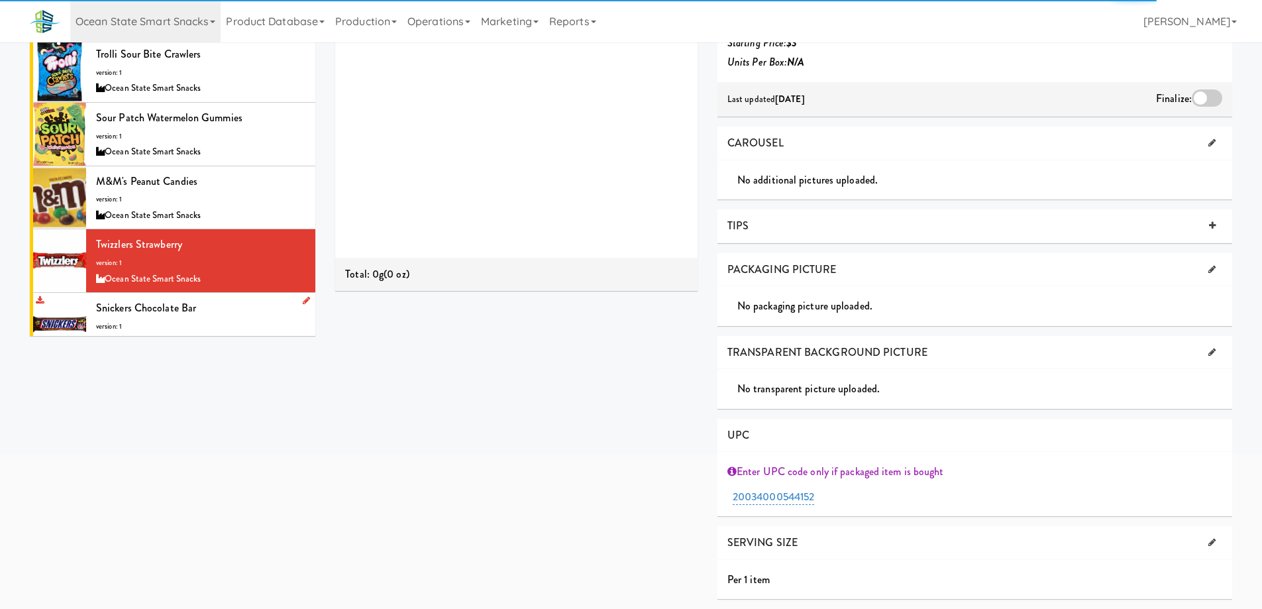
click at [231, 303] on div "Snickers Chocolate Bar version: 1 Ocean State Smart Snacks" at bounding box center [200, 324] width 209 height 52
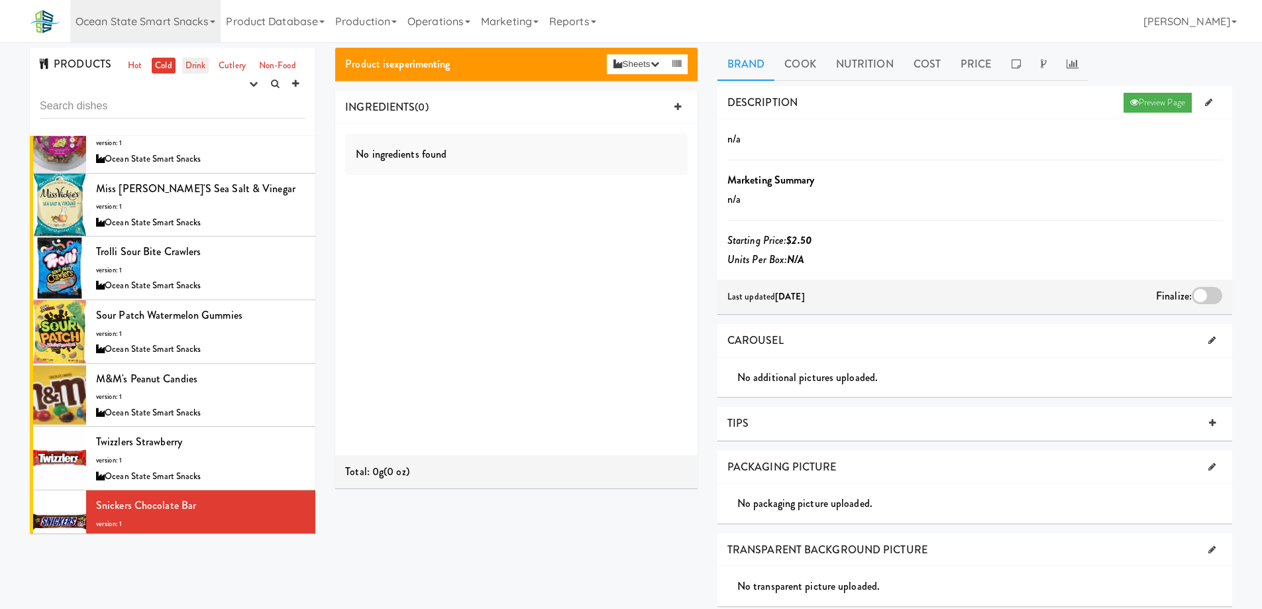
click at [195, 66] on link "Drink" at bounding box center [195, 66] width 27 height 17
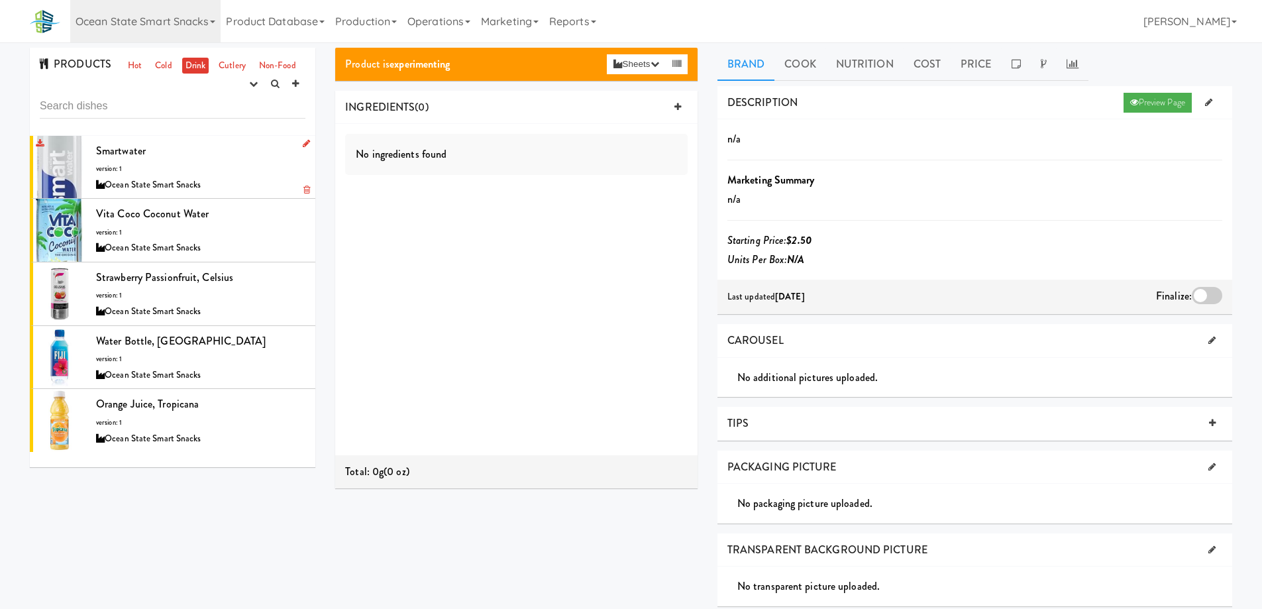
click at [239, 165] on div "Smartwater version: 1 Ocean State Smart Snacks" at bounding box center [200, 167] width 209 height 52
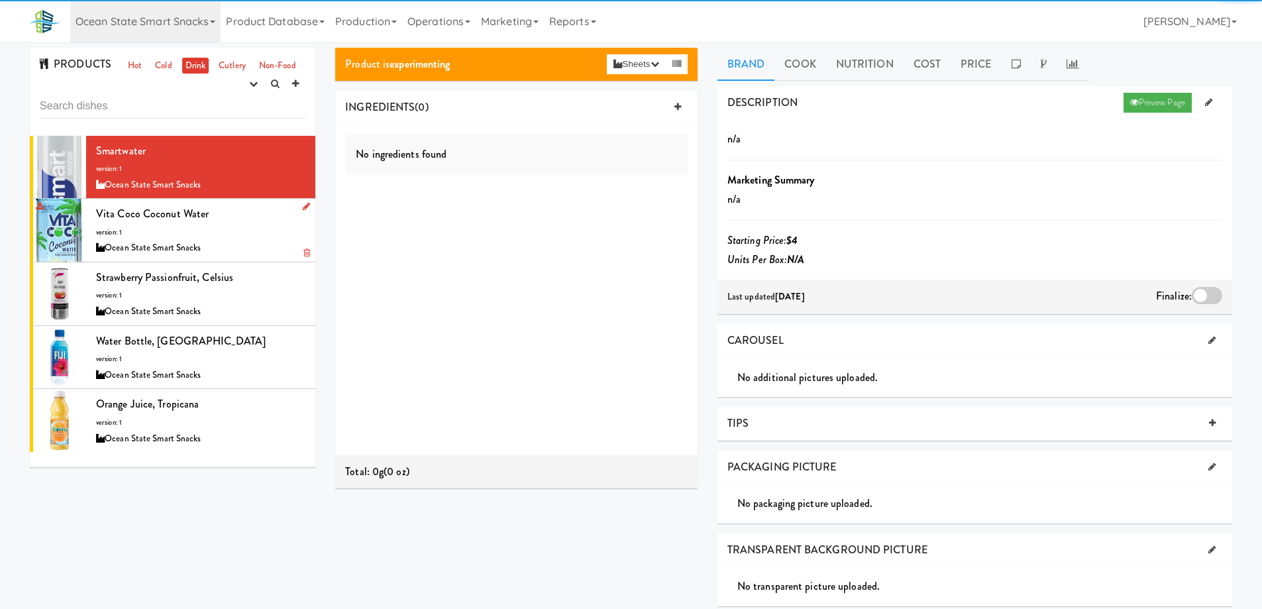
click at [242, 229] on div "Vita Coco Coconut Water version: 1 Ocean State Smart Snacks" at bounding box center [200, 230] width 209 height 52
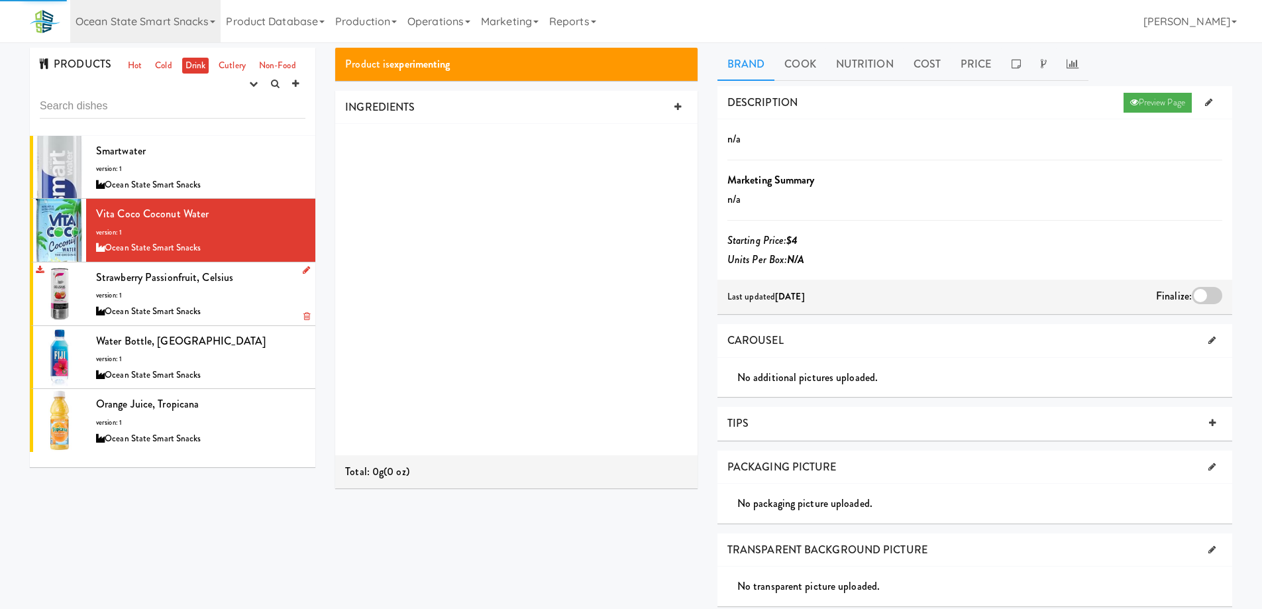
click at [250, 296] on div "Strawberry Passionfruit, Celsius version: 1 Ocean State Smart Snacks" at bounding box center [200, 294] width 209 height 52
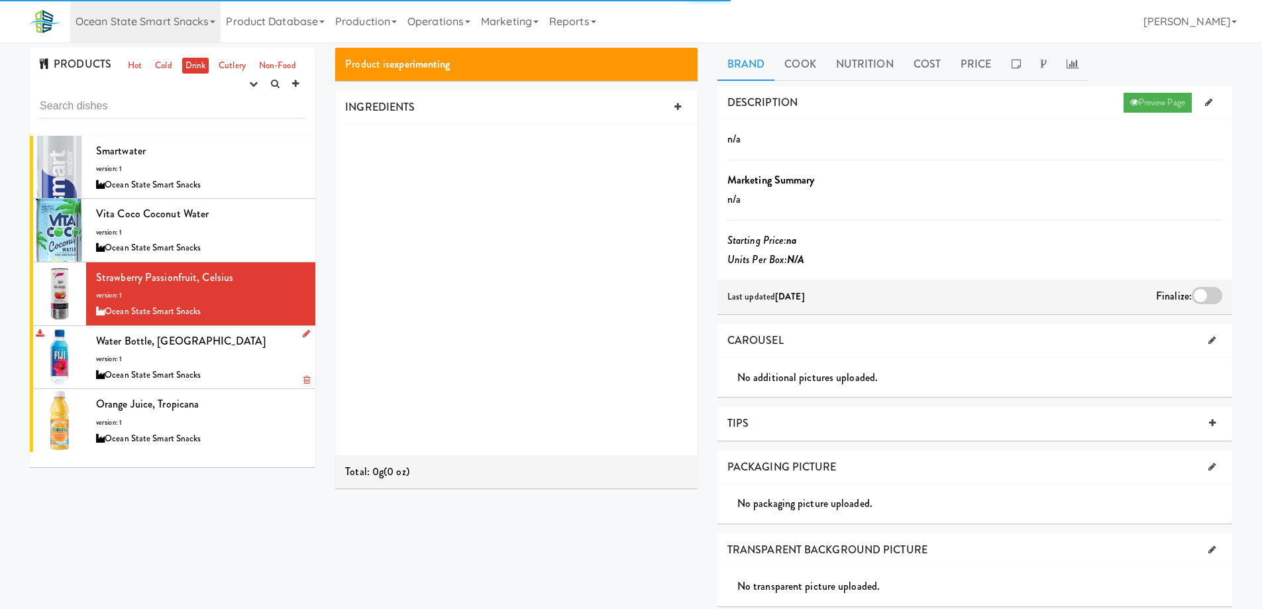
click at [242, 349] on div "Water Bottle, Fiji version: 1 Ocean State Smart Snacks" at bounding box center [200, 357] width 209 height 52
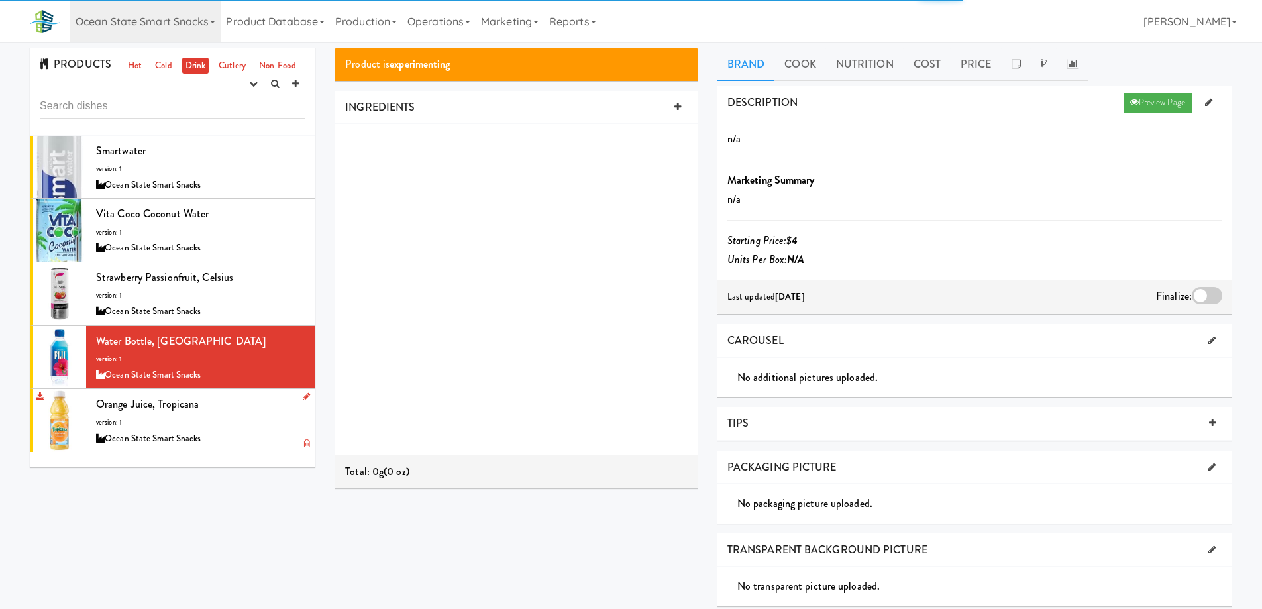
click at [227, 413] on div "Orange Juice, Tropicana version: 1 Ocean State Smart Snacks" at bounding box center [200, 420] width 209 height 52
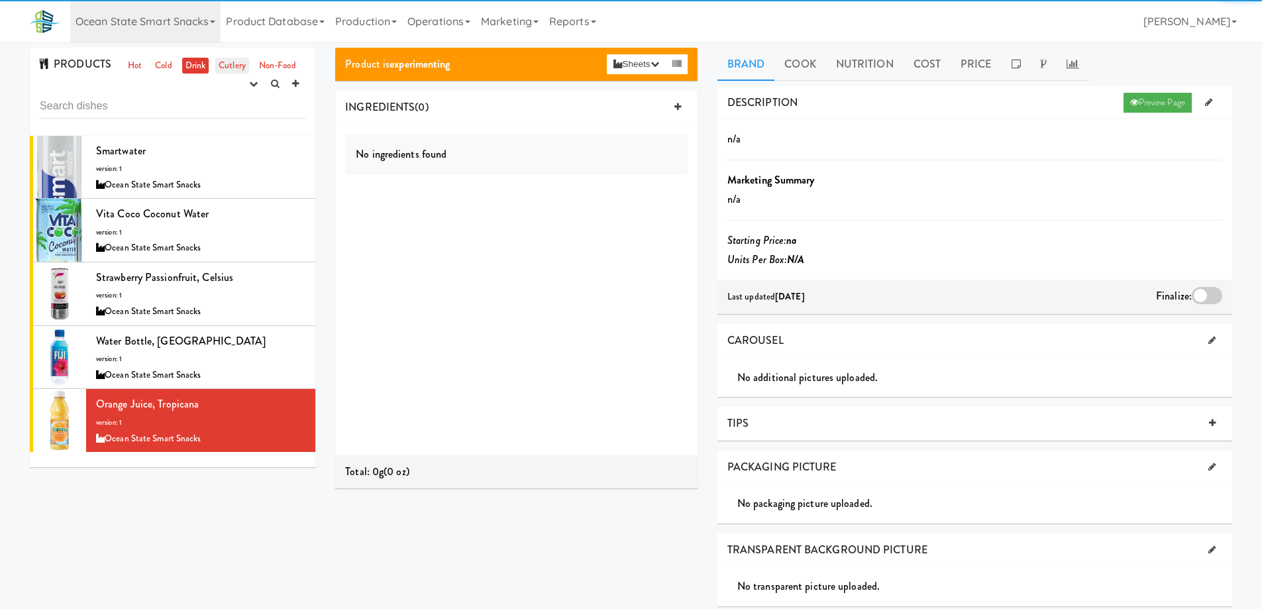
click at [234, 70] on link "Cutlery" at bounding box center [232, 66] width 34 height 17
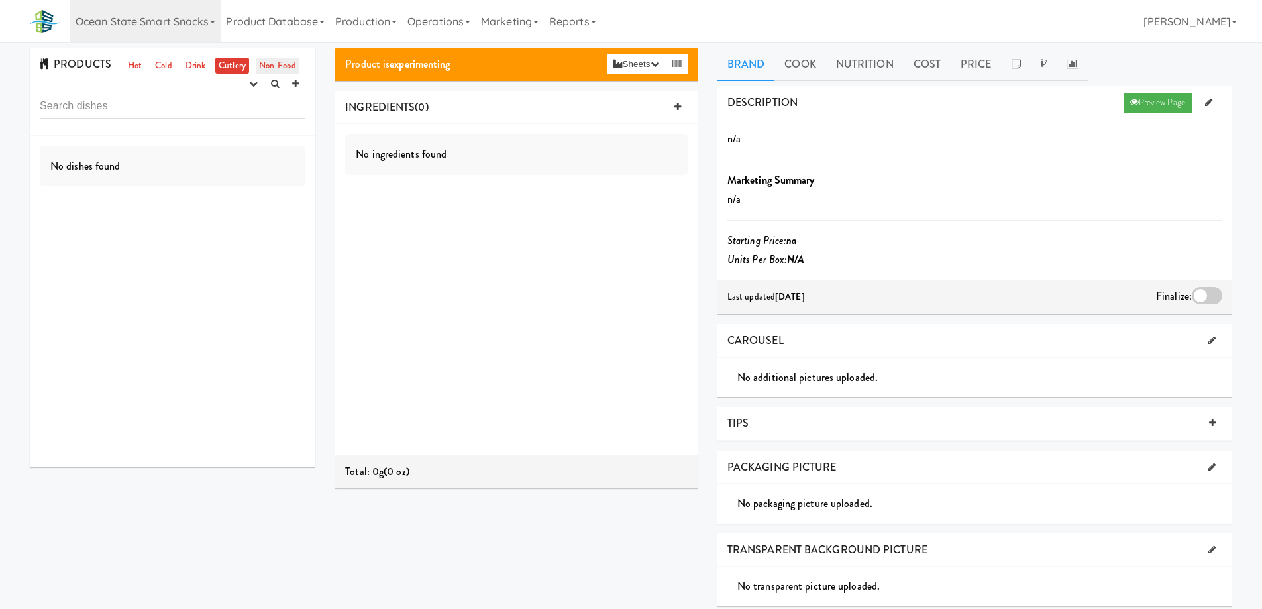
click at [264, 64] on link "Non-Food" at bounding box center [278, 66] width 44 height 17
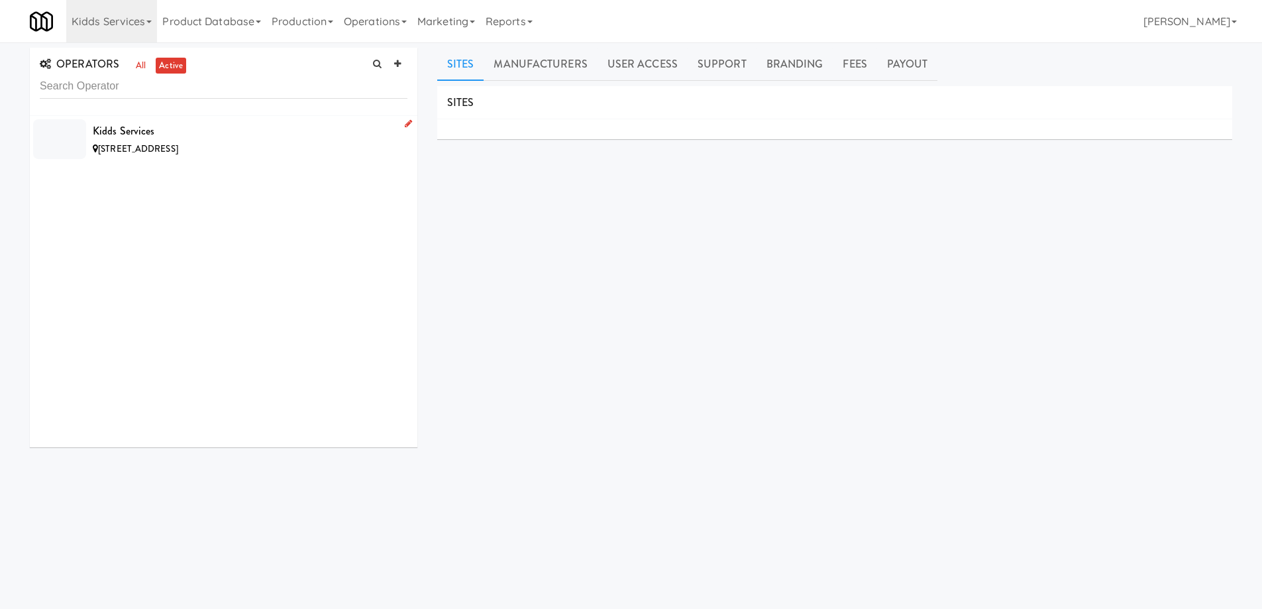
click at [270, 148] on div "[STREET_ADDRESS]" at bounding box center [250, 149] width 315 height 17
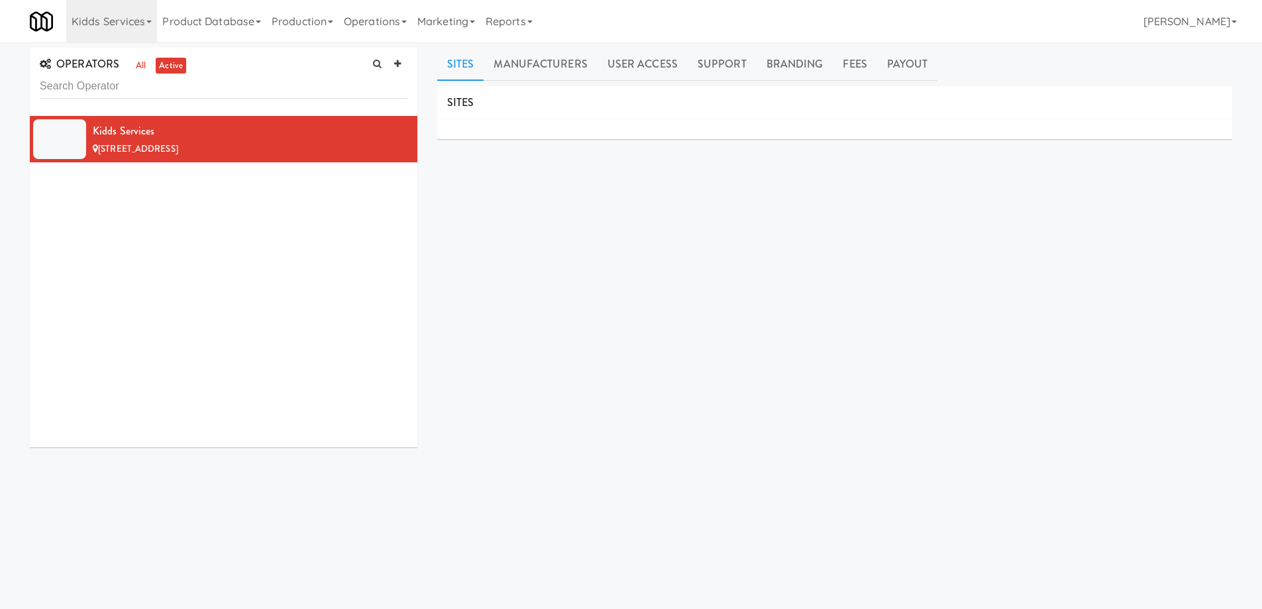
click at [487, 238] on div "SITES MANUFACTURERS Kidds Services USERS Name Company Registered No Users SUPPO…" at bounding box center [834, 334] width 795 height 497
